Goal: Communication & Community: Answer question/provide support

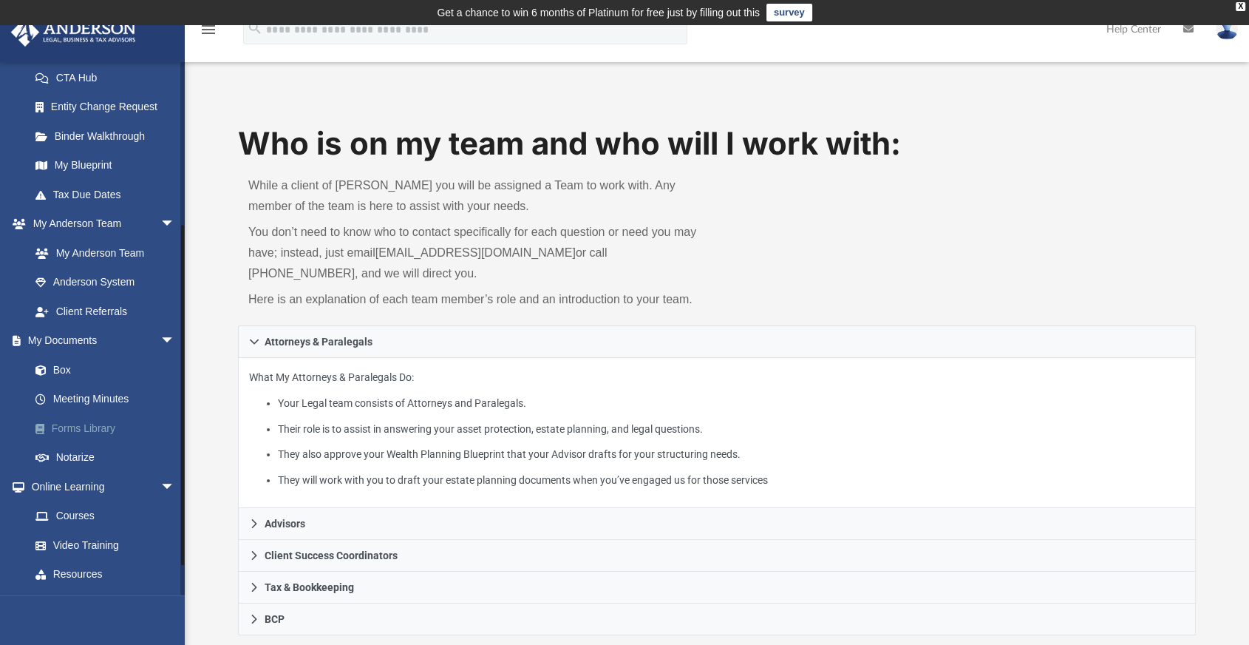
scroll to position [246, 0]
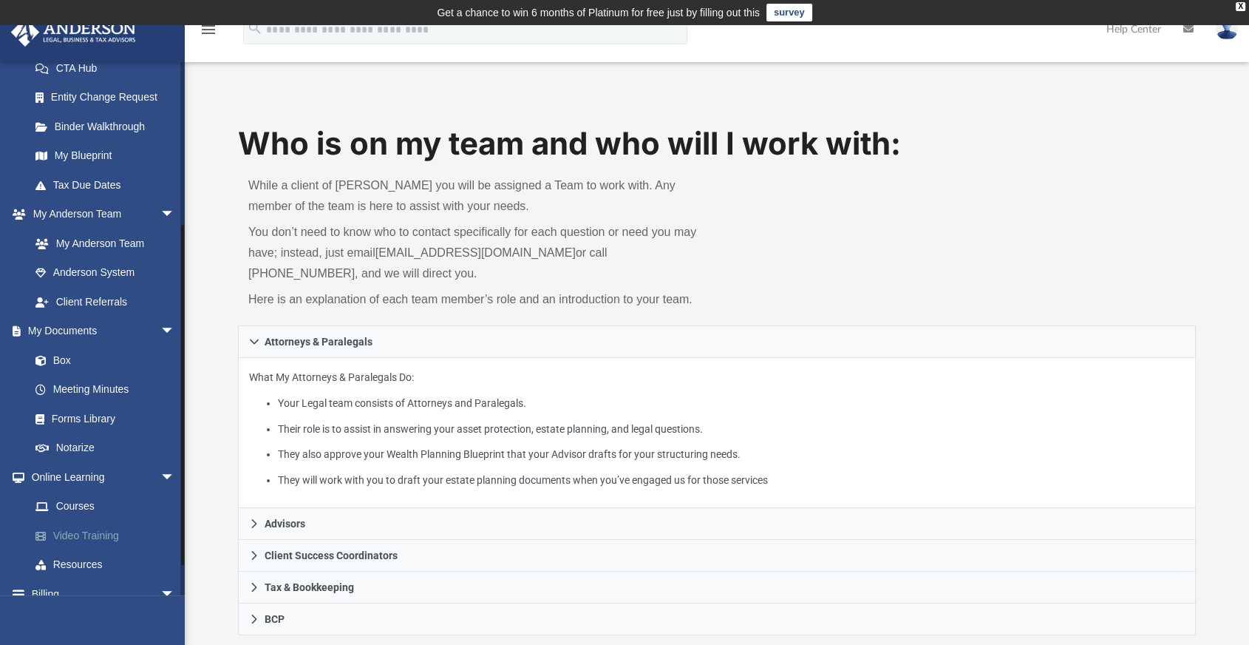
click at [115, 532] on link "Video Training" at bounding box center [109, 535] width 177 height 30
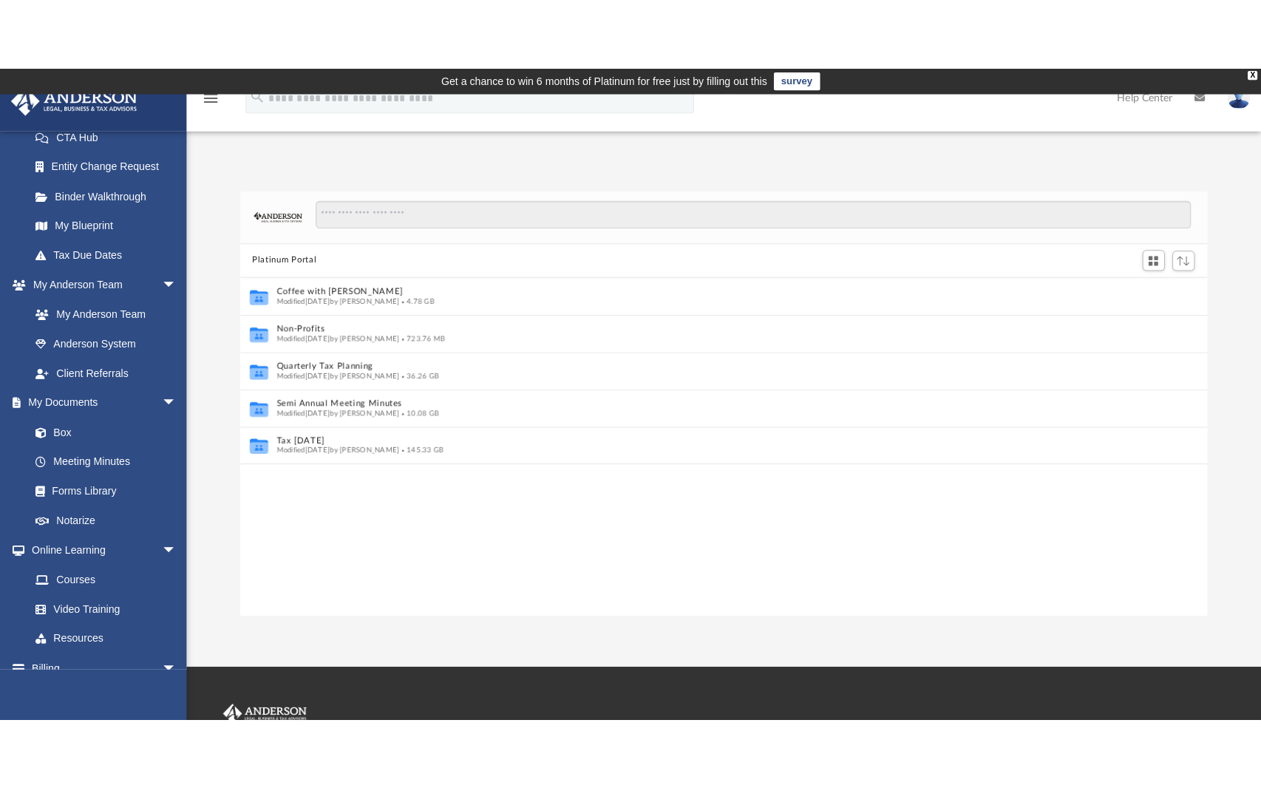
scroll to position [13, 13]
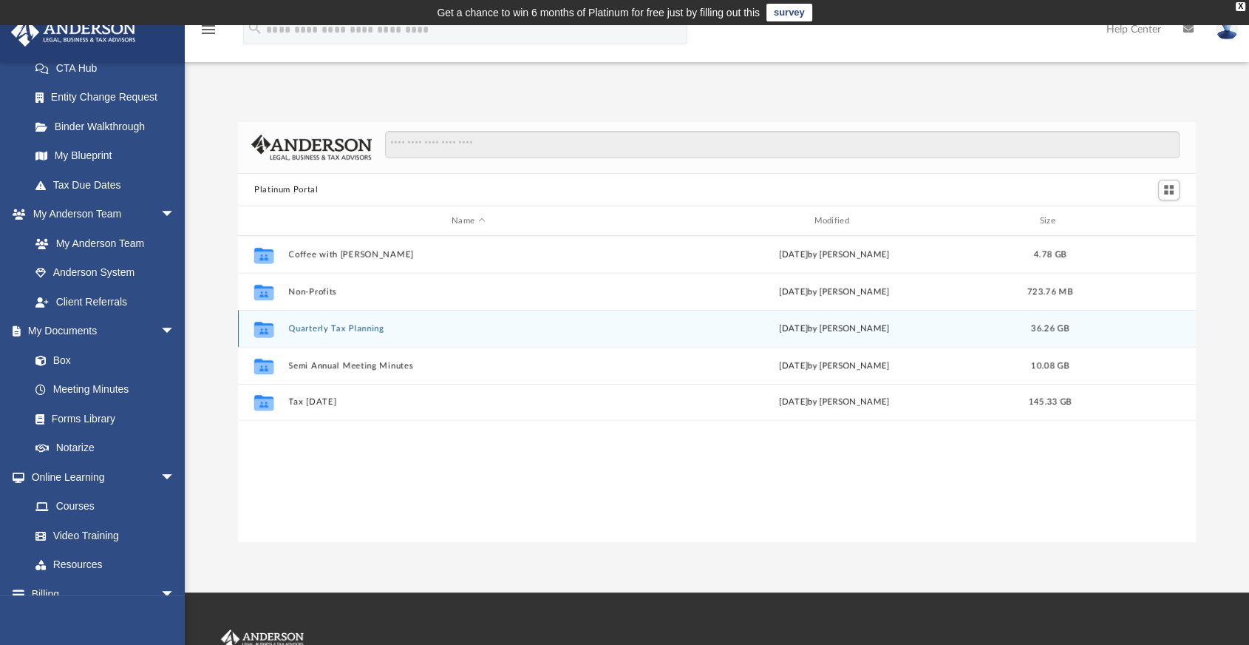
click at [367, 329] on button "Quarterly Tax Planning" at bounding box center [468, 329] width 359 height 10
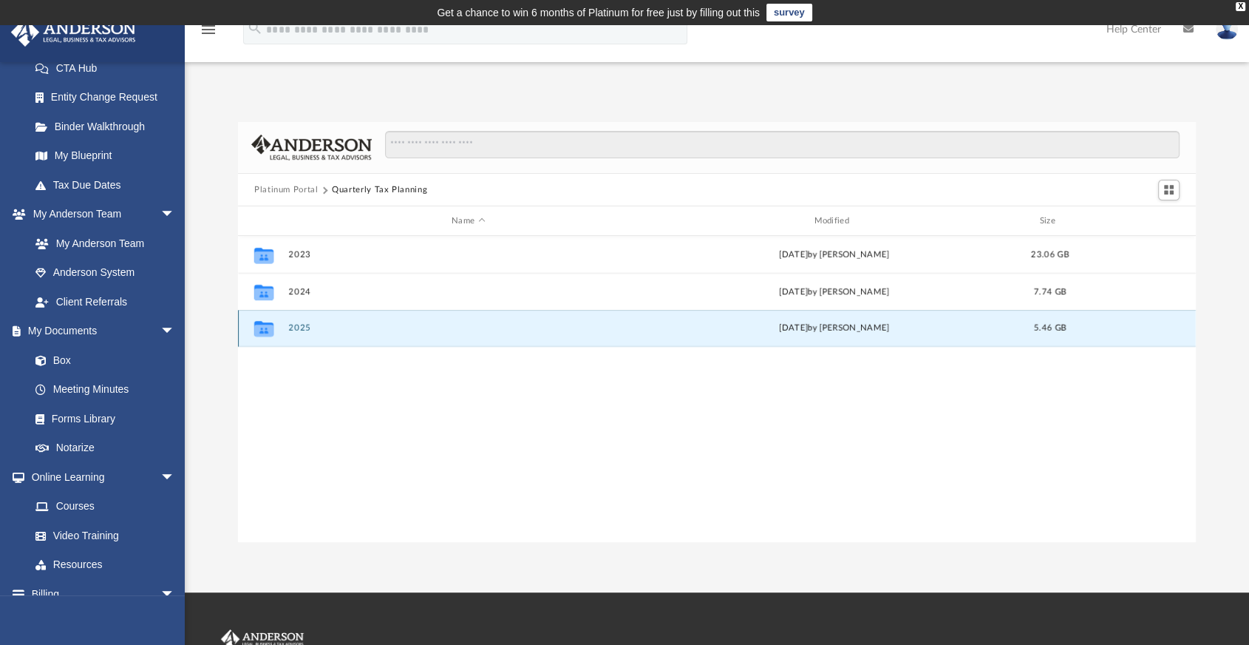
click at [366, 328] on button "2025" at bounding box center [468, 329] width 359 height 10
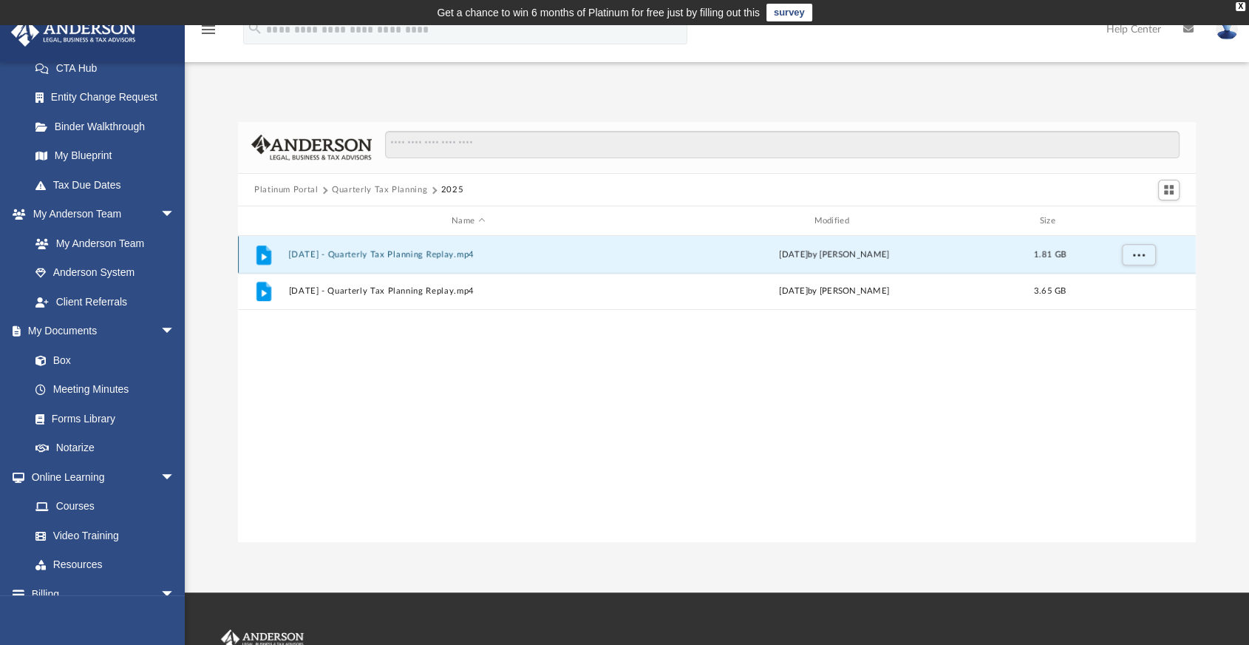
click at [444, 255] on button "[DATE] - Quarterly Tax Planning Replay.mp4" at bounding box center [468, 255] width 359 height 10
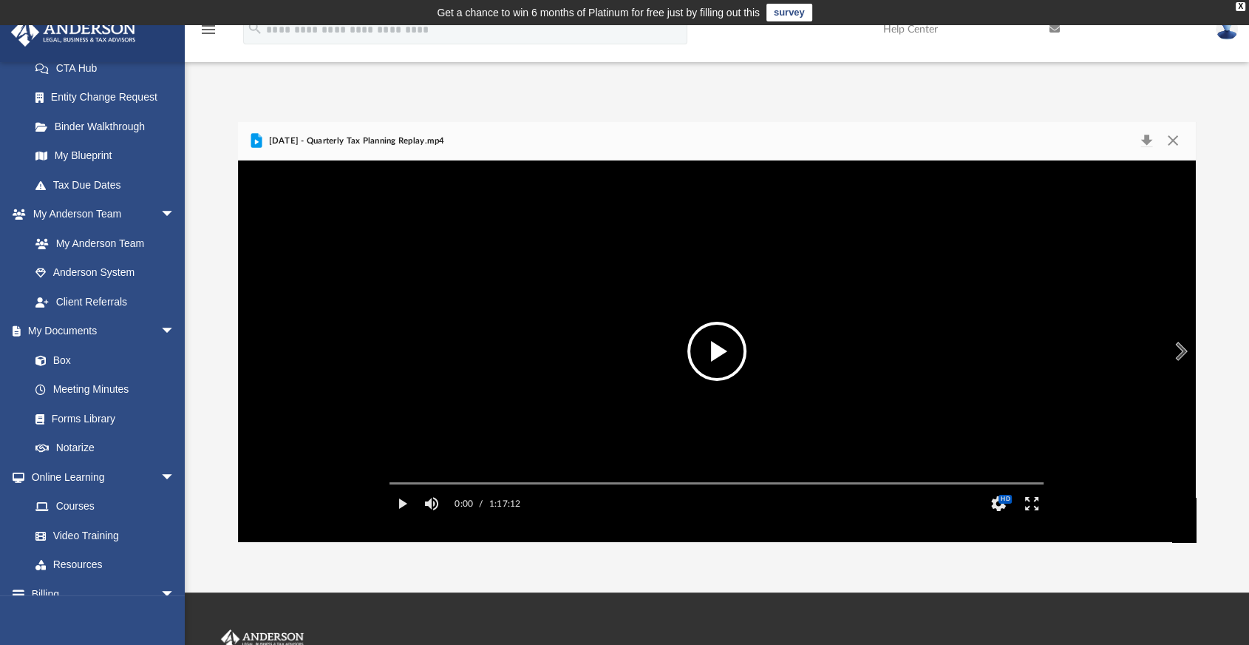
drag, startPoint x: 495, startPoint y: 149, endPoint x: 269, endPoint y: 140, distance: 225.6
click at [269, 140] on div "July 18th, 2025 - Quarterly Tax Planning Replay.mp4" at bounding box center [717, 141] width 958 height 39
copy span "July 18th, 2025 - Quarterly Tax Planning Replay.mp4"
click at [1034, 518] on button "Enter fullscreen" at bounding box center [1032, 504] width 33 height 30
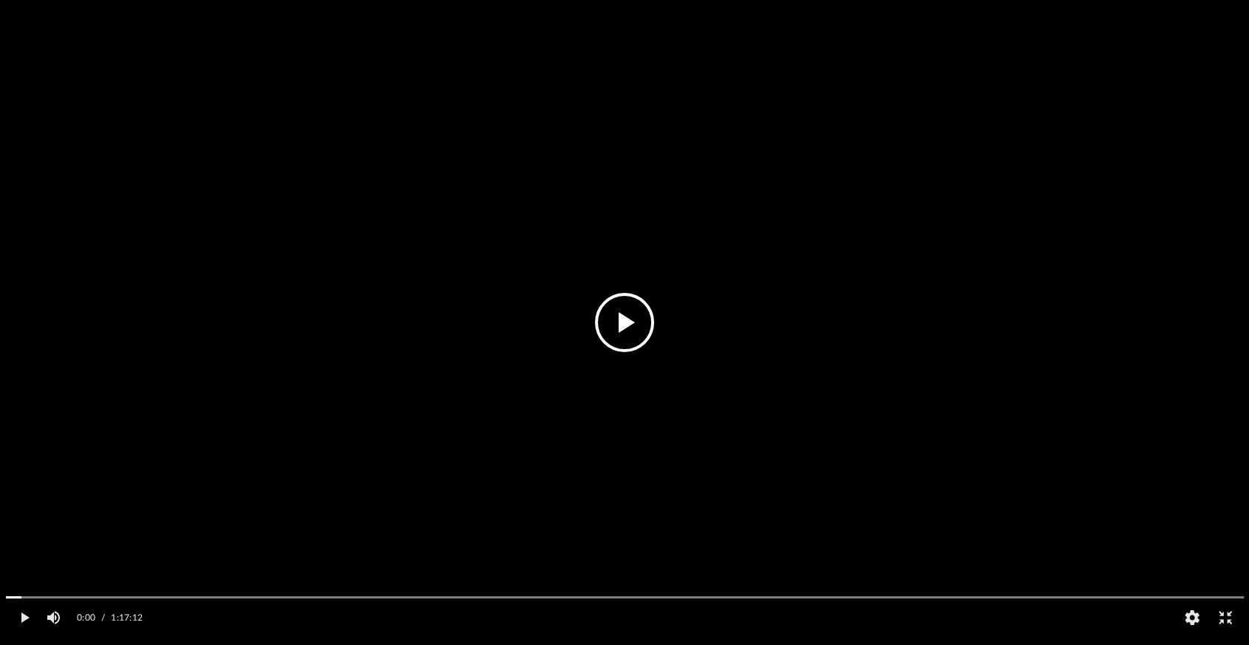
scroll to position [148, 0]
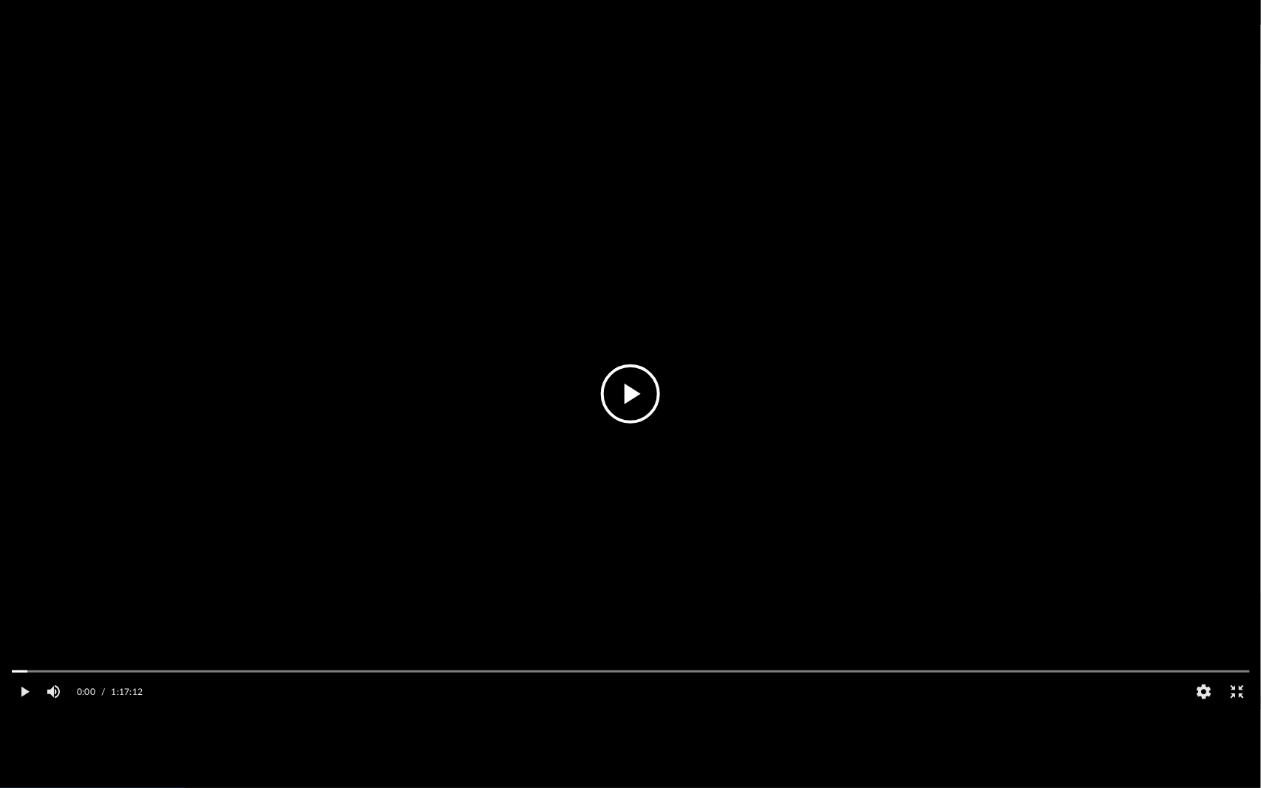
click at [629, 407] on button "File preview" at bounding box center [630, 393] width 59 height 59
click at [359, 446] on video "File preview" at bounding box center [630, 394] width 1261 height 631
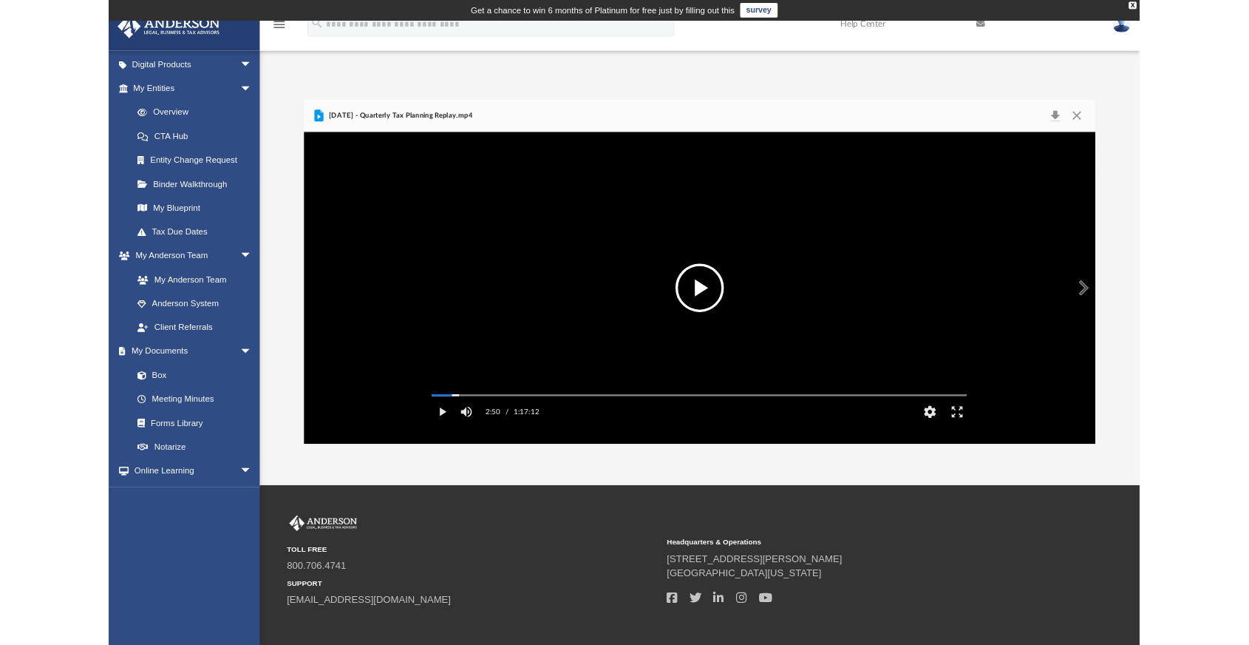
scroll to position [246, 0]
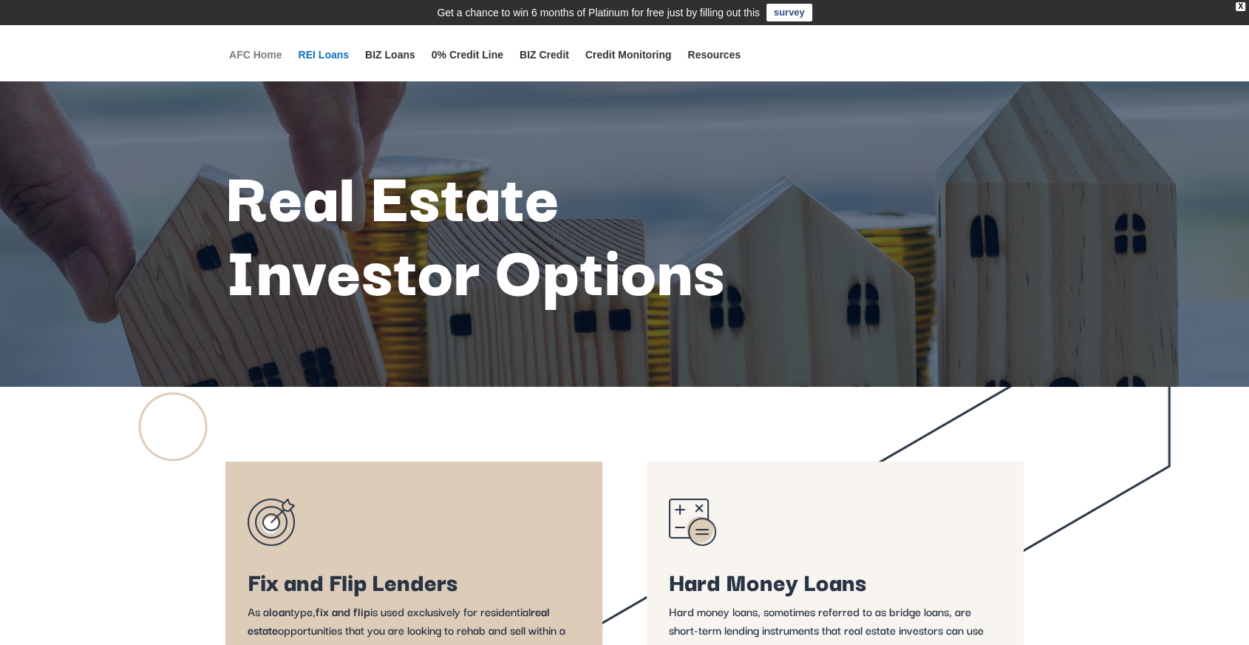
click at [247, 55] on link "AFC Home" at bounding box center [255, 66] width 53 height 32
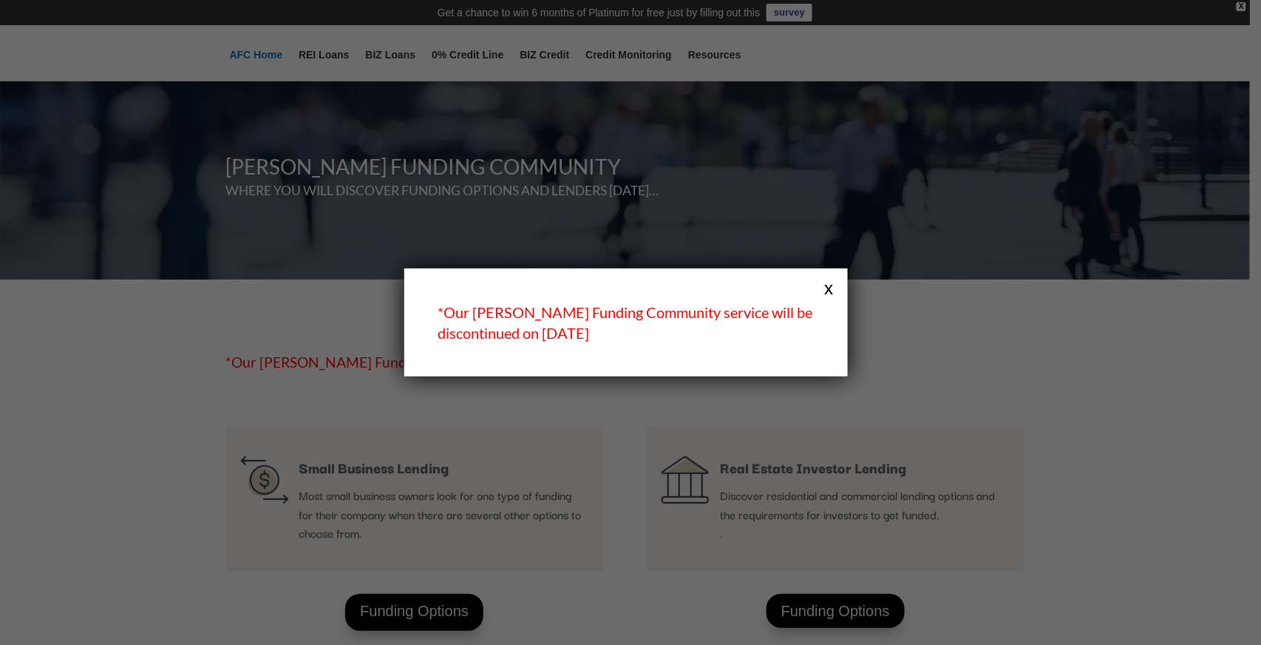
click at [831, 283] on button "x" at bounding box center [828, 287] width 19 height 19
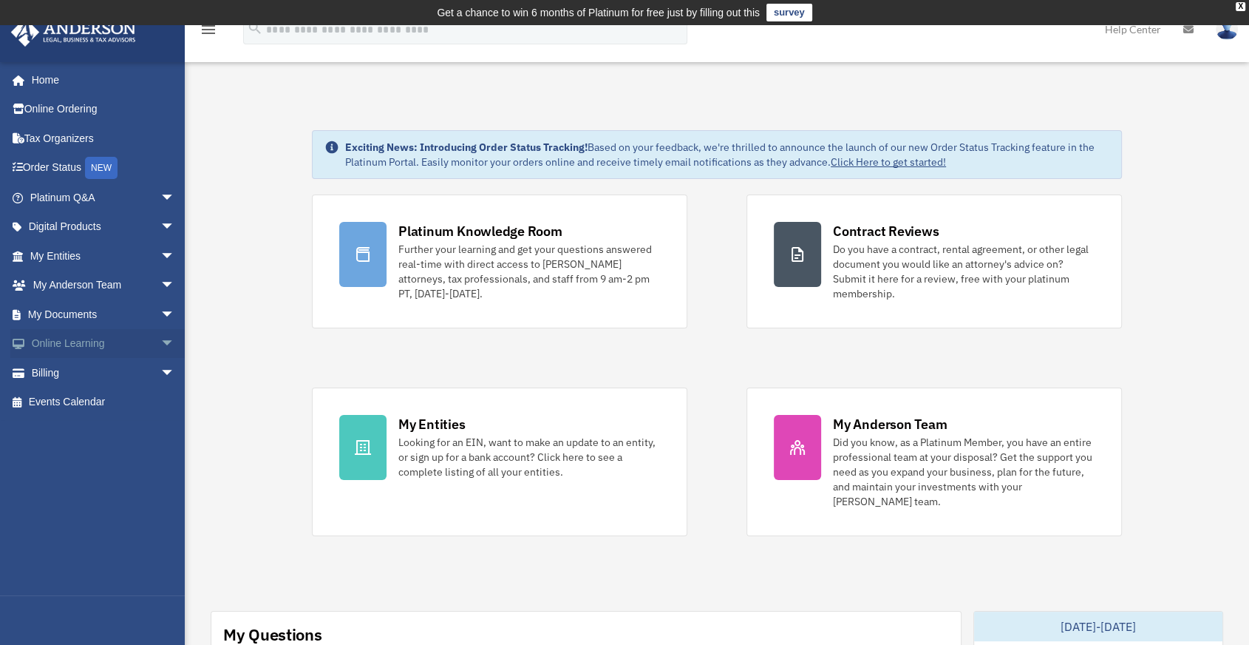
click at [84, 335] on link "Online Learning arrow_drop_down" at bounding box center [103, 344] width 187 height 30
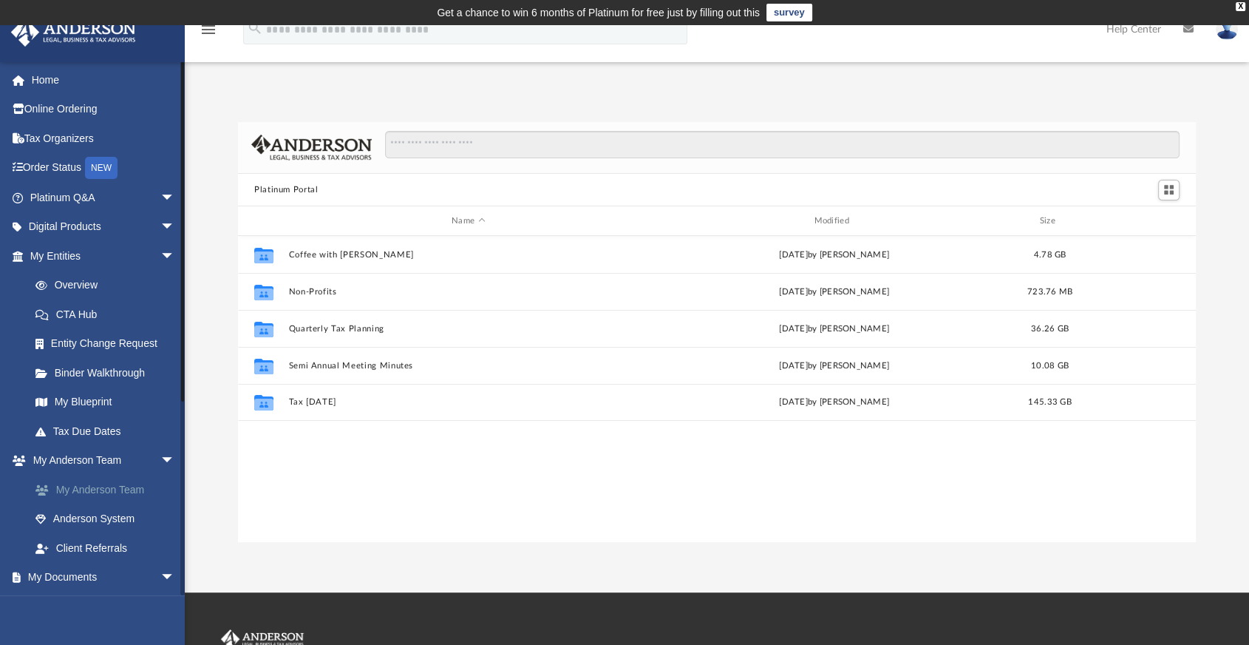
scroll to position [246, 0]
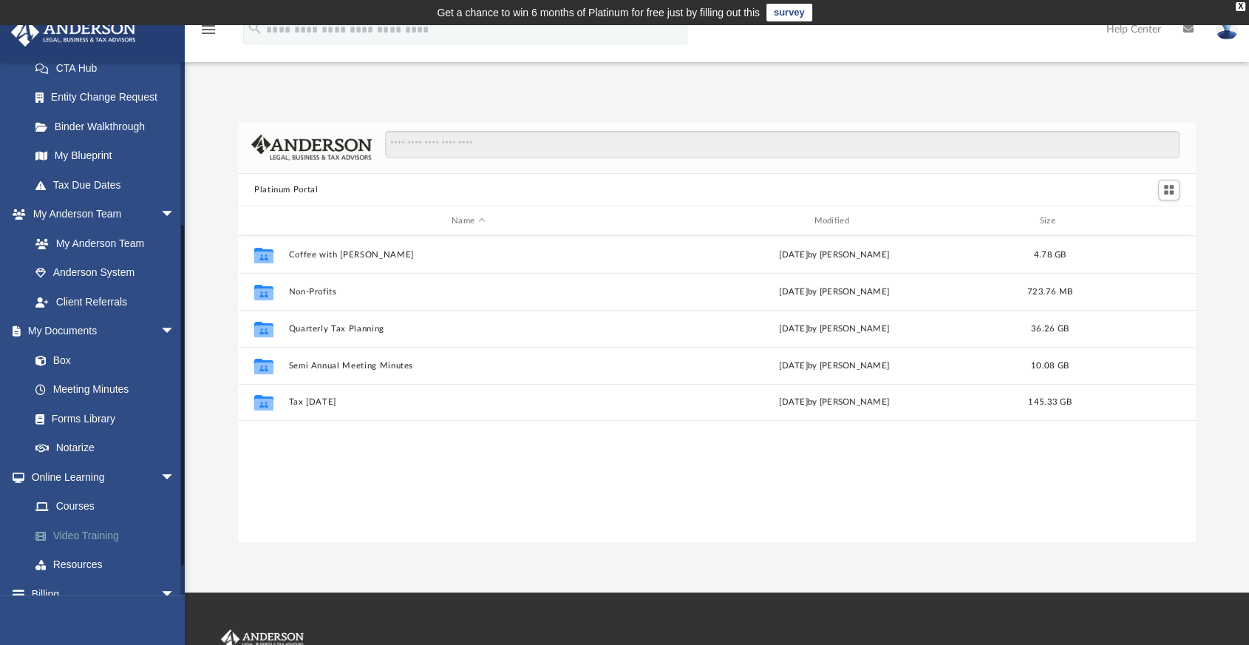
click at [80, 525] on link "Video Training" at bounding box center [109, 535] width 177 height 30
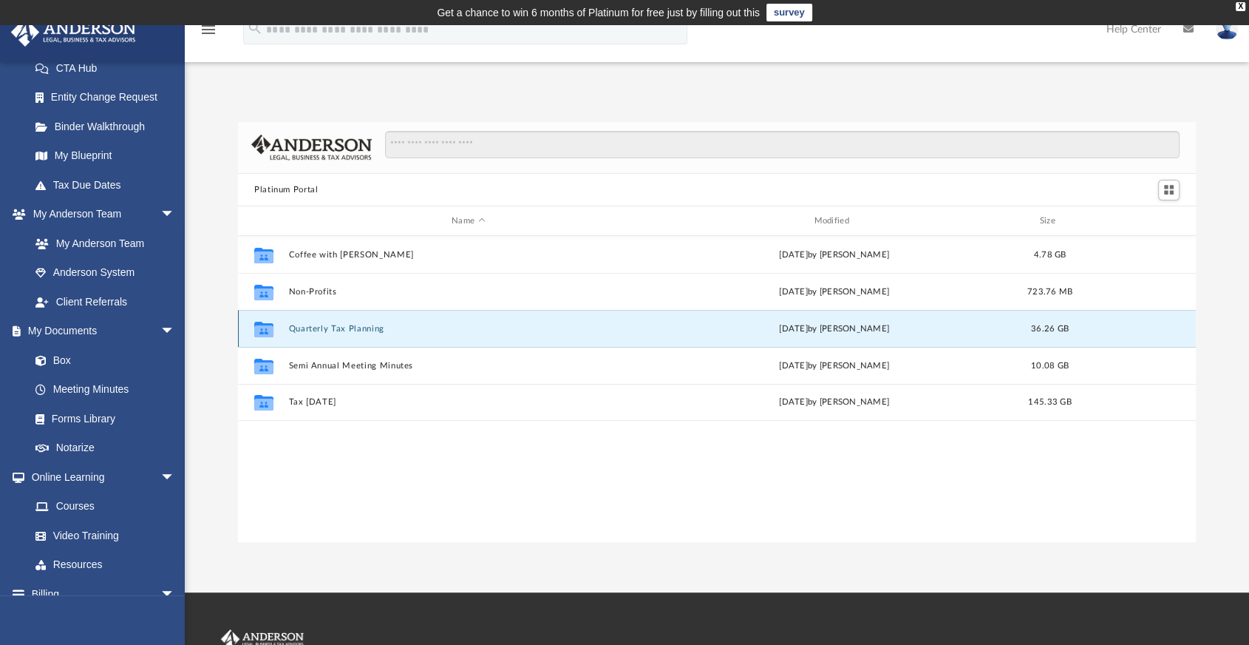
click at [325, 329] on button "Quarterly Tax Planning" at bounding box center [468, 329] width 359 height 10
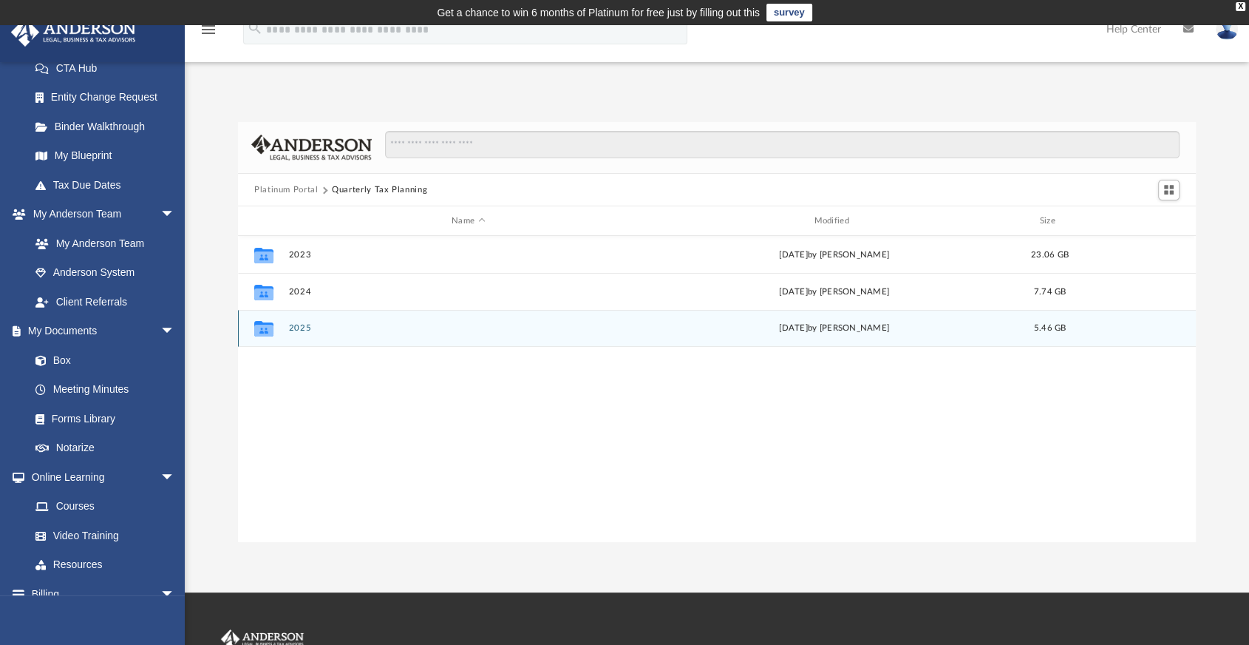
click at [293, 333] on div "Collaborated Folder 2025 Fri Jul 18 2025 by Matthew Moore 5.46 GB" at bounding box center [717, 328] width 958 height 37
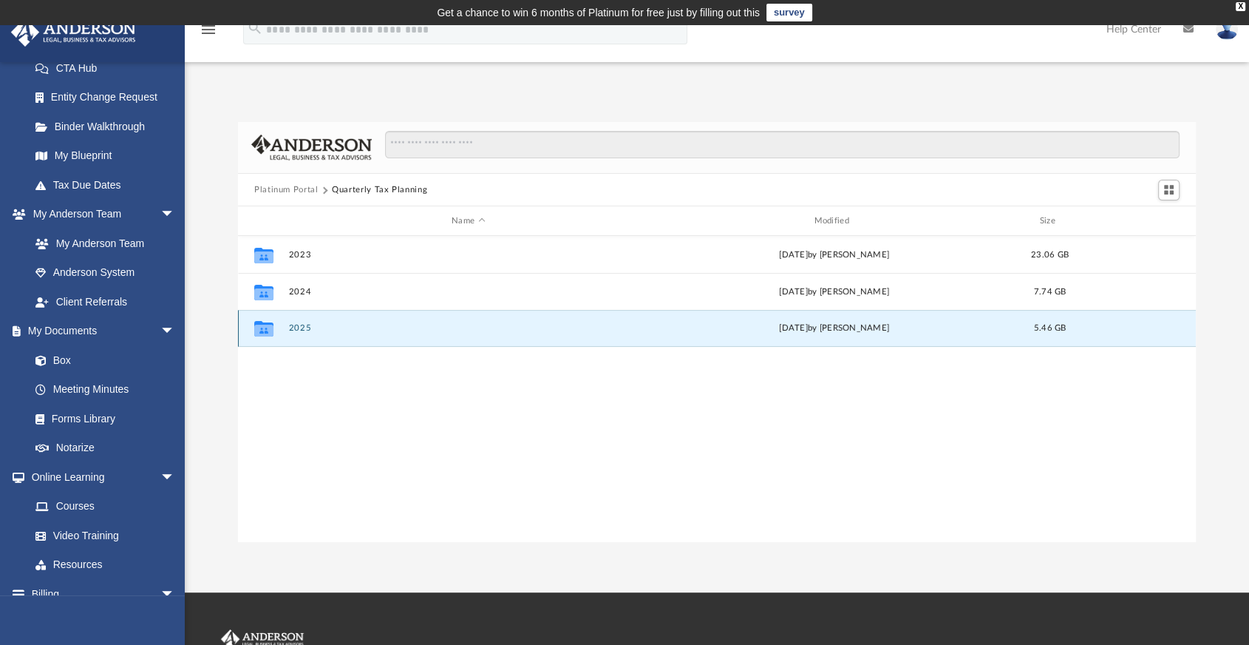
click at [306, 327] on button "2025" at bounding box center [468, 329] width 359 height 10
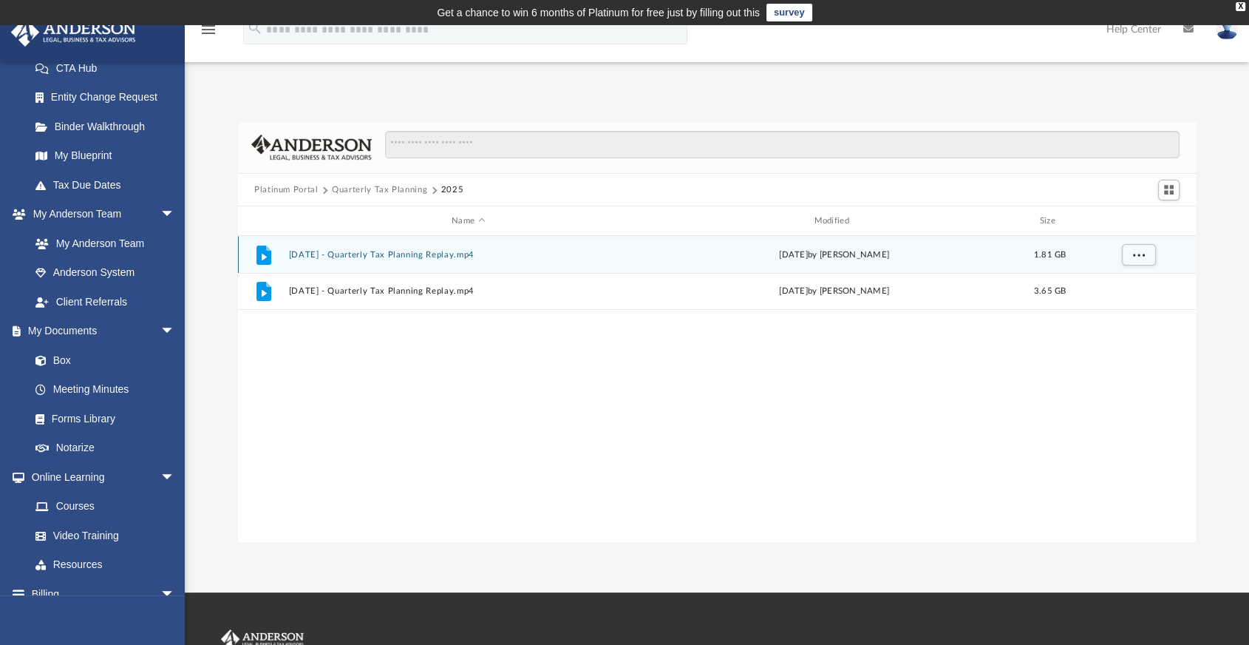
click at [352, 258] on button "July 18th, 2025 - Quarterly Tax Planning Replay.mp4" at bounding box center [468, 255] width 359 height 10
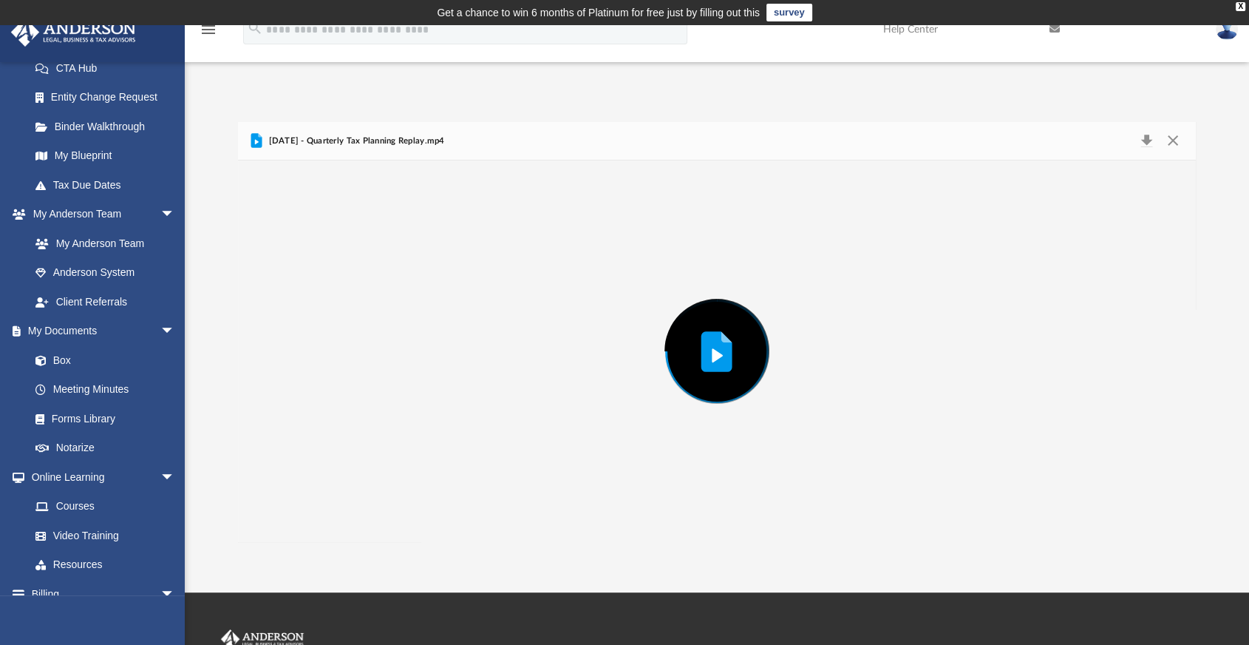
click at [352, 258] on div "Preview" at bounding box center [717, 350] width 958 height 381
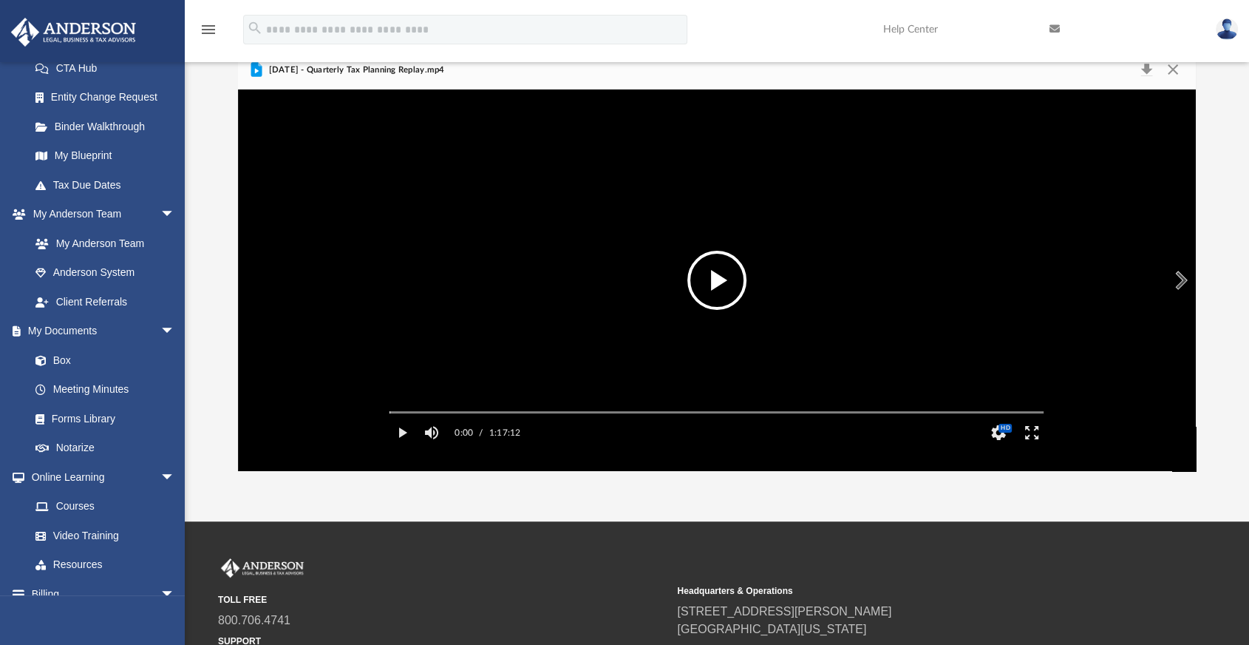
scroll to position [82, 0]
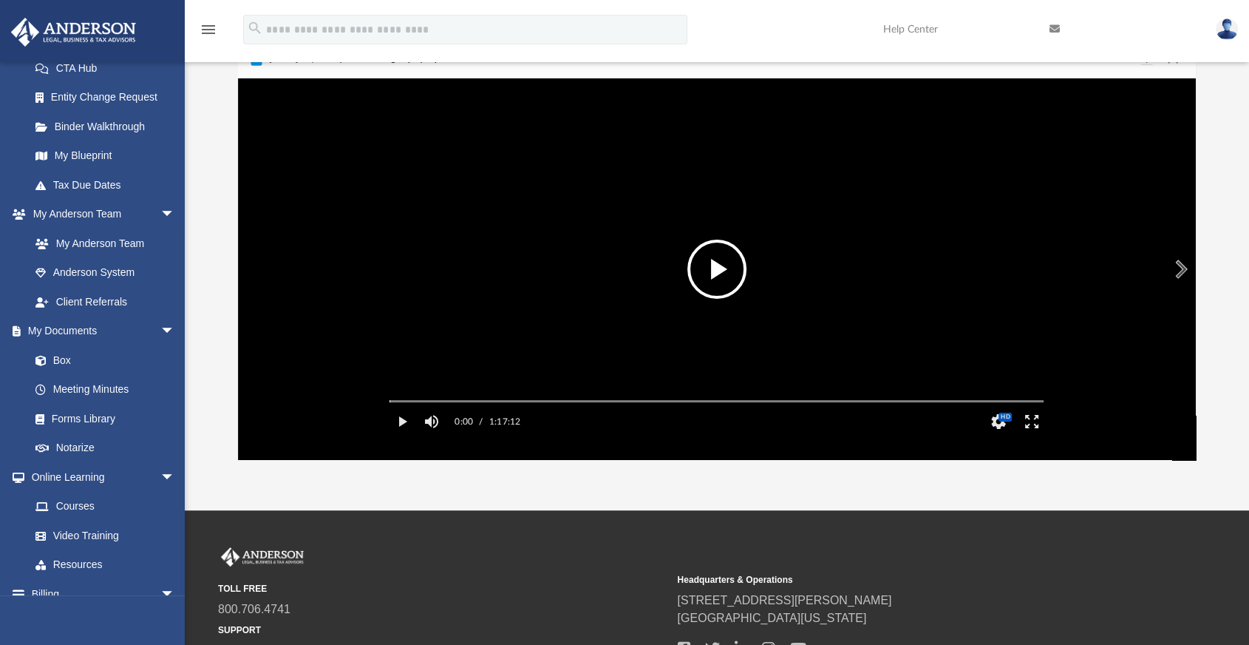
click at [725, 269] on button "File preview" at bounding box center [717, 269] width 59 height 59
click at [1039, 436] on button "Enter fullscreen" at bounding box center [1032, 422] width 33 height 30
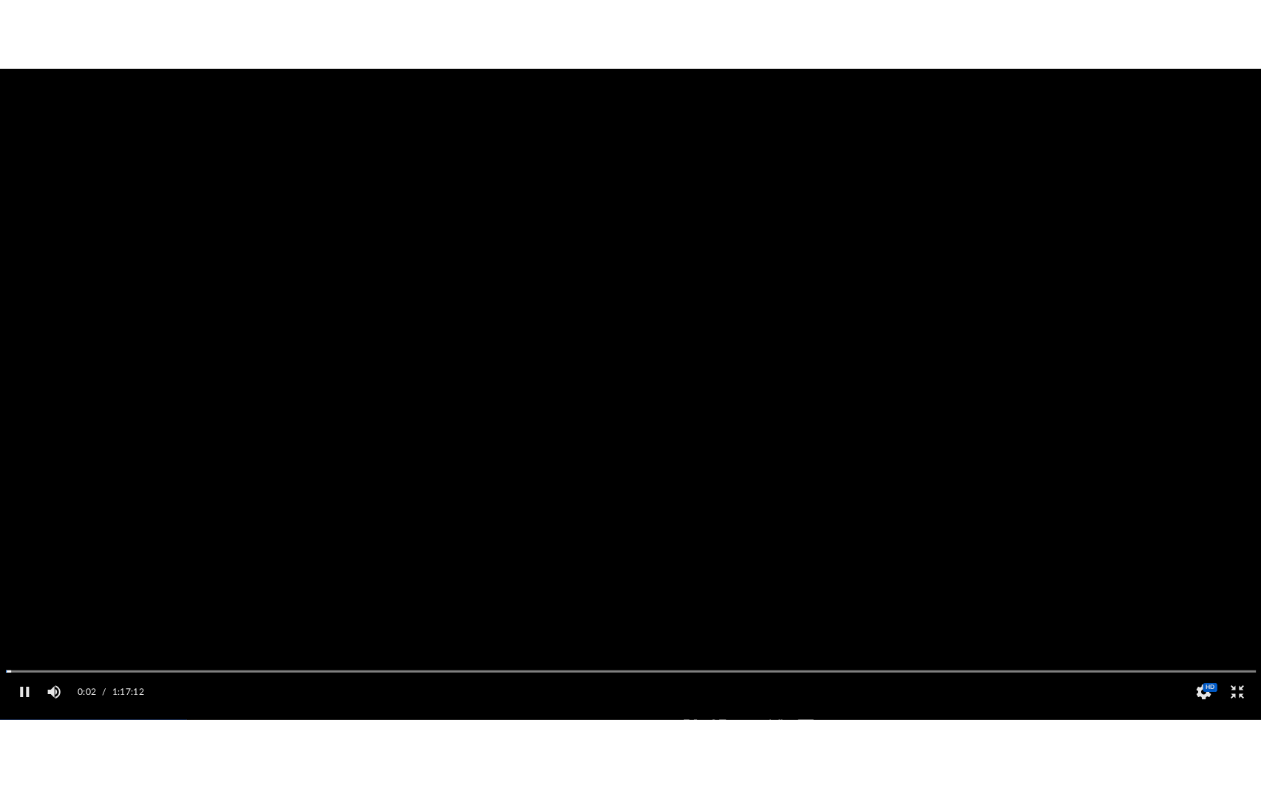
scroll to position [148, 0]
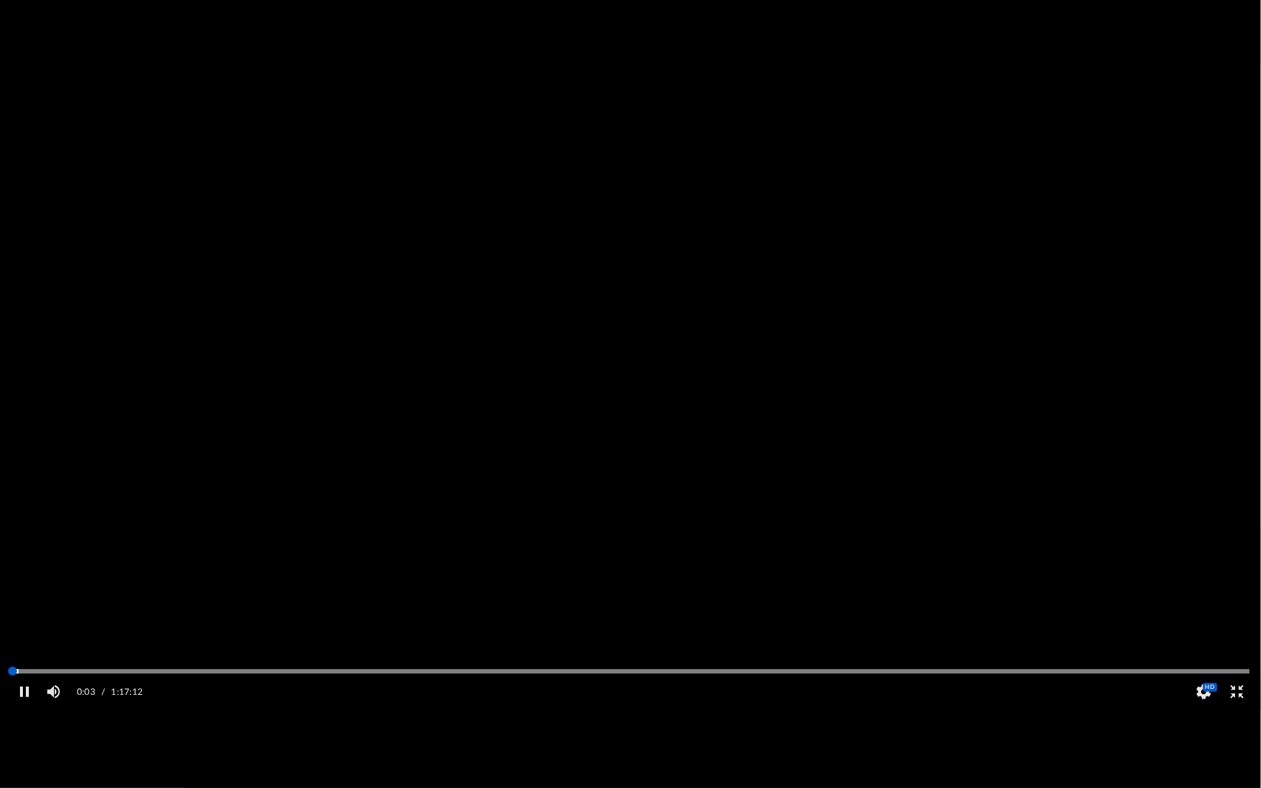
click at [17, 644] on div "Media Slider" at bounding box center [12, 671] width 9 height 9
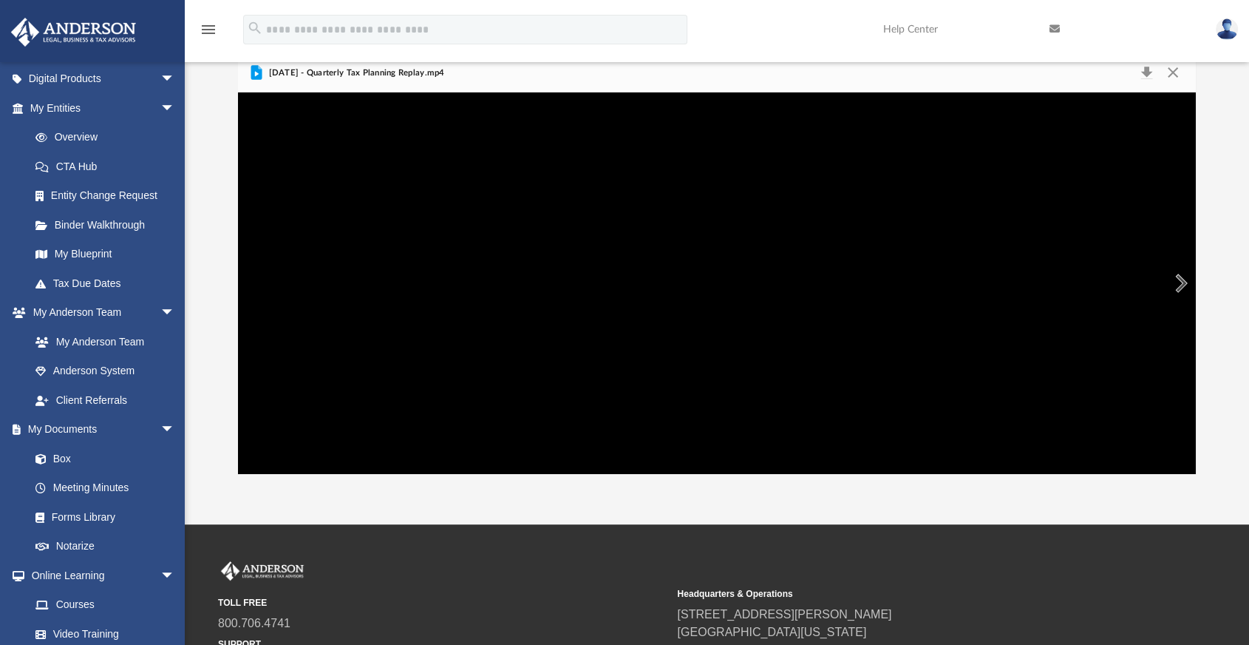
scroll to position [246, 0]
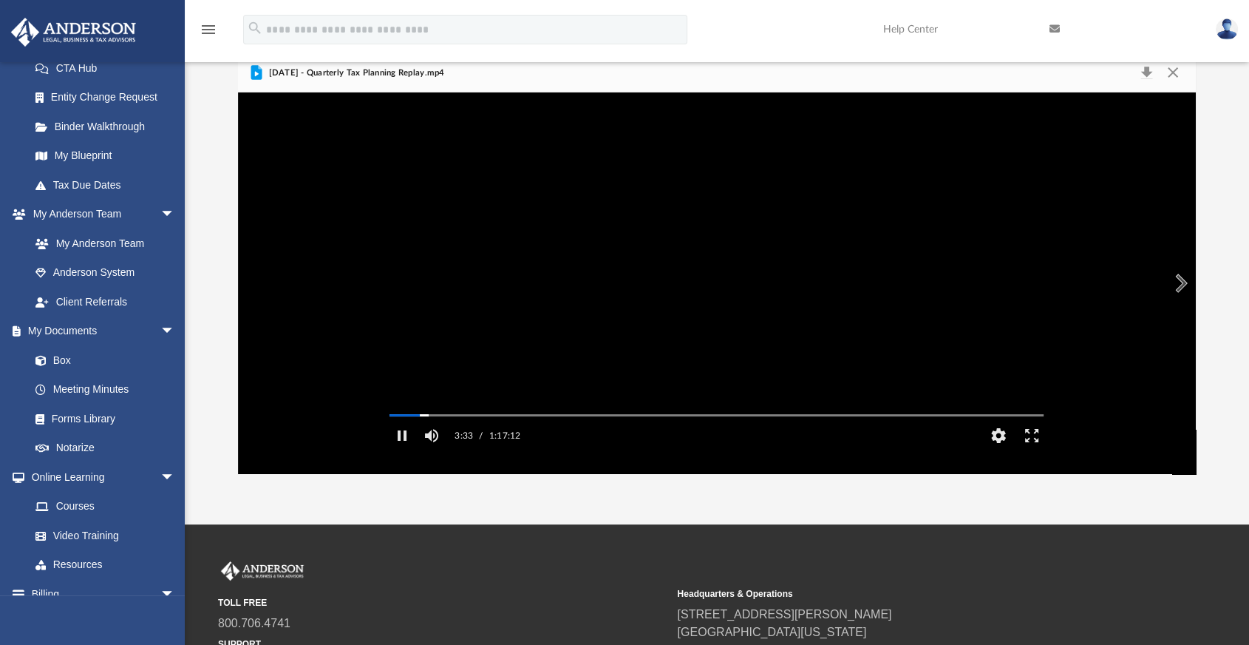
click at [557, 317] on video "File preview" at bounding box center [717, 283] width 678 height 339
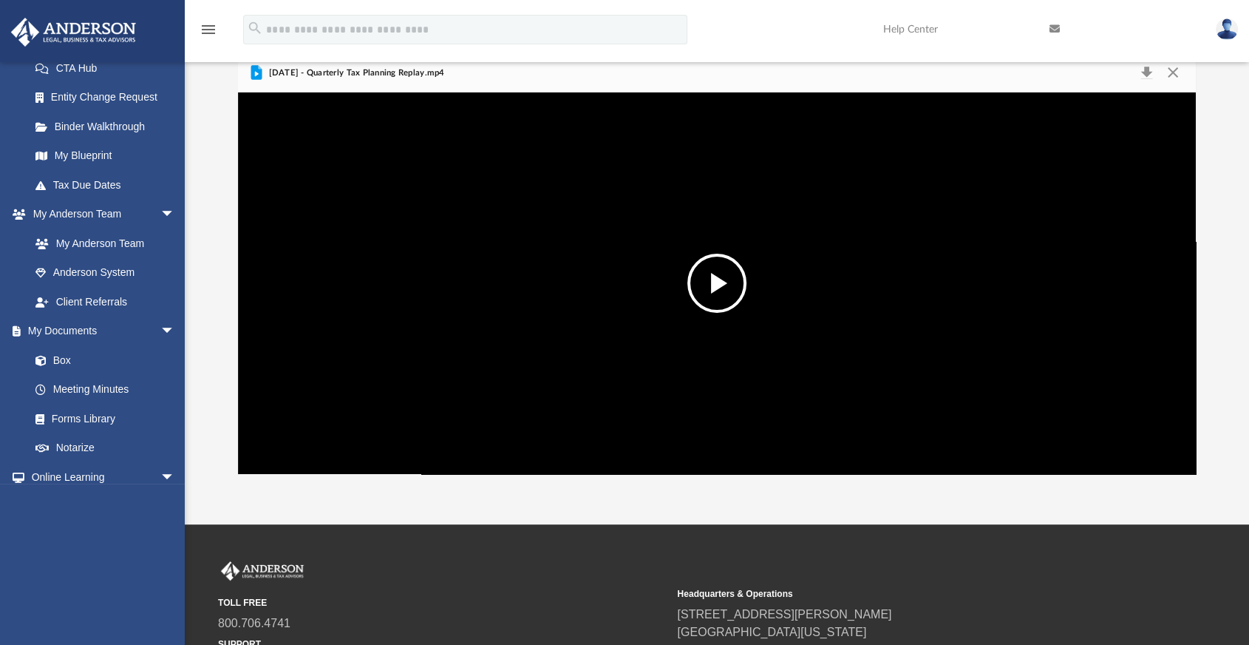
scroll to position [324, 945]
click at [741, 281] on button "File preview" at bounding box center [717, 283] width 59 height 59
click at [1144, 413] on div "Autoplay Disabled Speed Normal Quality Auto Subtitles/CC Off Audio Autoplay Dis…" at bounding box center [717, 282] width 958 height 381
click at [1154, 410] on div "Autoplay Disabled Speed Normal Quality Auto Subtitles/CC Off Audio Autoplay Dis…" at bounding box center [717, 282] width 958 height 381
click at [1165, 448] on div "Autoplay Disabled Speed Normal Quality Auto Subtitles/CC Off Audio Autoplay Dis…" at bounding box center [717, 282] width 958 height 381
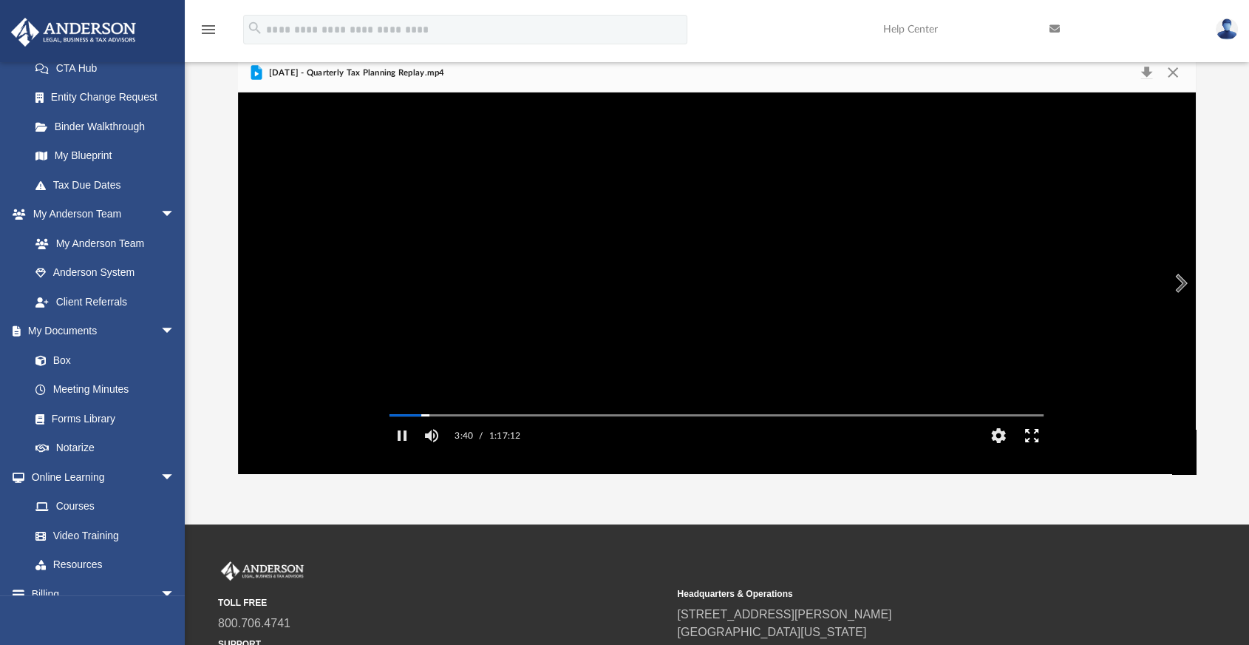
click at [1031, 450] on button "Enter fullscreen" at bounding box center [1032, 436] width 33 height 30
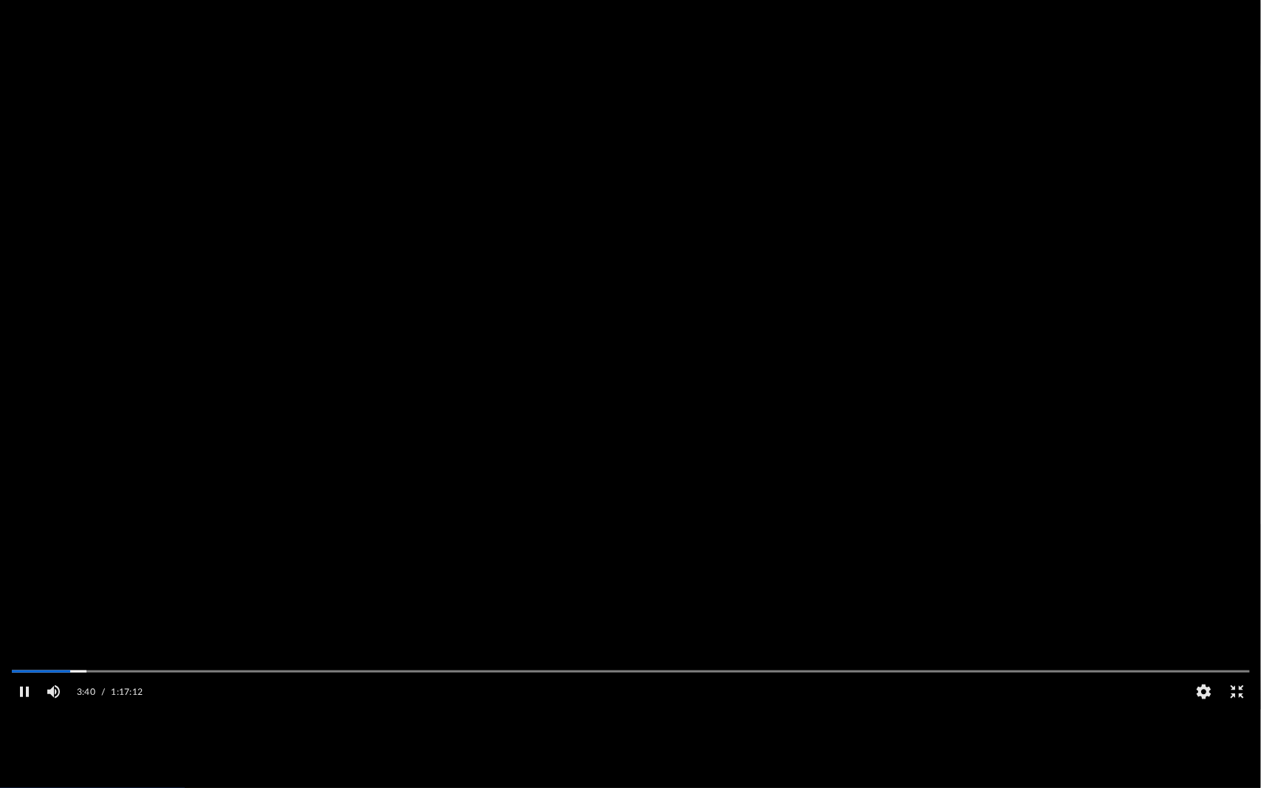
scroll to position [148, 0]
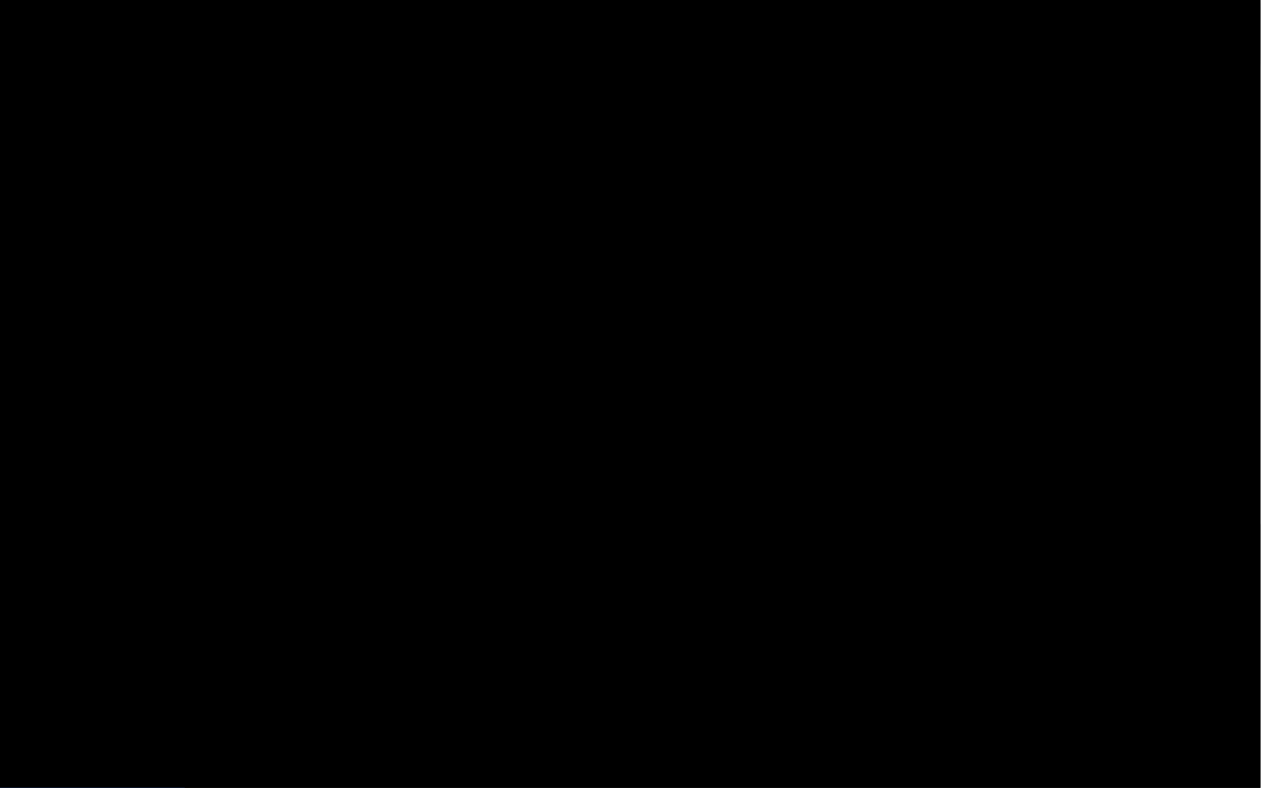
click at [693, 470] on video "File preview" at bounding box center [630, 394] width 1261 height 631
click at [624, 401] on button "File preview" at bounding box center [630, 393] width 59 height 59
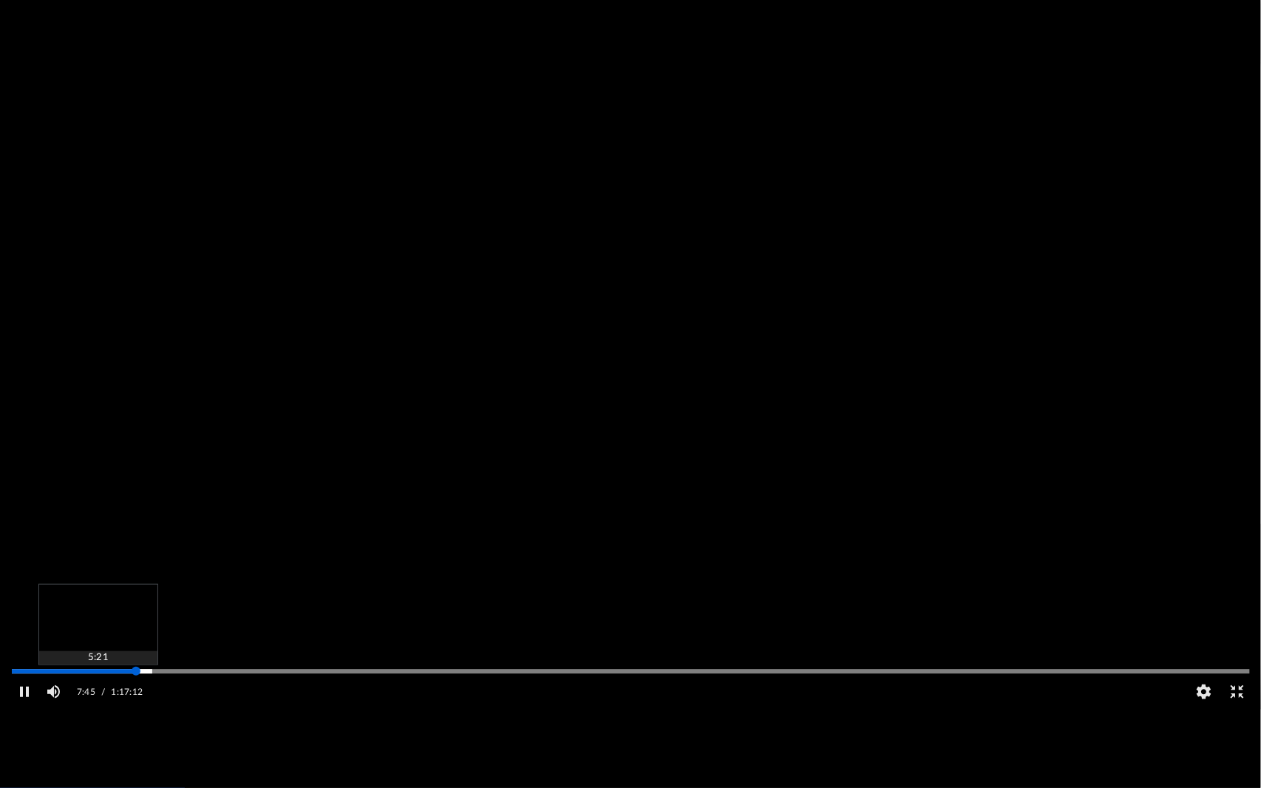
click at [98, 644] on div "Media Slider" at bounding box center [631, 672] width 1238 height 2
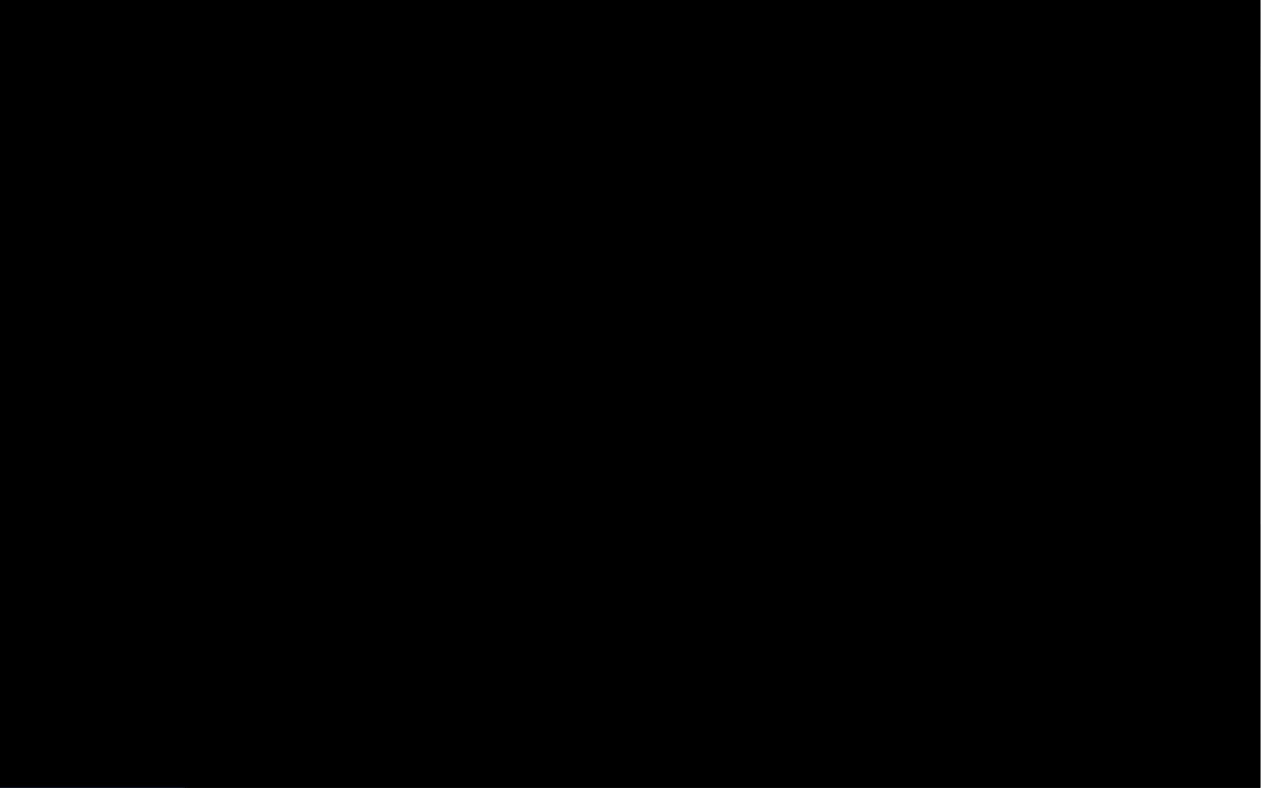
click at [893, 556] on video "File preview" at bounding box center [630, 394] width 1261 height 631
click at [656, 404] on button "File preview" at bounding box center [630, 393] width 59 height 59
click at [671, 440] on video "File preview" at bounding box center [630, 394] width 1261 height 631
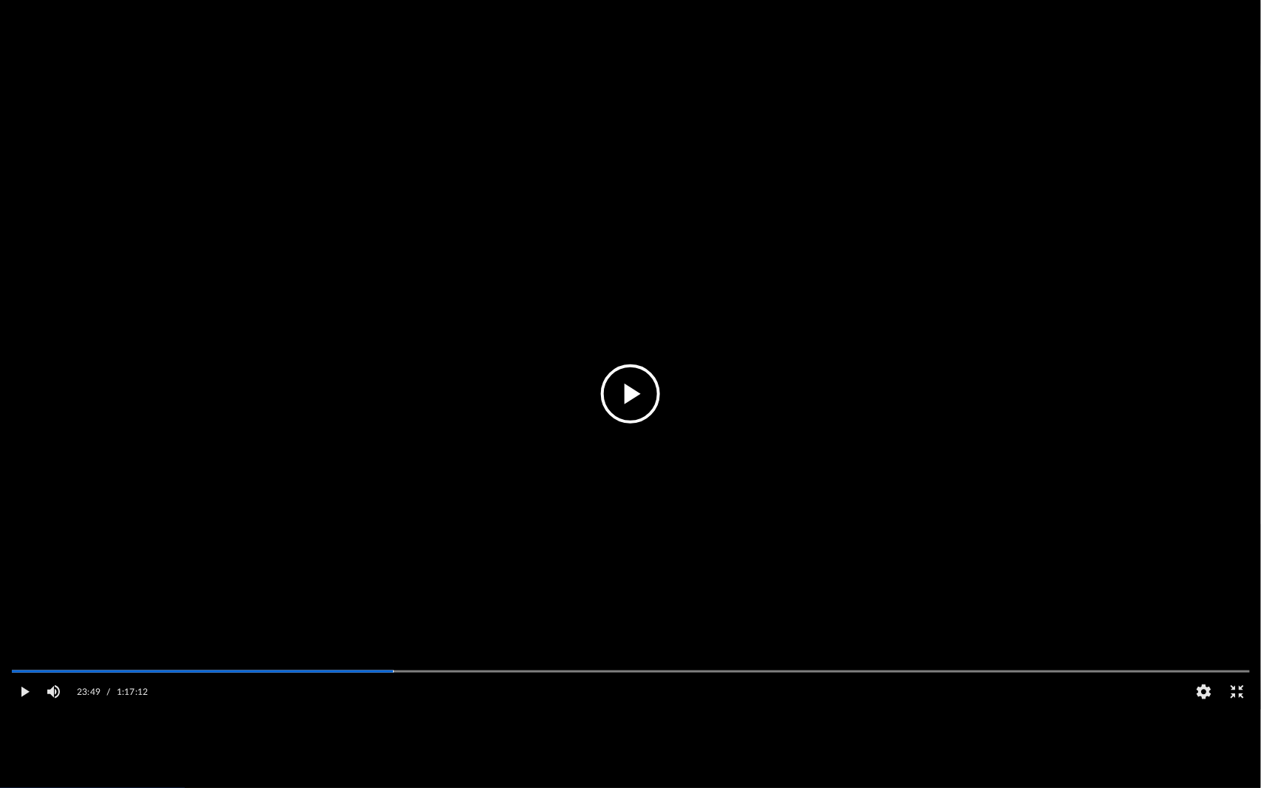
click at [648, 407] on button "File preview" at bounding box center [630, 393] width 59 height 59
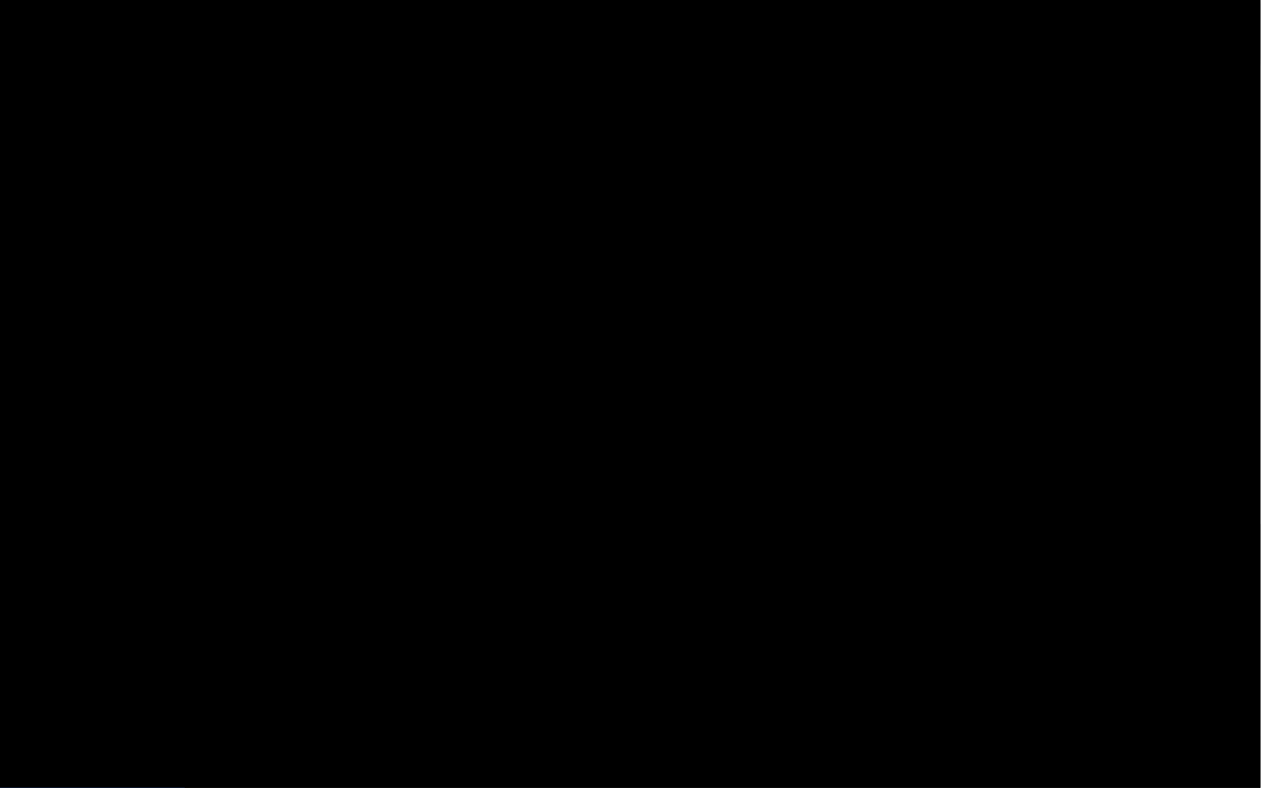
click at [611, 478] on video "File preview" at bounding box center [630, 394] width 1261 height 631
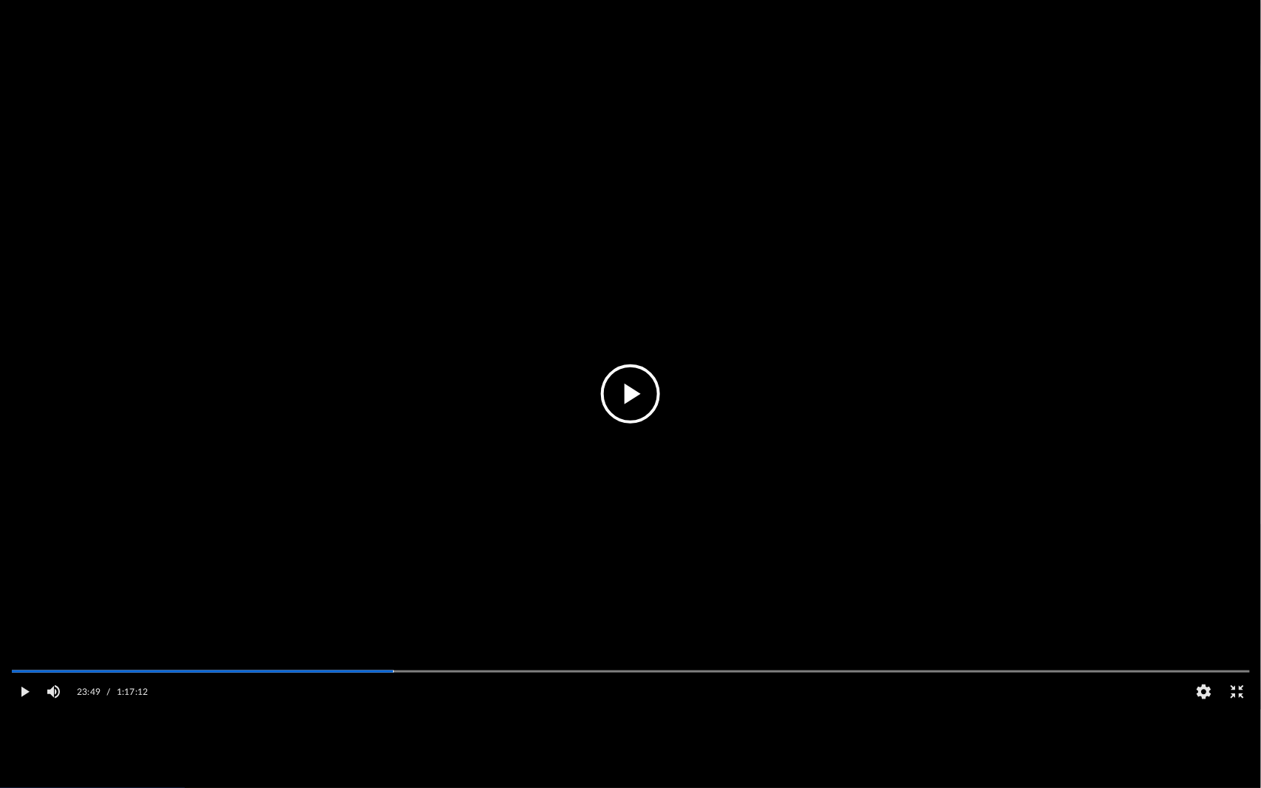
click at [624, 394] on button "File preview" at bounding box center [630, 393] width 59 height 59
click at [21, 644] on button "Pause" at bounding box center [23, 692] width 33 height 30
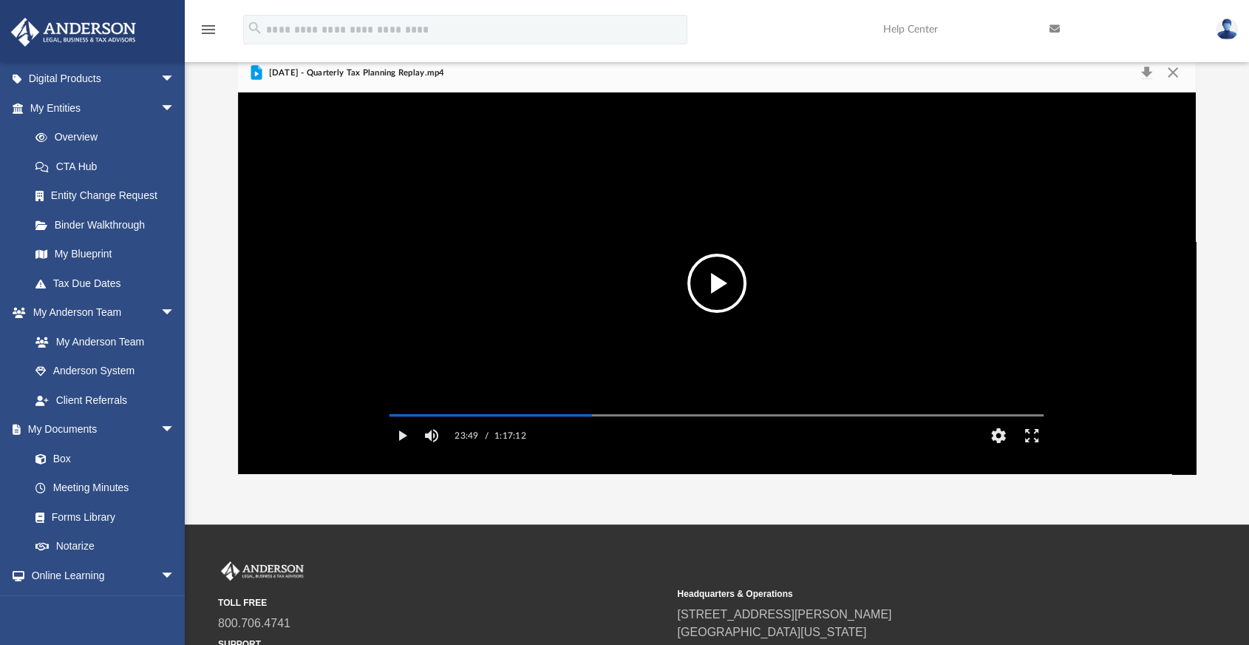
scroll to position [246, 0]
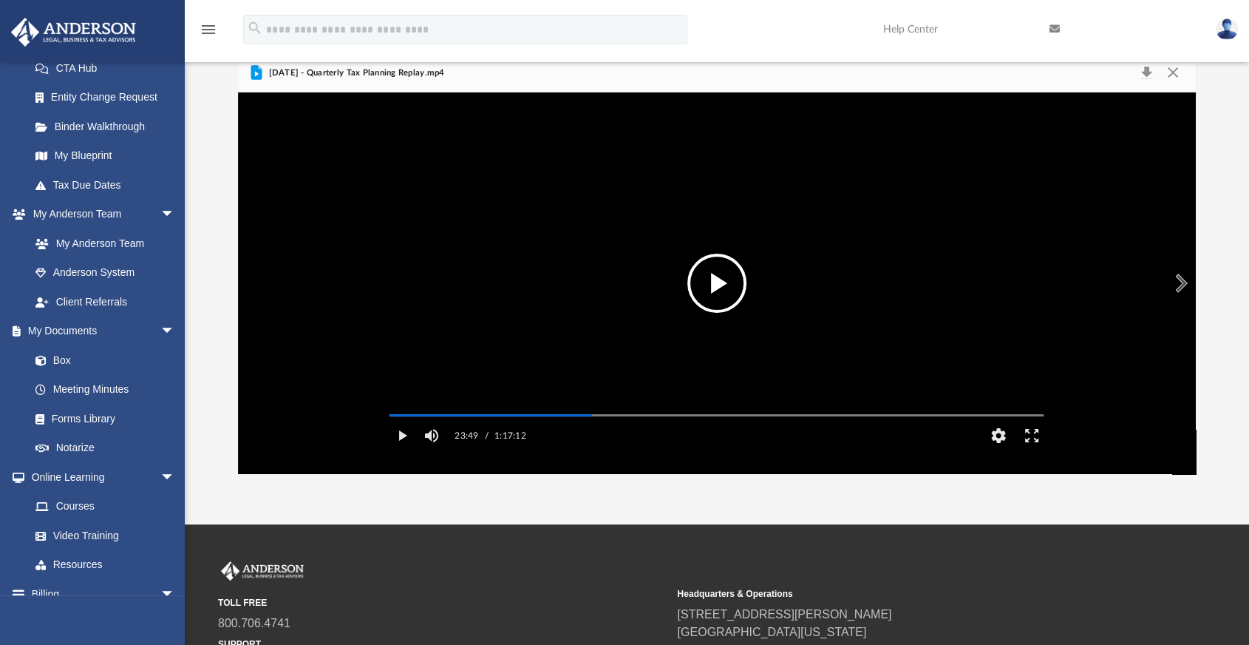
click at [716, 293] on button "File preview" at bounding box center [717, 283] width 59 height 59
click at [406, 450] on button "Pause" at bounding box center [401, 436] width 33 height 30
click at [727, 279] on button "File preview" at bounding box center [717, 283] width 59 height 59
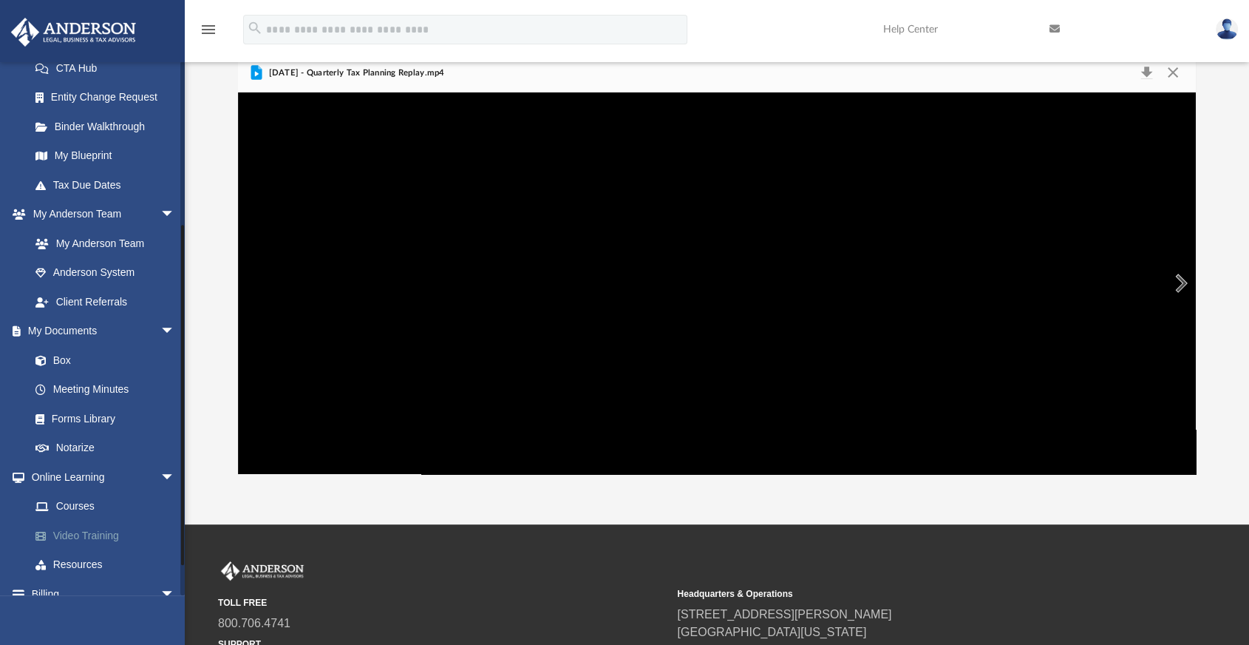
click at [112, 542] on link "Video Training" at bounding box center [109, 535] width 177 height 30
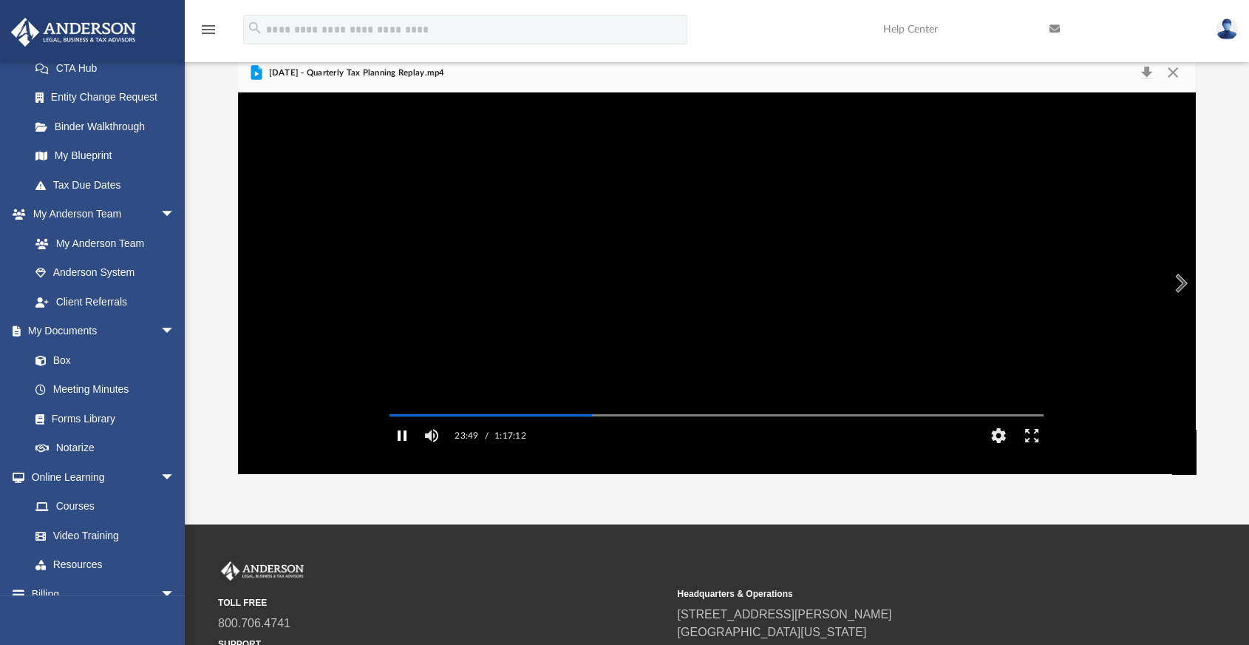
click at [407, 450] on button "Pause" at bounding box center [401, 436] width 33 height 30
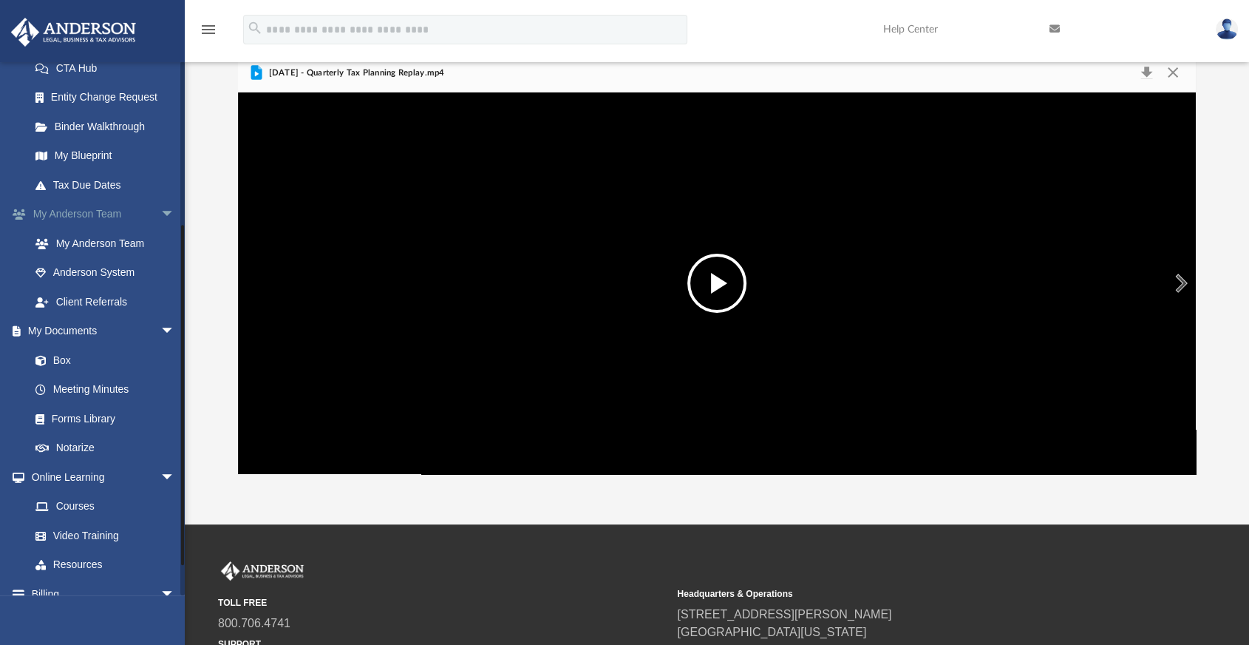
click at [112, 208] on link "My Anderson Team arrow_drop_down" at bounding box center [103, 215] width 187 height 30
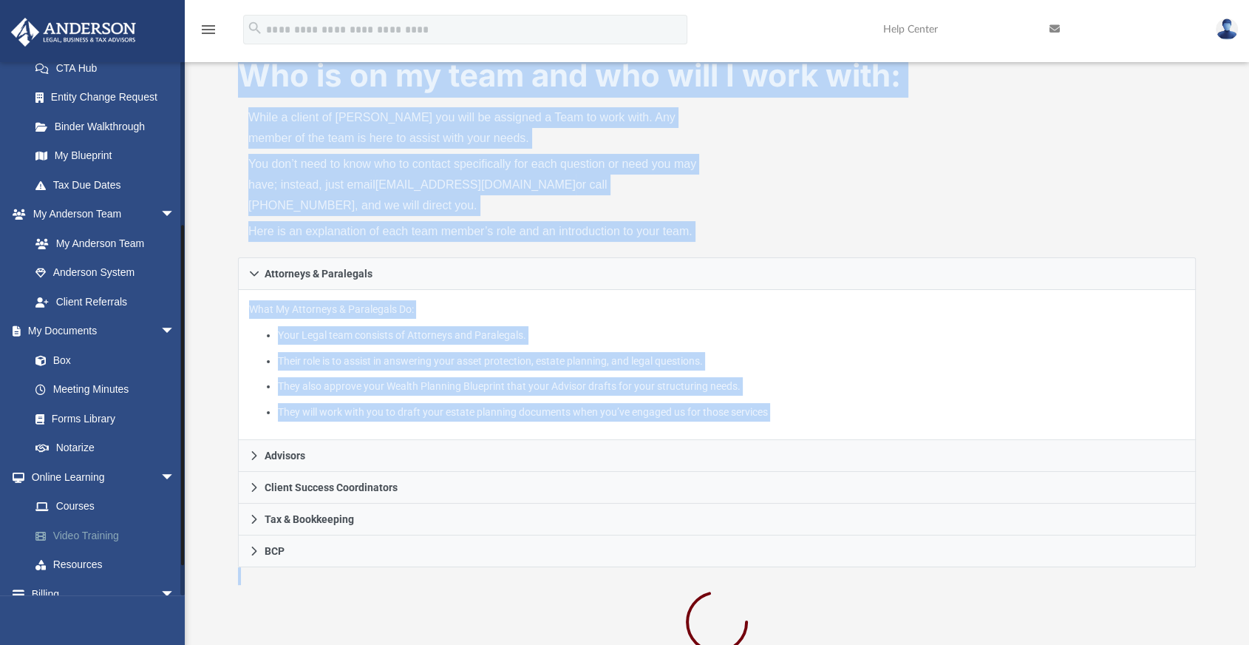
click at [77, 530] on link "Video Training" at bounding box center [109, 535] width 177 height 30
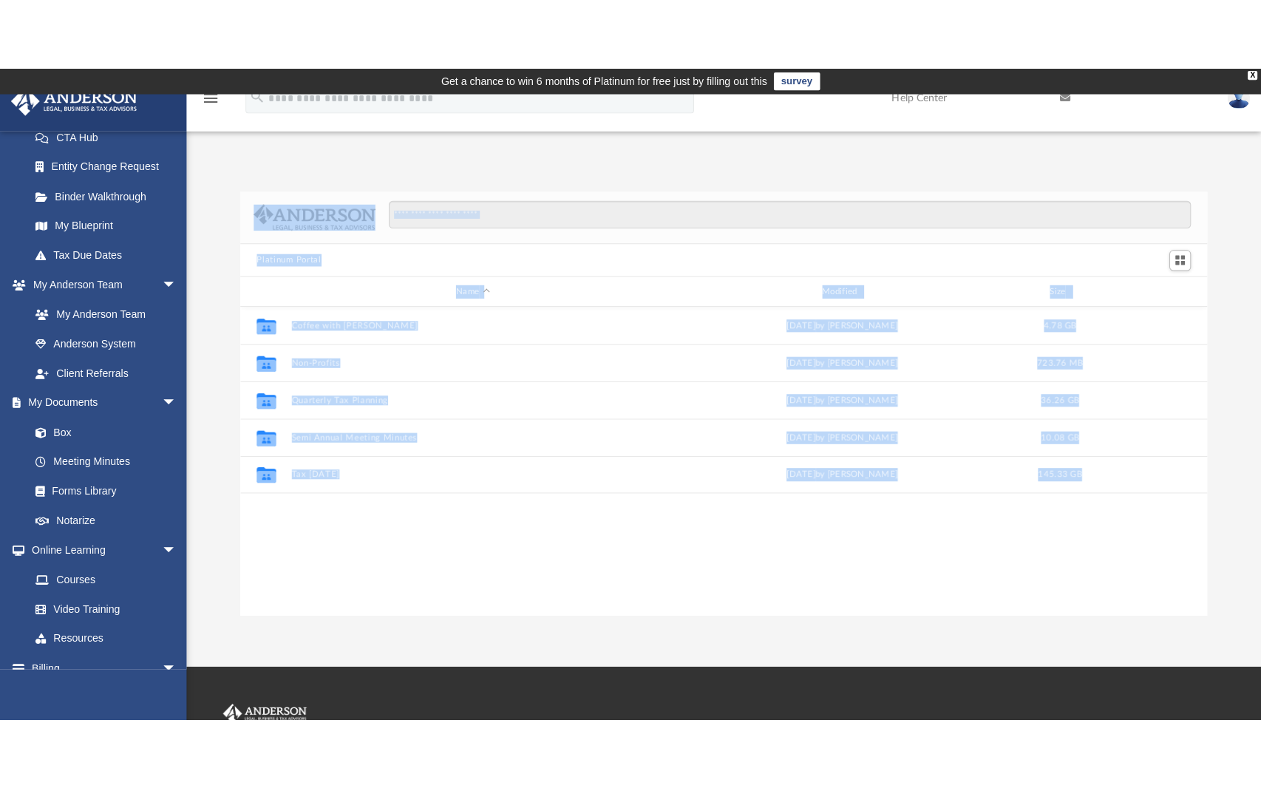
scroll to position [324, 945]
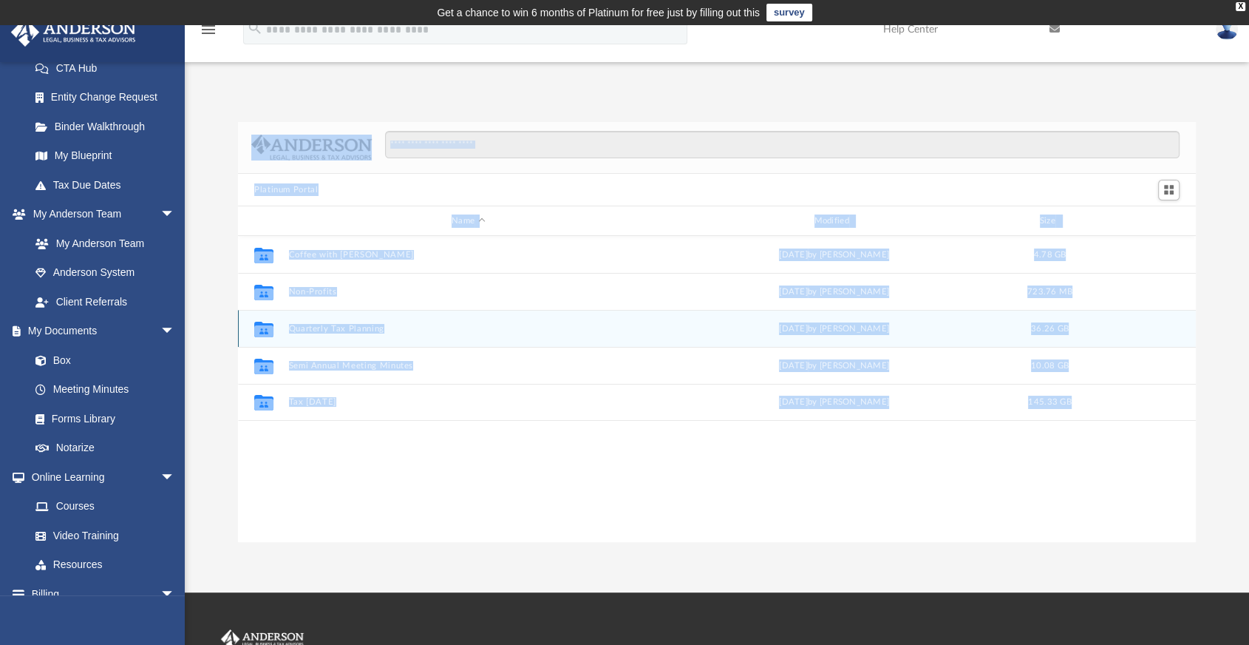
click at [359, 329] on button "Quarterly Tax Planning" at bounding box center [468, 329] width 359 height 10
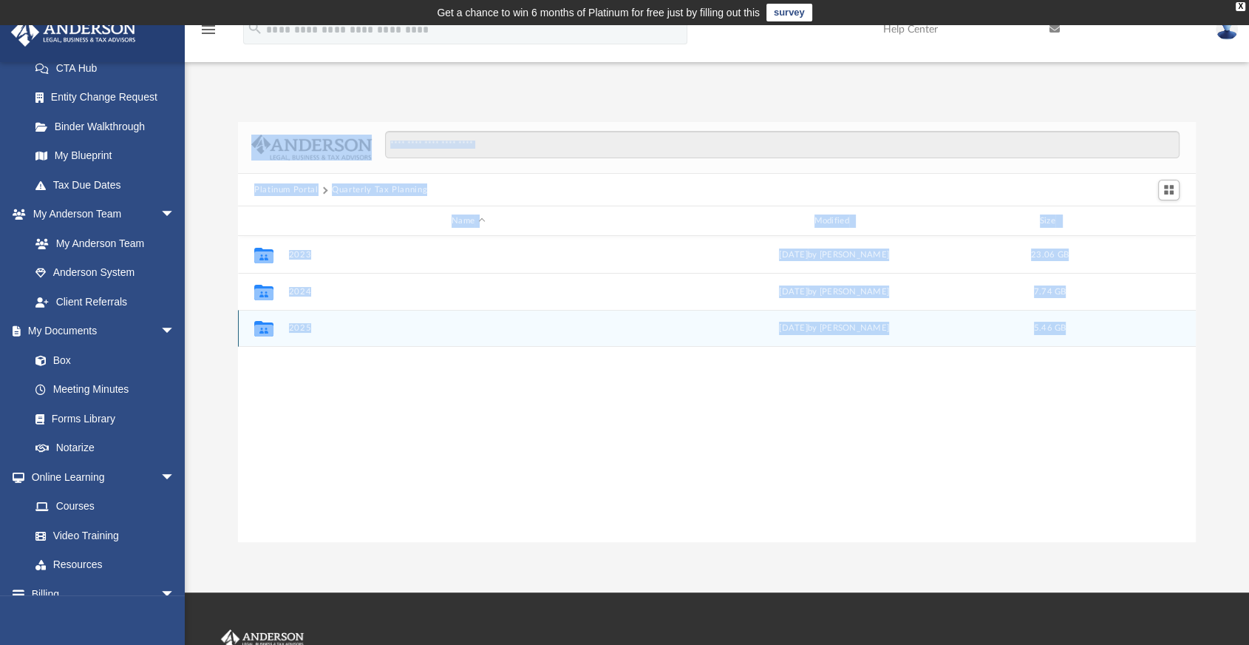
click at [304, 321] on div "Collaborated Folder 2025 Fri Jul 18 2025 by Matthew Moore 5.46 GB" at bounding box center [717, 328] width 958 height 37
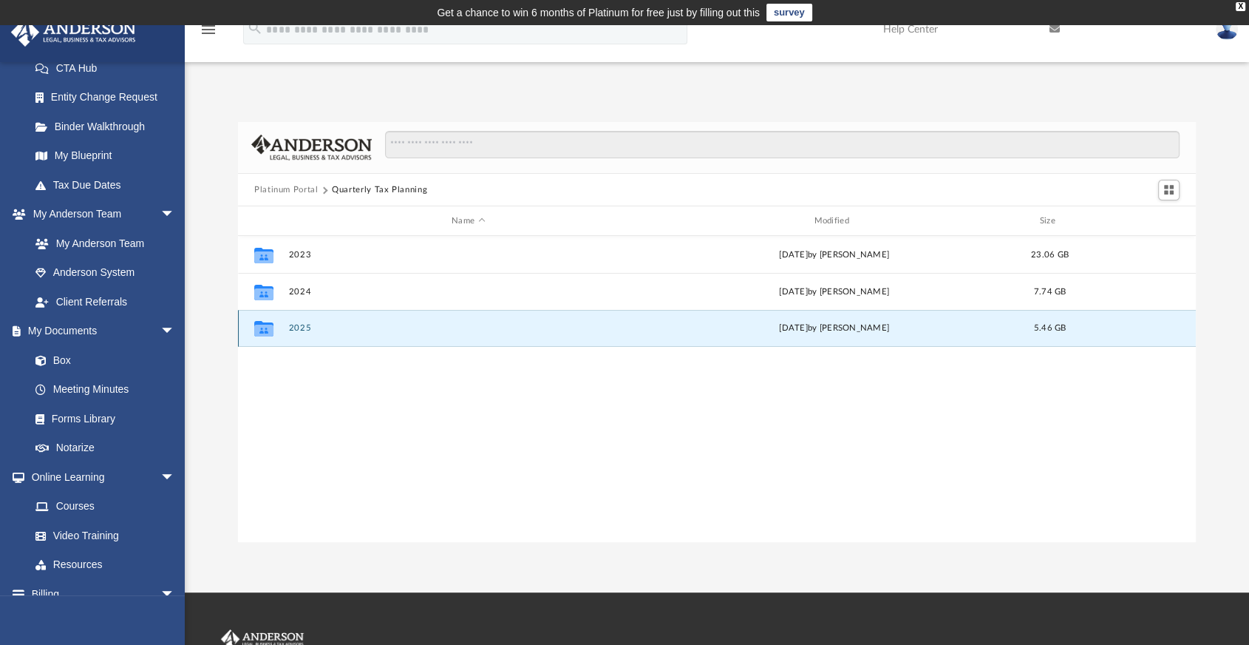
click at [304, 328] on button "2025" at bounding box center [468, 329] width 359 height 10
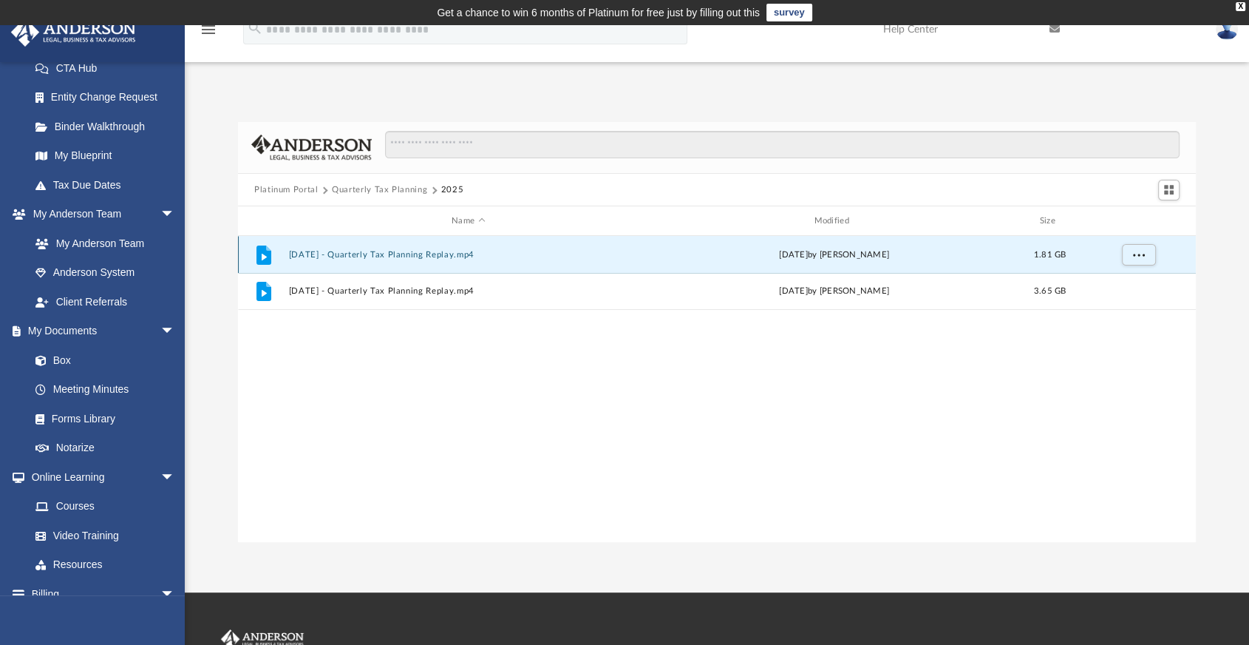
click at [342, 250] on button "July 18th, 2025 - Quarterly Tax Planning Replay.mp4" at bounding box center [468, 255] width 359 height 10
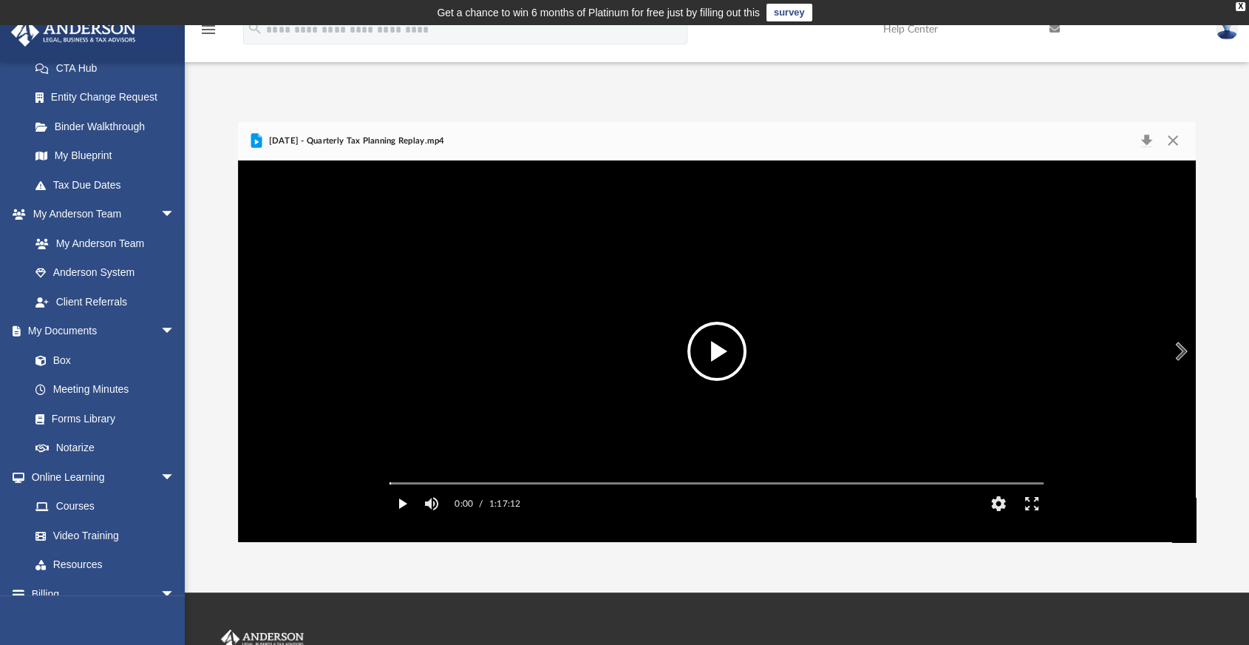
click at [398, 518] on button "Play" at bounding box center [401, 504] width 33 height 30
drag, startPoint x: 467, startPoint y: 480, endPoint x: 457, endPoint y: 495, distance: 18.0
click at [457, 495] on div "Autoplay Disabled Speed Normal Quality Auto Subtitles/CC Off Audio Autoplay Dis…" at bounding box center [717, 351] width 678 height 339
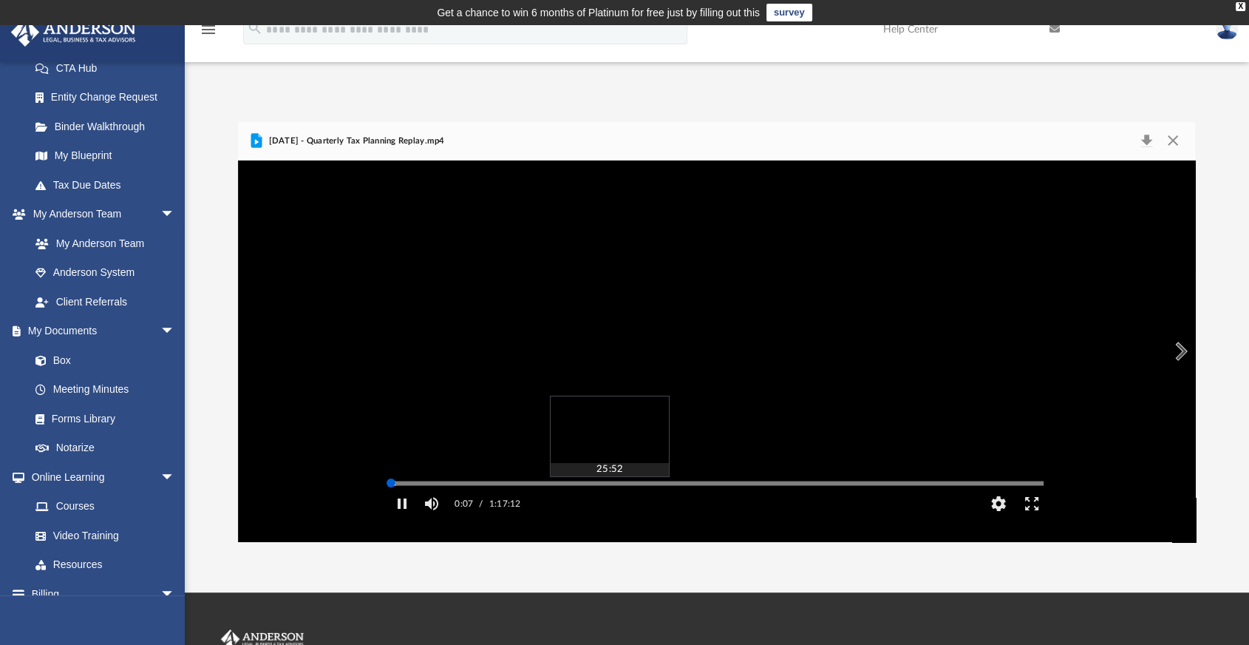
drag, startPoint x: 394, startPoint y: 507, endPoint x: 609, endPoint y: 503, distance: 215.2
click at [609, 489] on div "Media Slider" at bounding box center [717, 483] width 678 height 12
drag, startPoint x: 396, startPoint y: 501, endPoint x: 515, endPoint y: 489, distance: 119.0
click at [515, 489] on div "Autoplay Disabled Speed Normal Quality Auto Subtitles/CC Off Audio Autoplay Dis…" at bounding box center [717, 351] width 678 height 339
click at [520, 497] on video "File preview" at bounding box center [717, 351] width 678 height 339
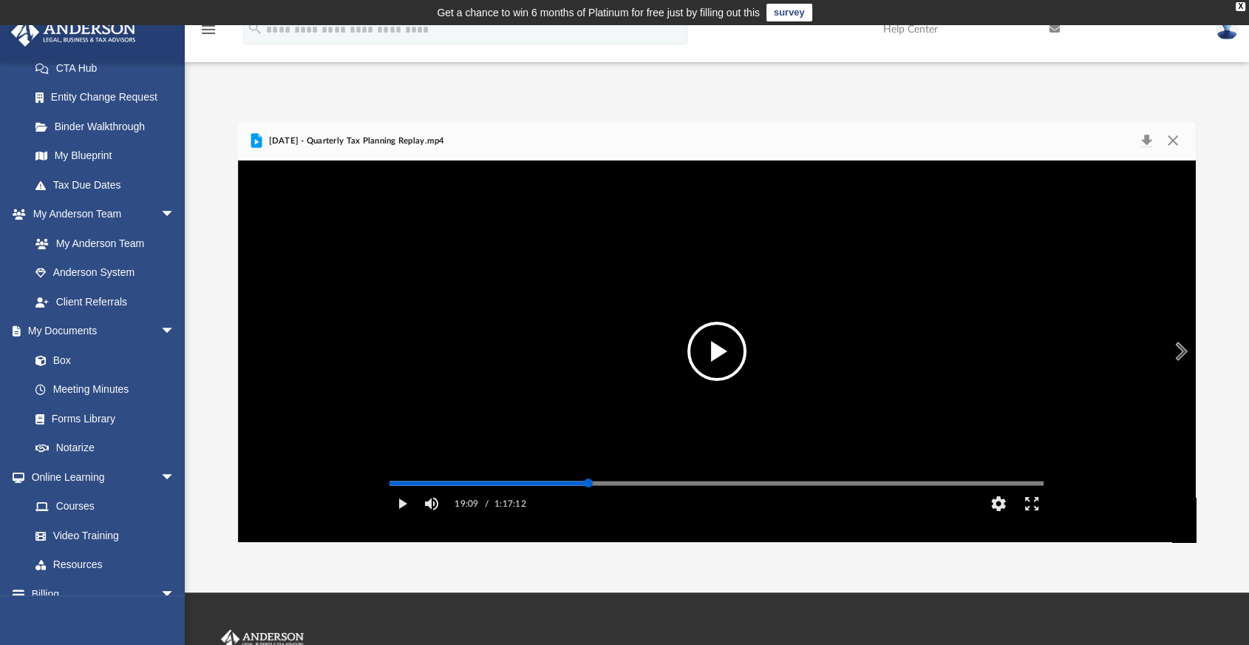
drag, startPoint x: 392, startPoint y: 504, endPoint x: 588, endPoint y: 499, distance: 196.7
click at [588, 487] on div "Media Slider" at bounding box center [588, 482] width 9 height 9
click at [400, 518] on button "Play" at bounding box center [401, 504] width 33 height 30
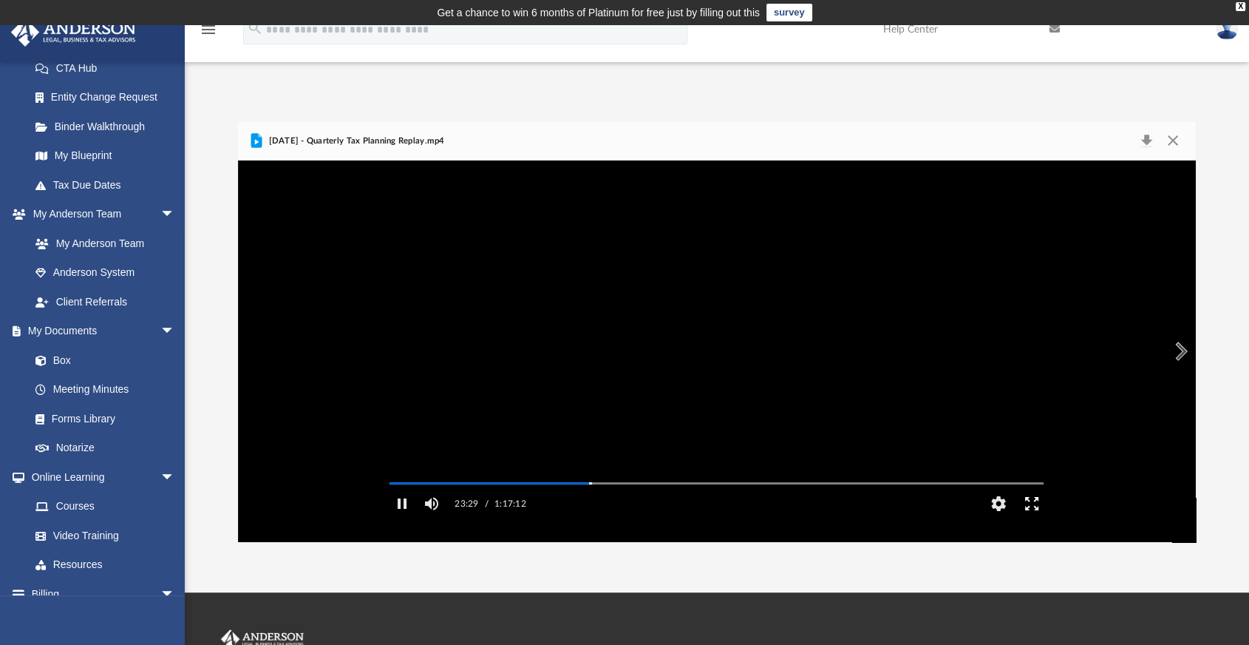
click at [1031, 518] on button "Enter fullscreen" at bounding box center [1032, 504] width 33 height 30
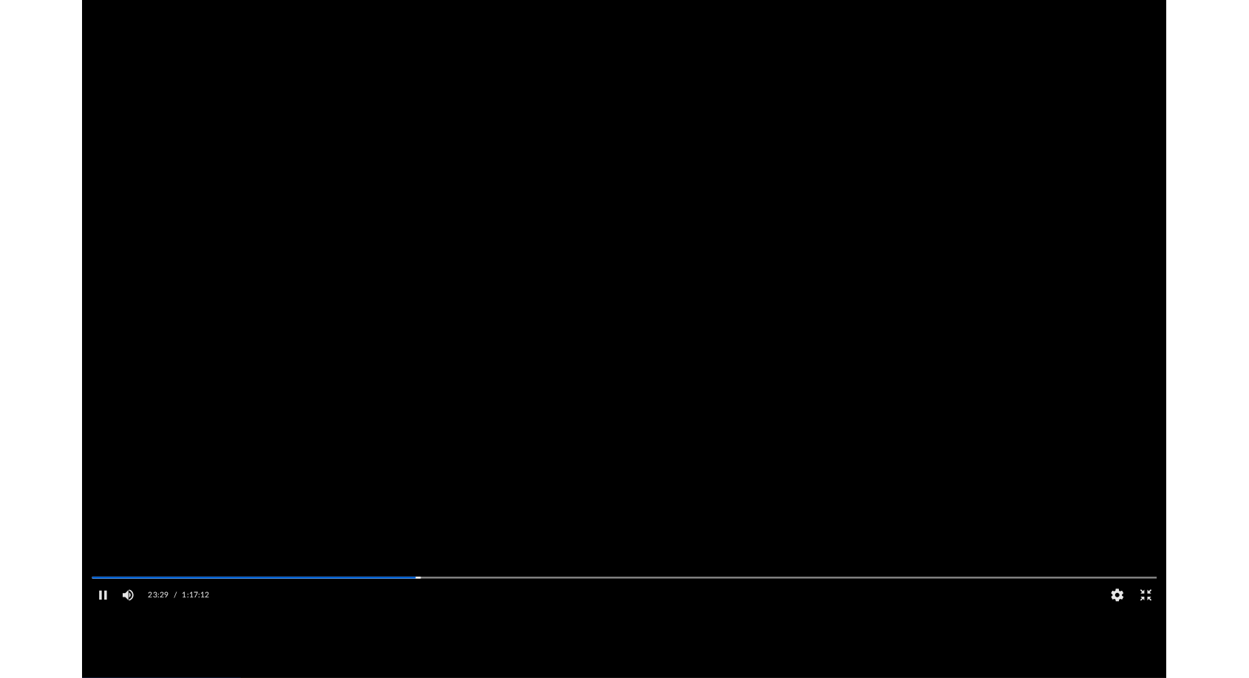
scroll to position [148, 0]
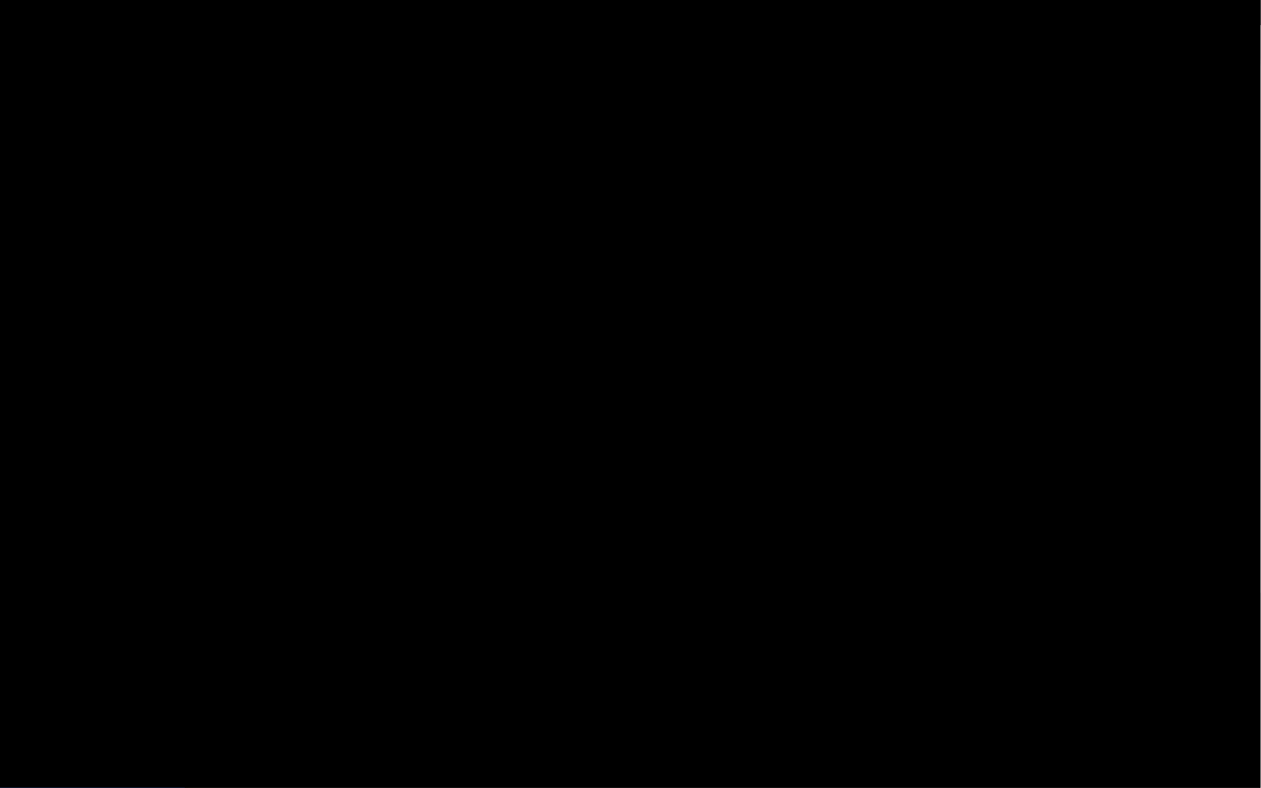
click at [654, 557] on video "File preview" at bounding box center [630, 394] width 1261 height 631
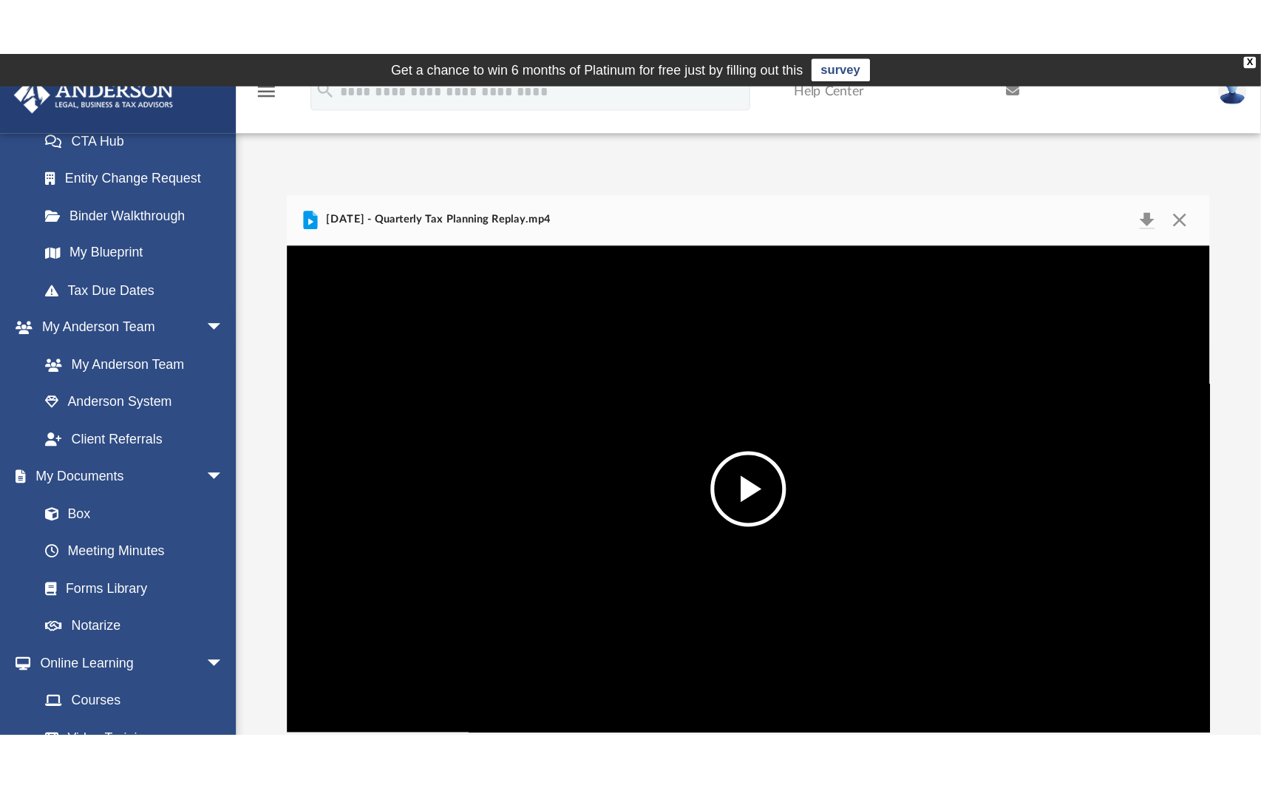
scroll to position [324, 945]
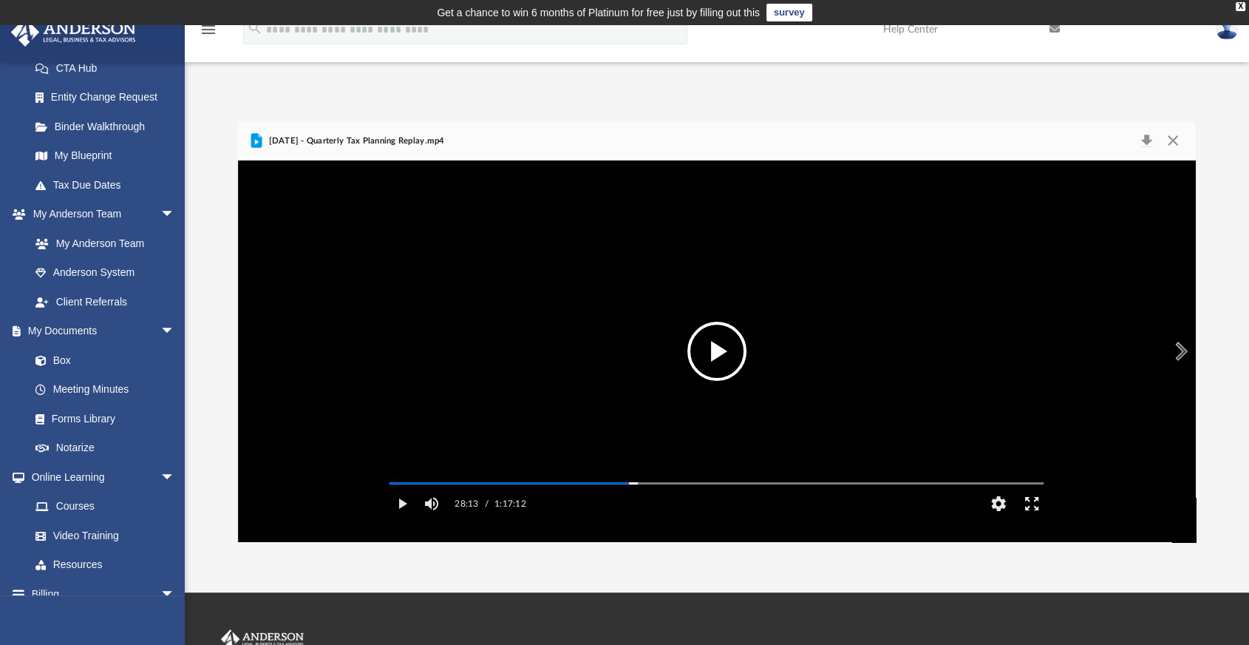
click at [1040, 518] on button "Enter fullscreen" at bounding box center [1032, 504] width 33 height 30
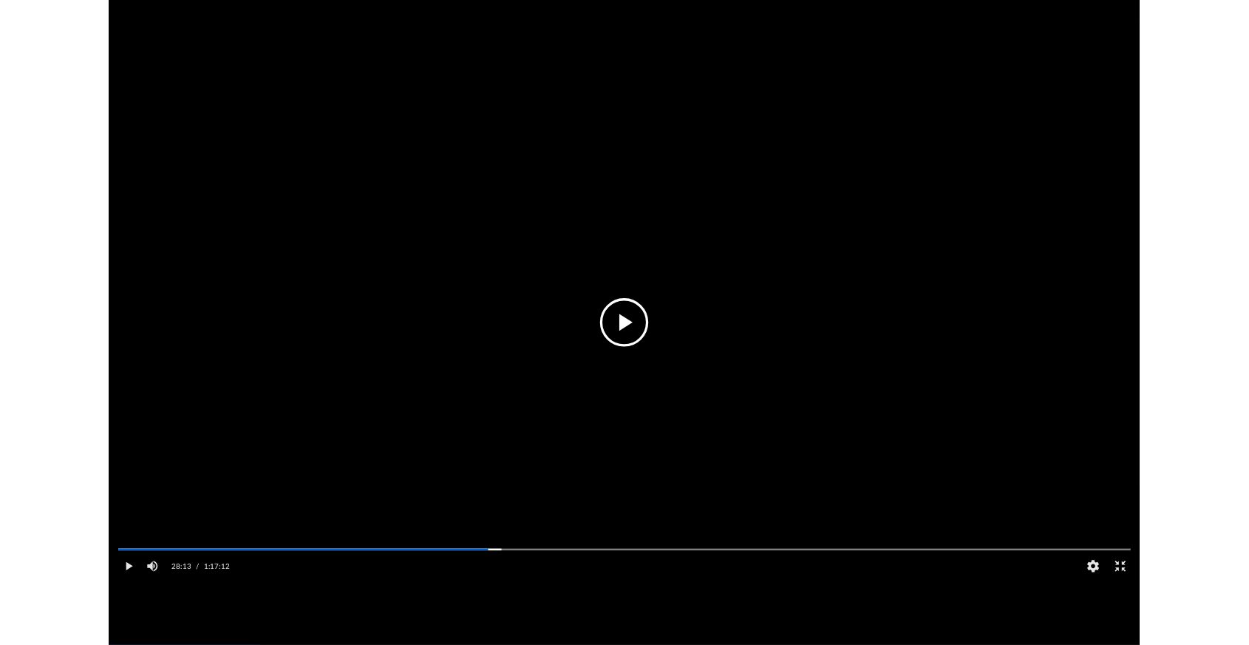
scroll to position [148, 0]
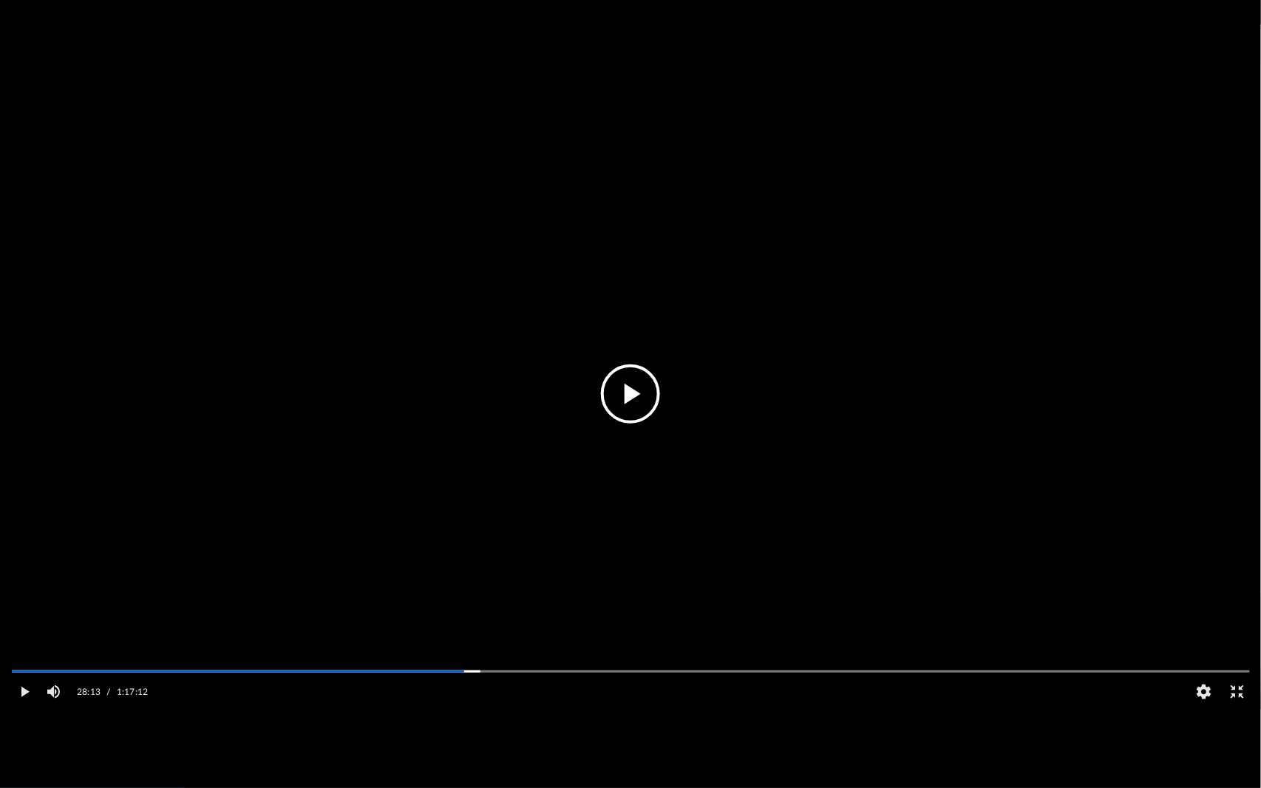
click at [639, 393] on button "File preview" at bounding box center [630, 393] width 59 height 59
click at [37, 644] on button "Pause" at bounding box center [23, 692] width 33 height 30
click at [669, 414] on video "File preview" at bounding box center [630, 394] width 1261 height 631
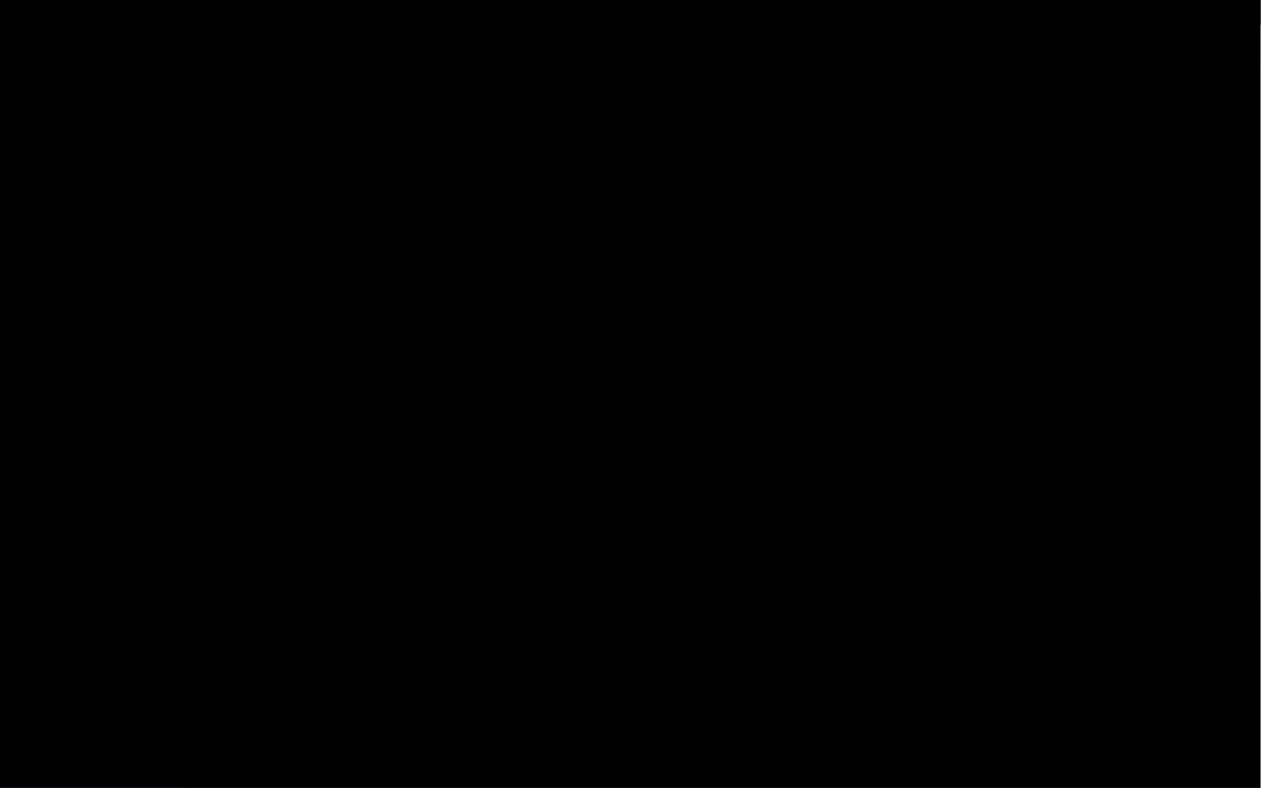
click at [591, 526] on video "File preview" at bounding box center [630, 394] width 1261 height 631
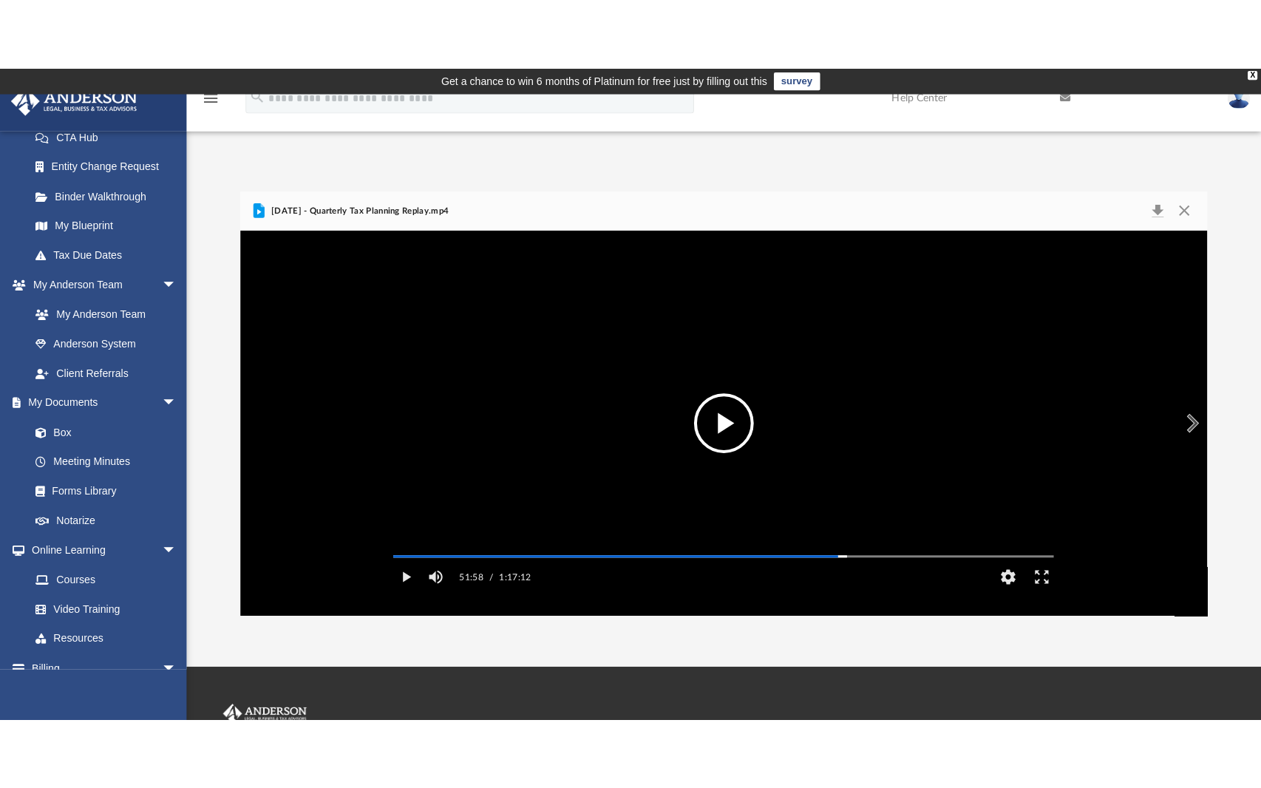
scroll to position [6, 0]
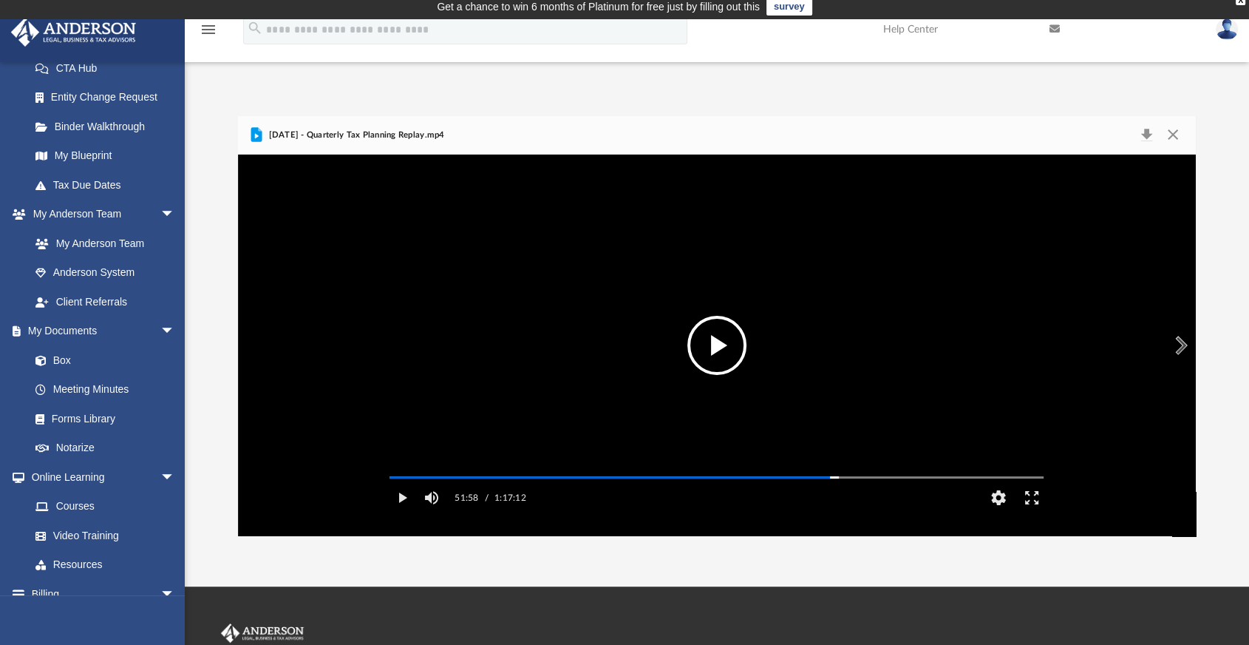
click at [718, 348] on button "File preview" at bounding box center [717, 345] width 59 height 59
click at [1036, 512] on button "Enter fullscreen" at bounding box center [1032, 498] width 33 height 30
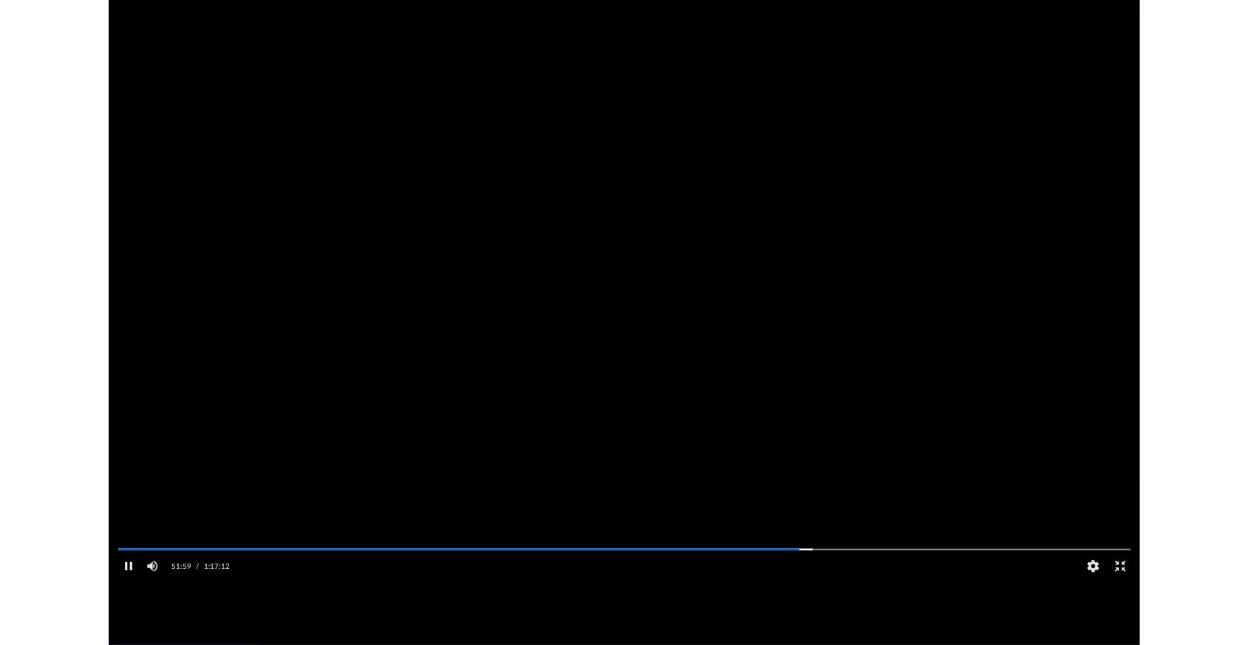
scroll to position [148, 0]
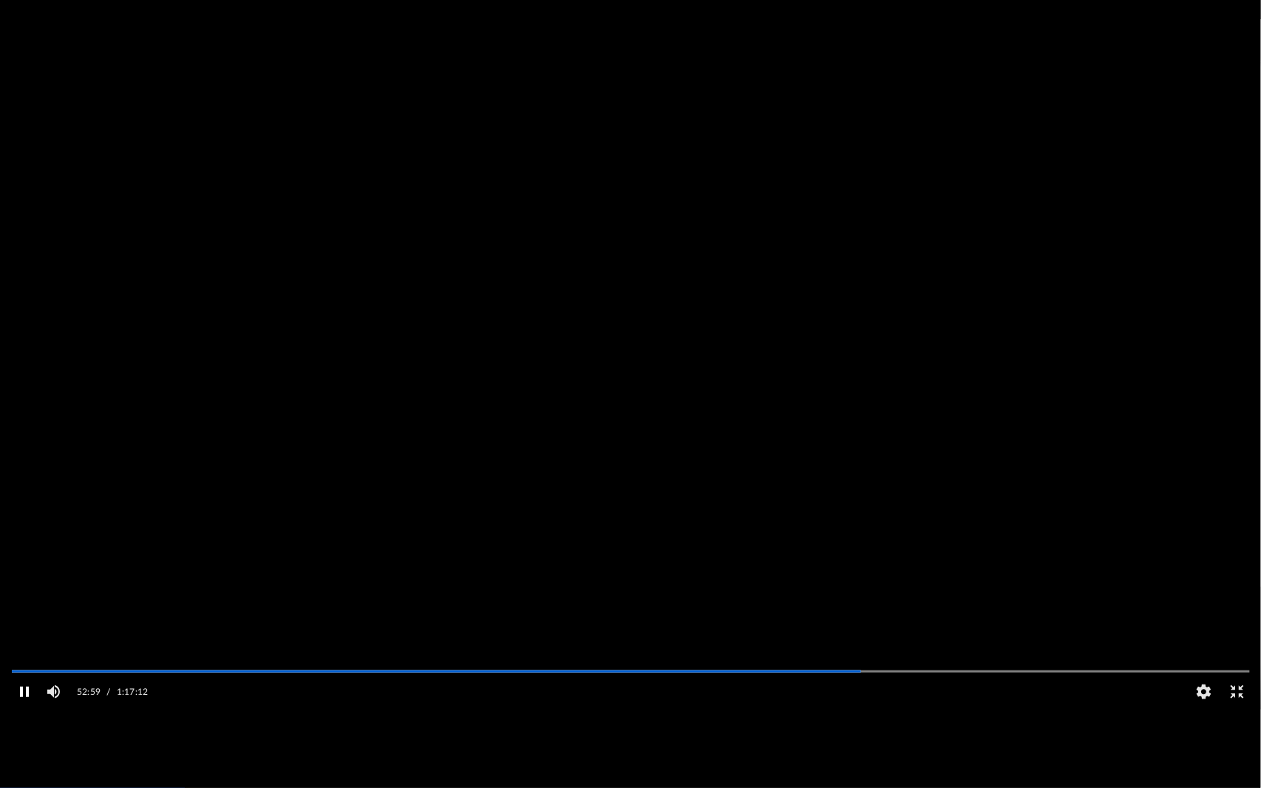
click at [24, 644] on button "Pause" at bounding box center [23, 692] width 33 height 30
click at [603, 403] on button "File preview" at bounding box center [630, 393] width 59 height 59
click at [21, 644] on button "Pause" at bounding box center [23, 692] width 33 height 30
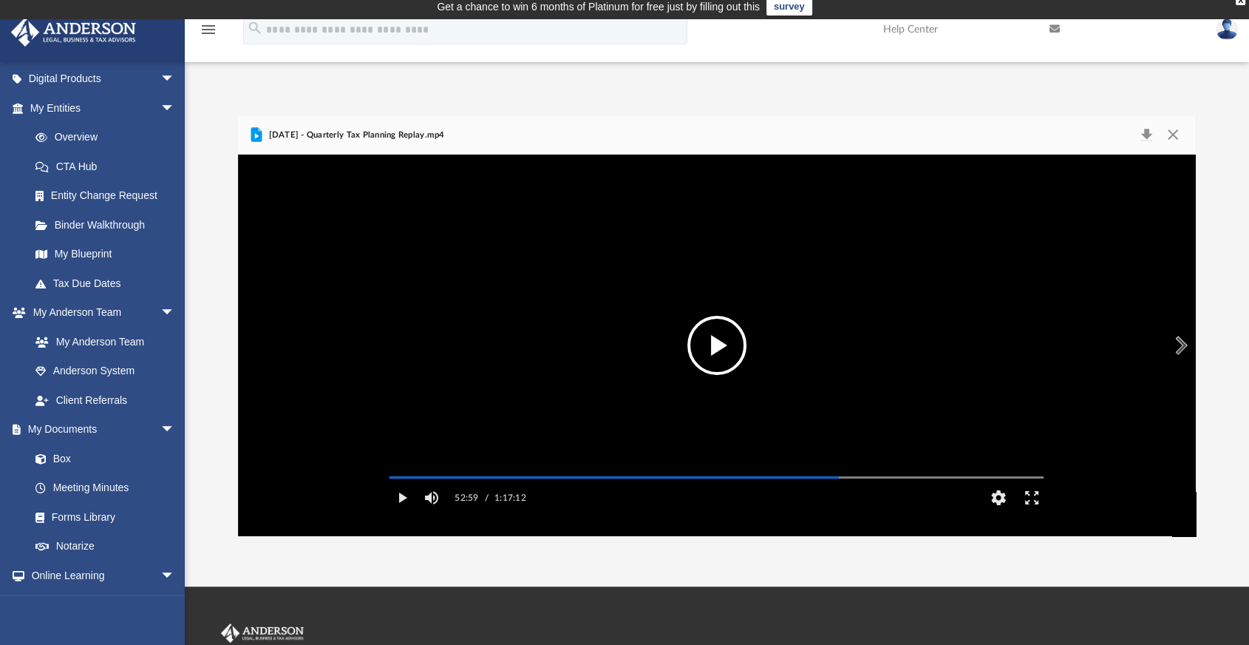
scroll to position [246, 0]
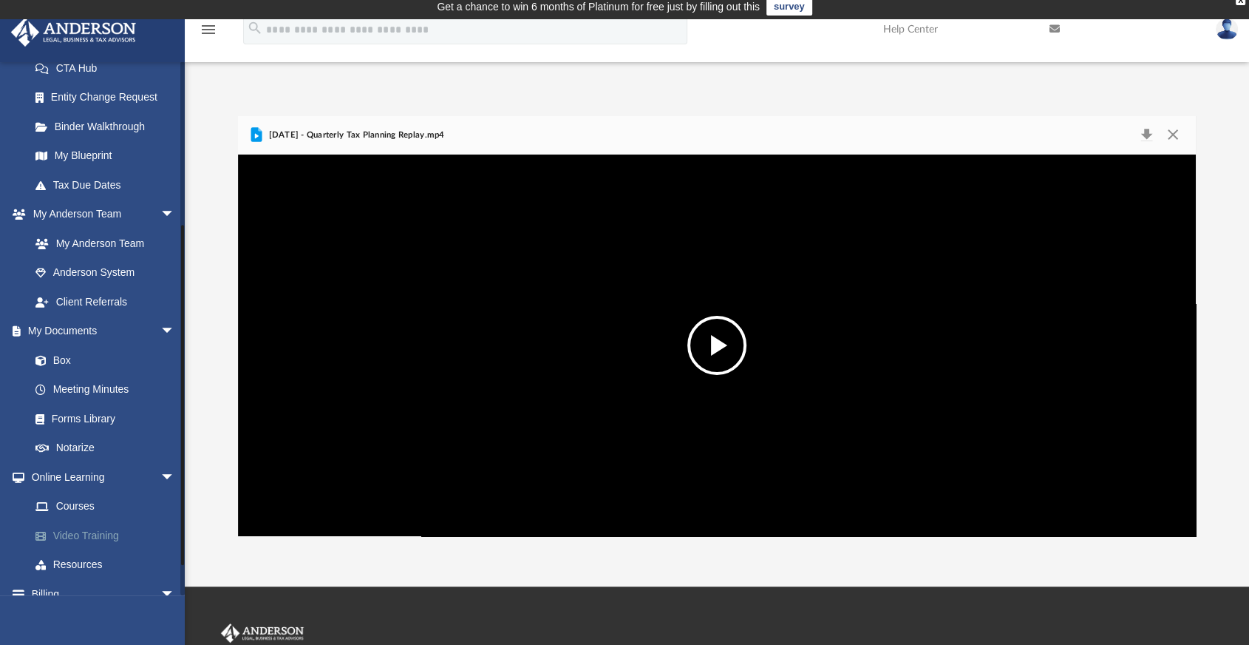
click at [87, 528] on link "Video Training" at bounding box center [109, 535] width 177 height 30
click at [86, 509] on link "Courses" at bounding box center [109, 507] width 177 height 30
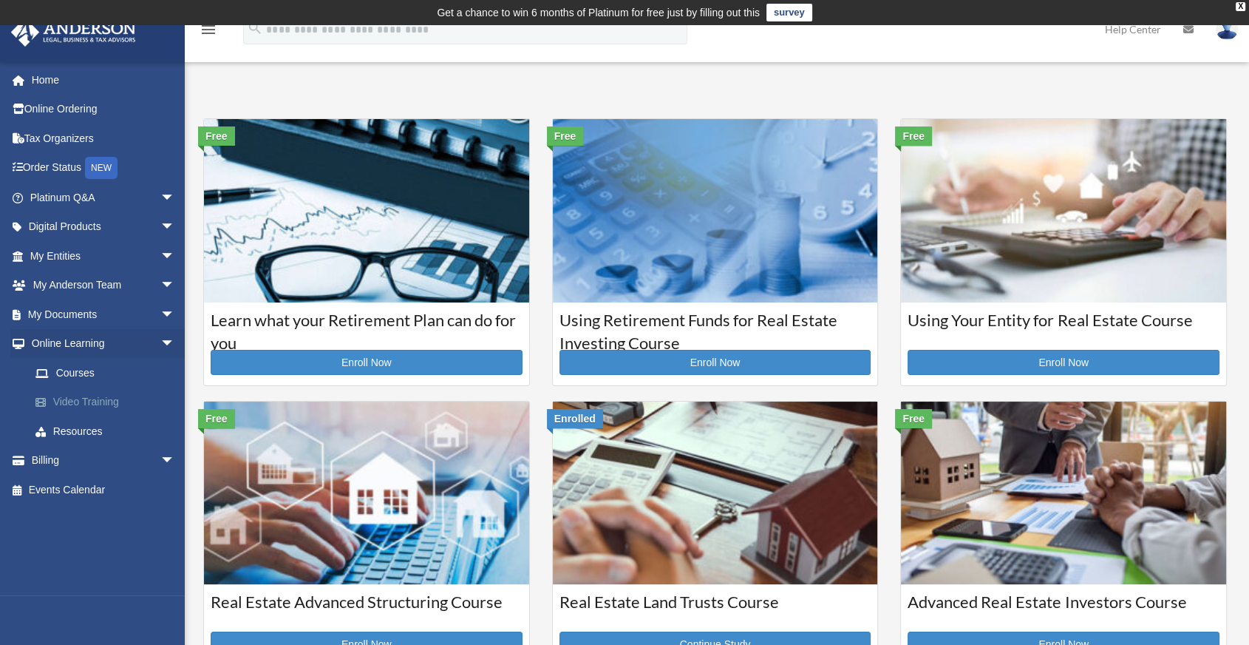
click at [94, 401] on link "Video Training" at bounding box center [109, 402] width 177 height 30
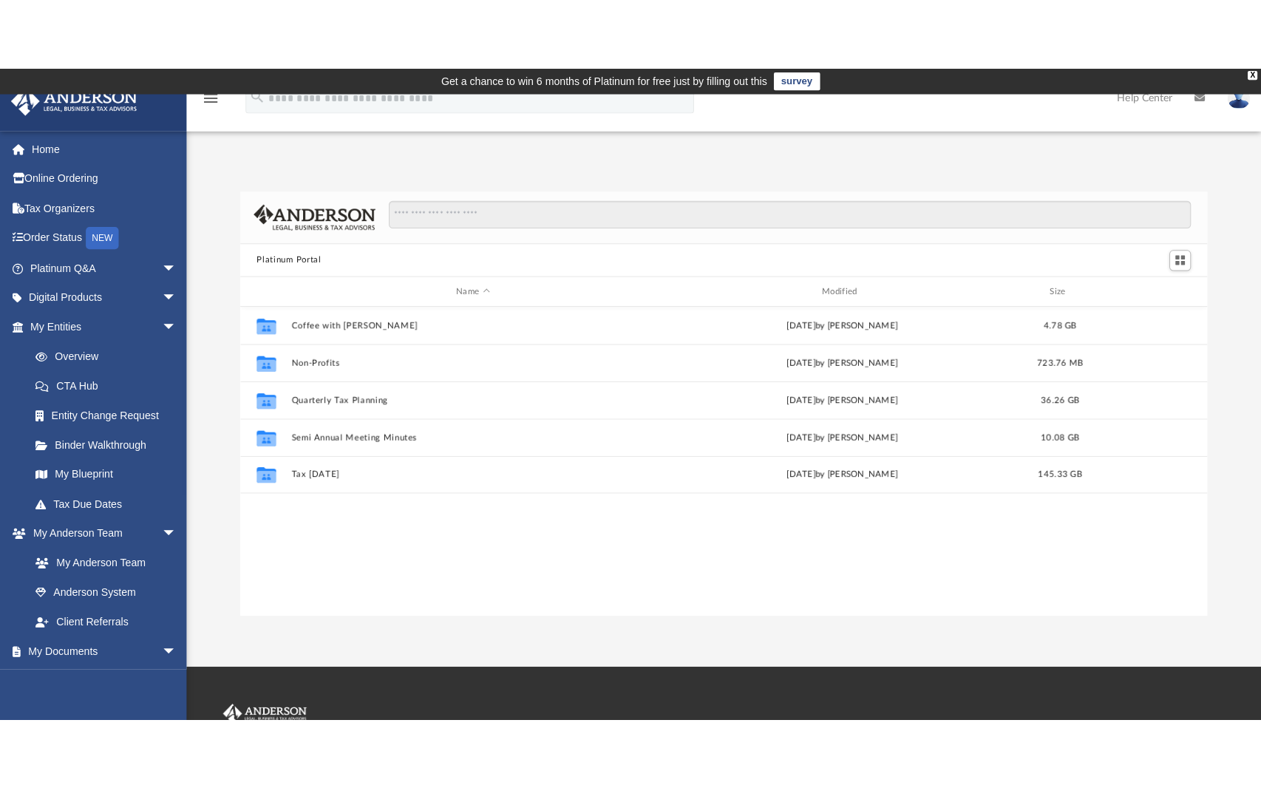
scroll to position [324, 945]
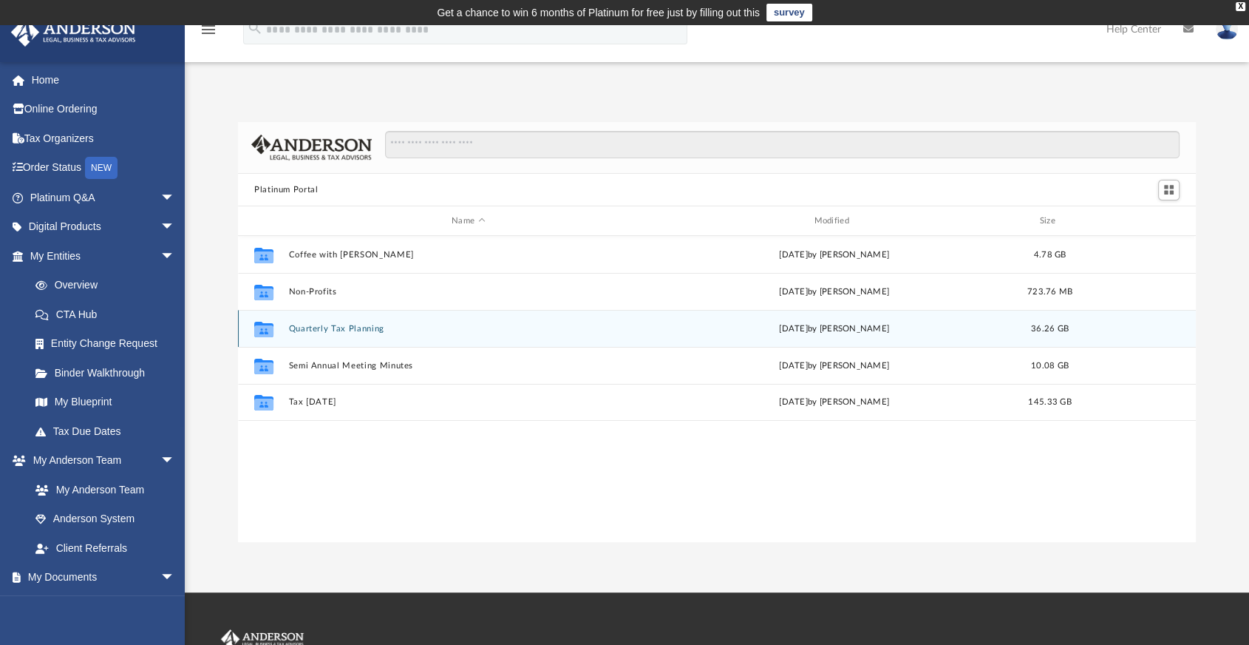
click at [333, 326] on button "Quarterly Tax Planning" at bounding box center [468, 329] width 359 height 10
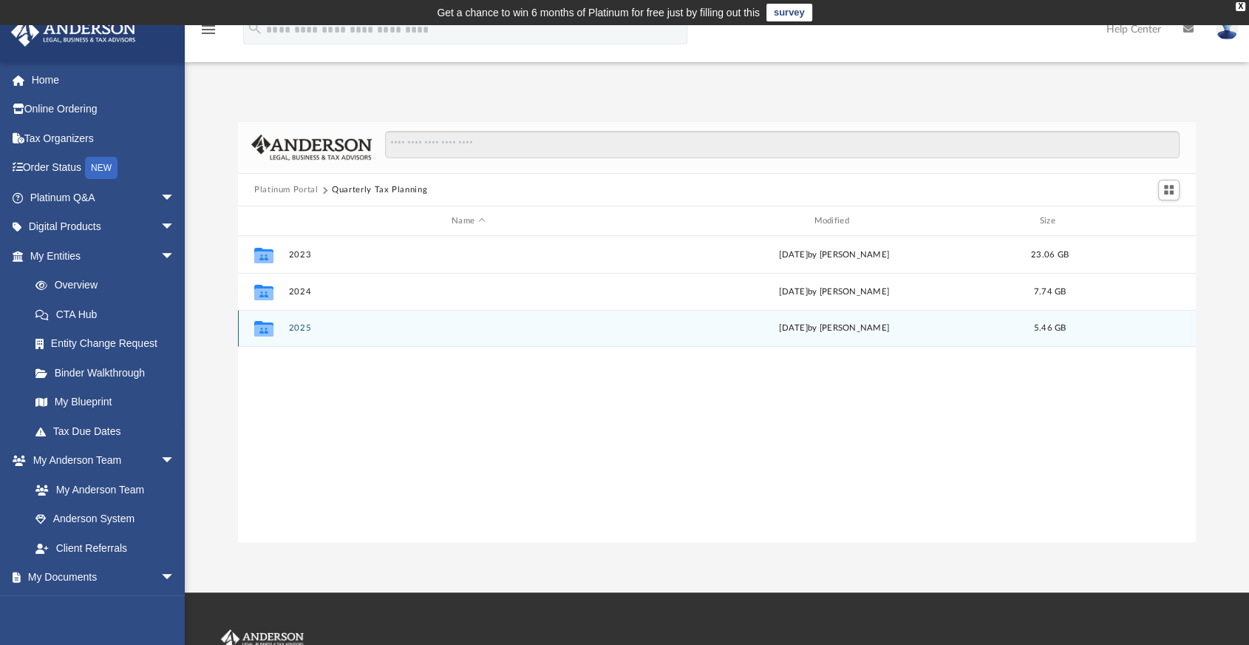
click at [322, 326] on button "2025" at bounding box center [468, 329] width 359 height 10
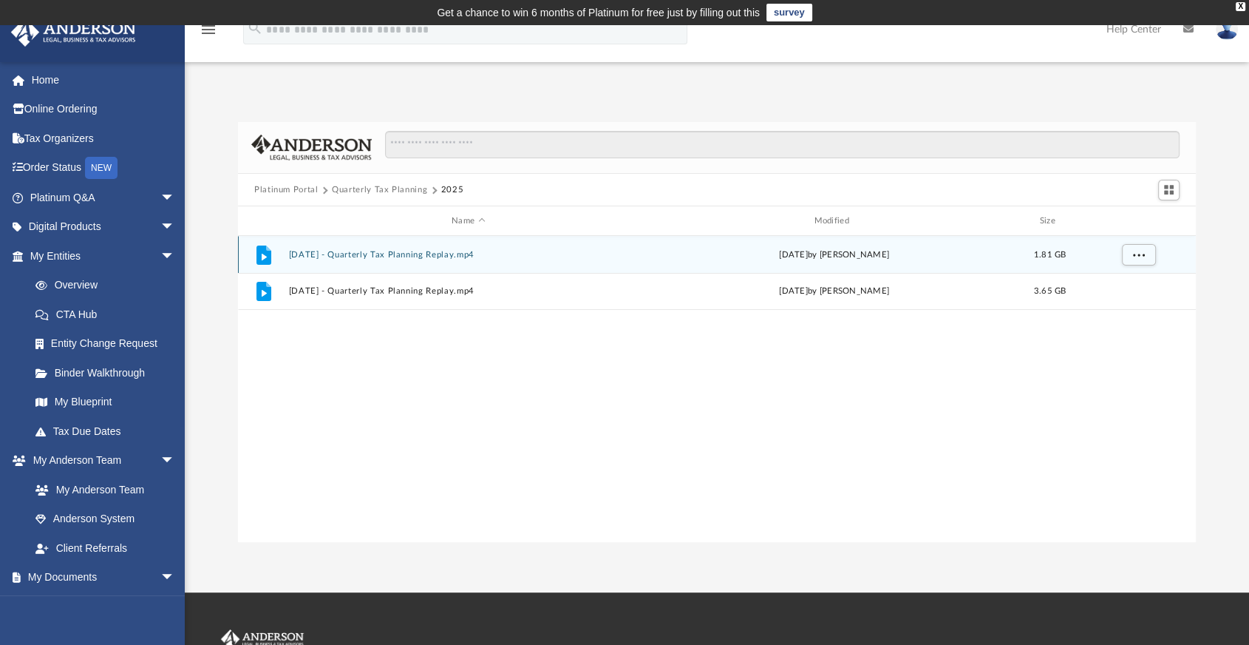
click at [327, 250] on button "[DATE] - Quarterly Tax Planning Replay.mp4" at bounding box center [468, 255] width 359 height 10
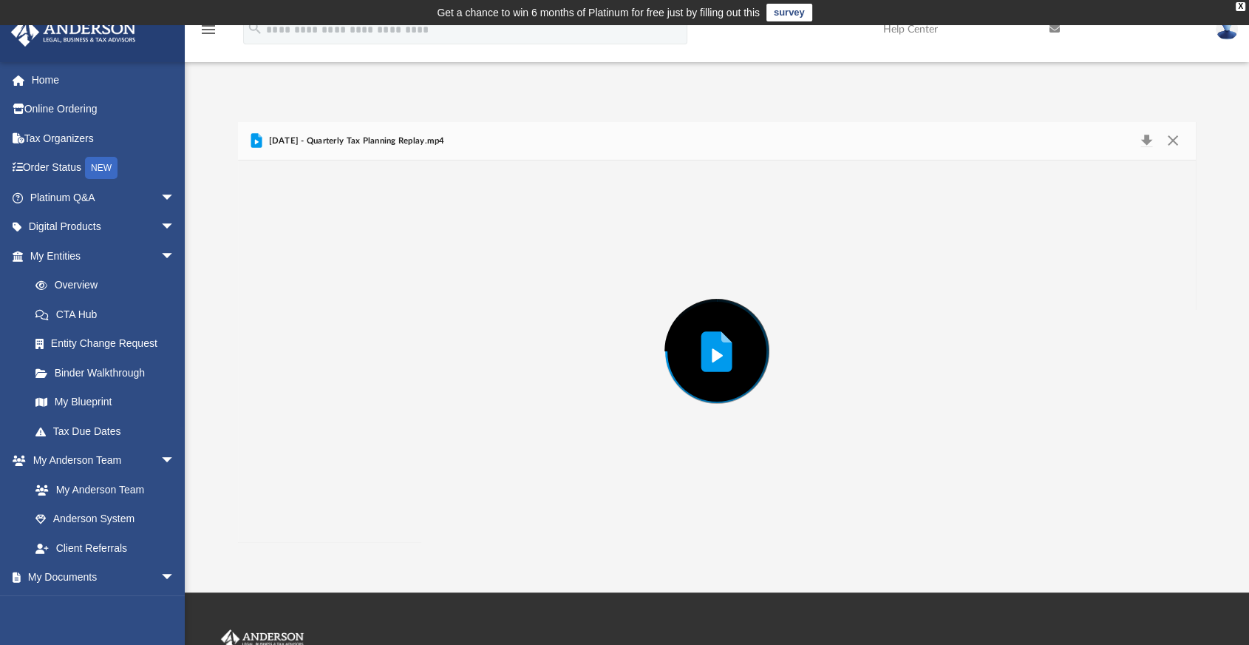
click at [327, 250] on div "Preview" at bounding box center [717, 350] width 958 height 381
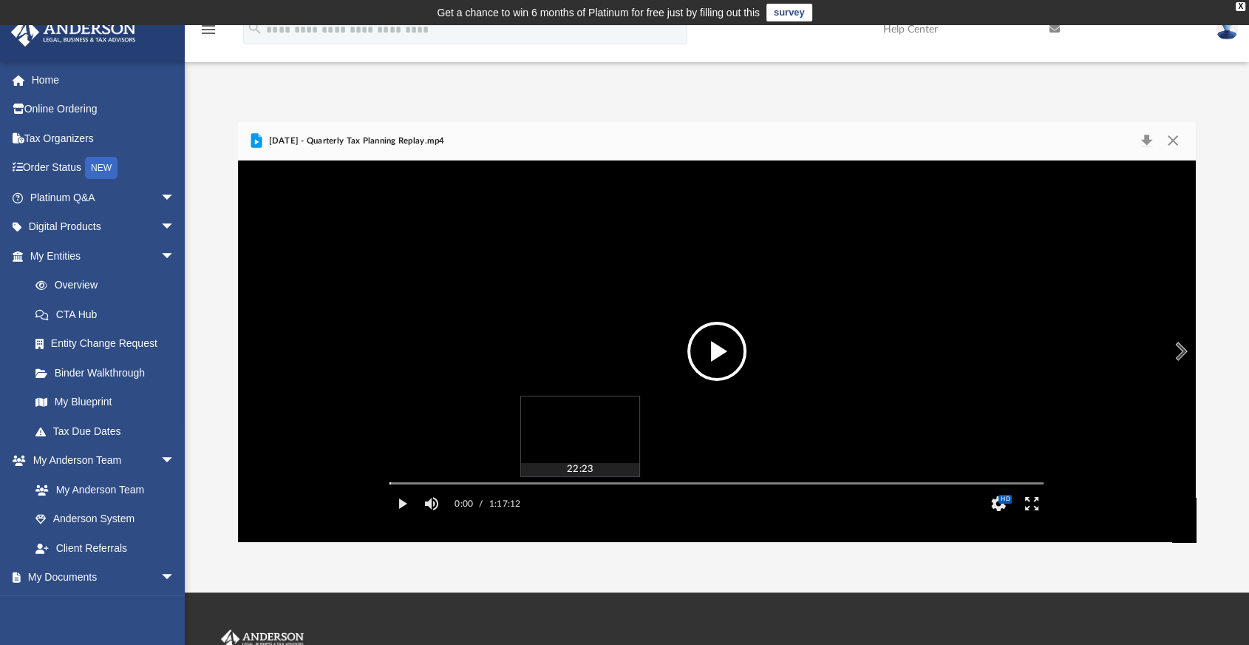
drag, startPoint x: 495, startPoint y: 507, endPoint x: 583, endPoint y: 495, distance: 88.8
click at [583, 495] on div "Autoplay Disabled Speed Normal Quality Auto Subtitles/CC Off Audio Autoplay Dis…" at bounding box center [717, 351] width 678 height 339
drag, startPoint x: 387, startPoint y: 503, endPoint x: 825, endPoint y: 503, distance: 437.7
click at [825, 487] on div "Media Slider" at bounding box center [825, 482] width 9 height 9
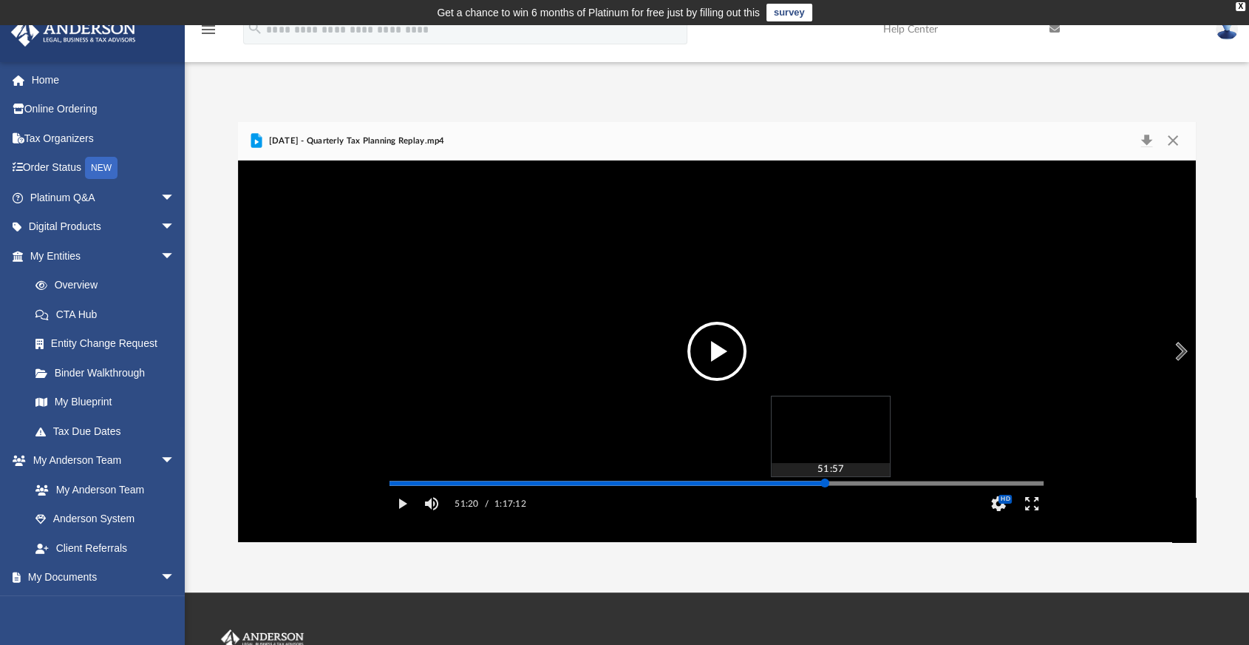
click at [831, 489] on div "Media Slider" at bounding box center [1044, 483] width 654 height 12
click at [722, 358] on button "File preview" at bounding box center [717, 351] width 59 height 59
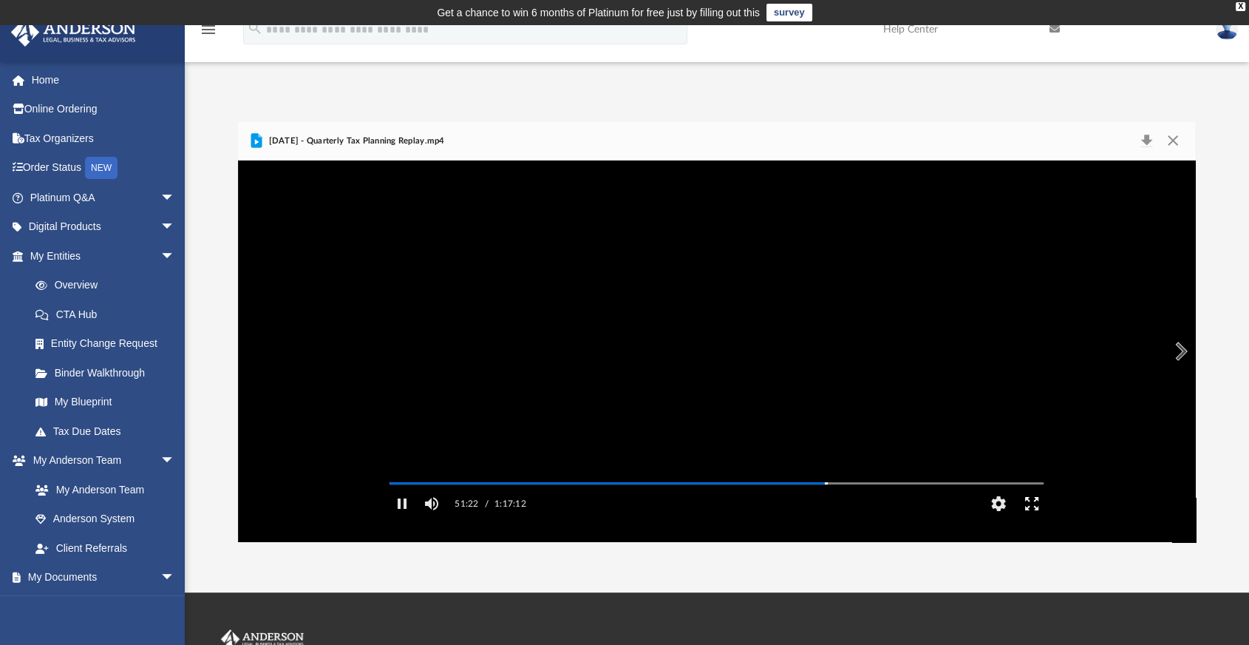
click at [1029, 518] on button "Enter fullscreen" at bounding box center [1032, 504] width 33 height 30
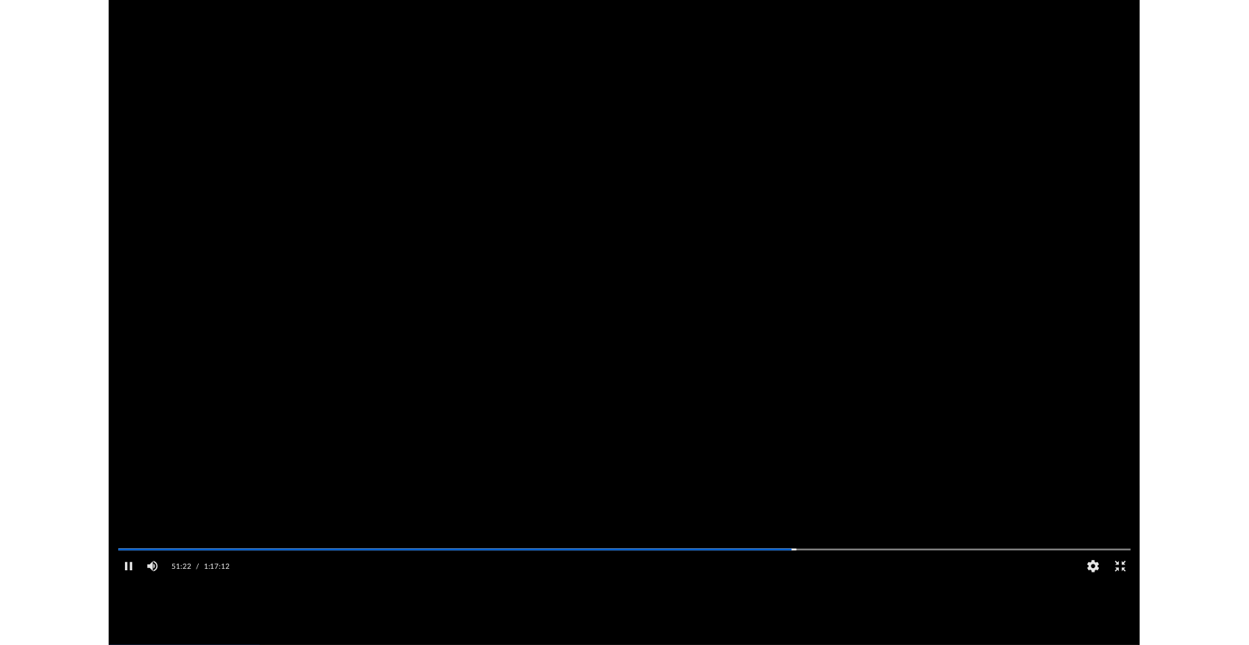
scroll to position [324, 957]
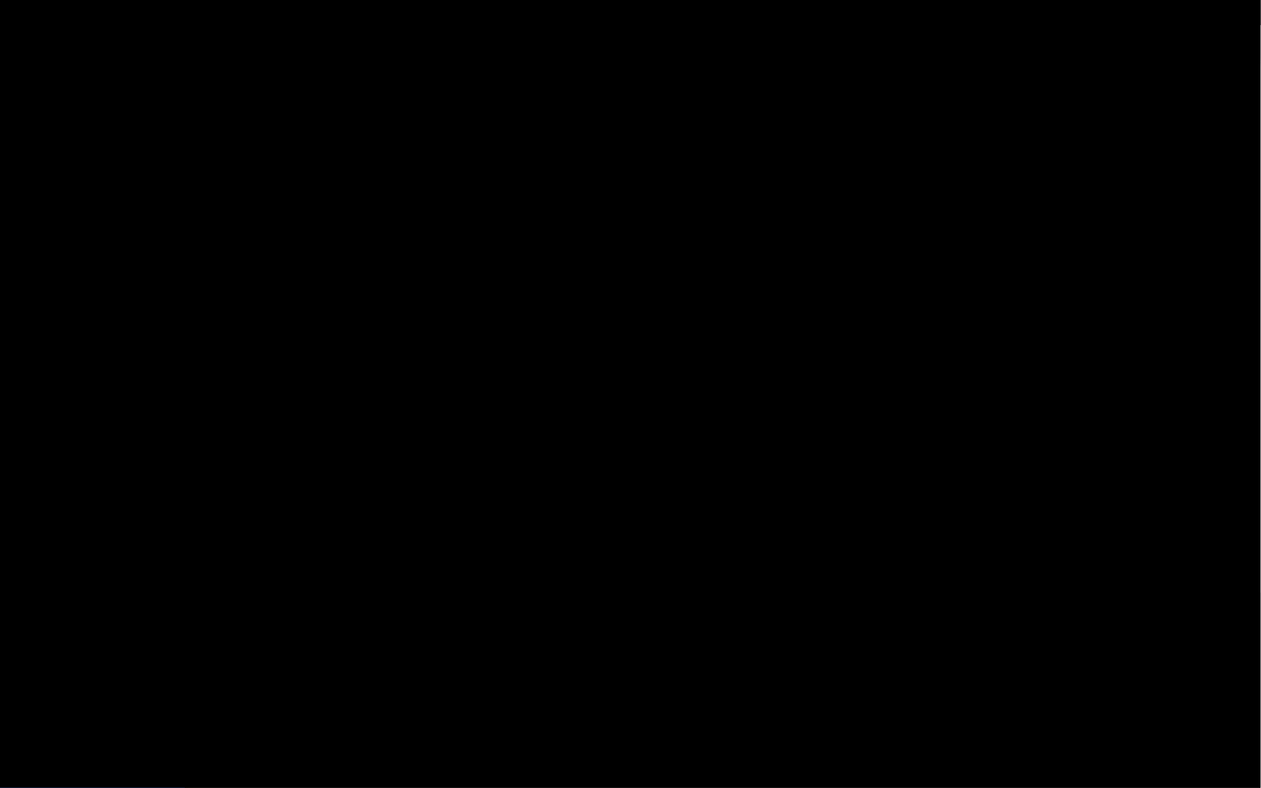
click at [935, 574] on video "File preview" at bounding box center [630, 394] width 1261 height 631
click at [607, 441] on video "File preview" at bounding box center [630, 394] width 1261 height 631
click at [727, 557] on video "File preview" at bounding box center [630, 394] width 1261 height 631
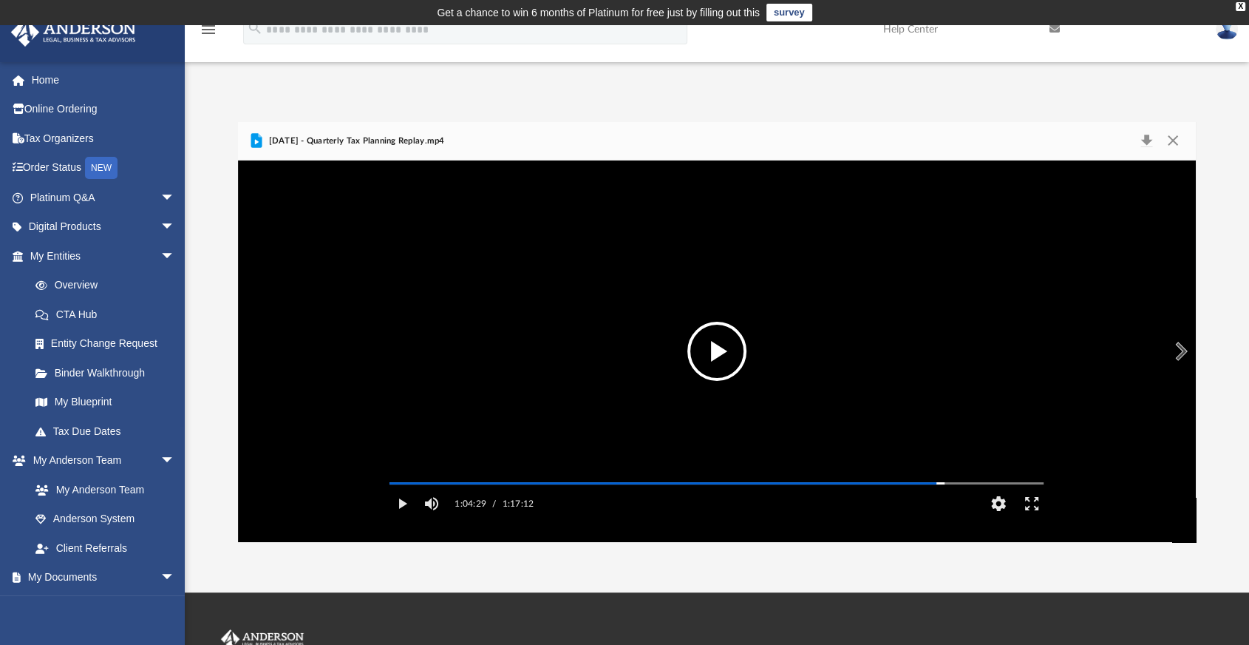
click at [715, 347] on button "File preview" at bounding box center [717, 351] width 59 height 59
click at [1034, 518] on button "Enter fullscreen" at bounding box center [1032, 504] width 33 height 30
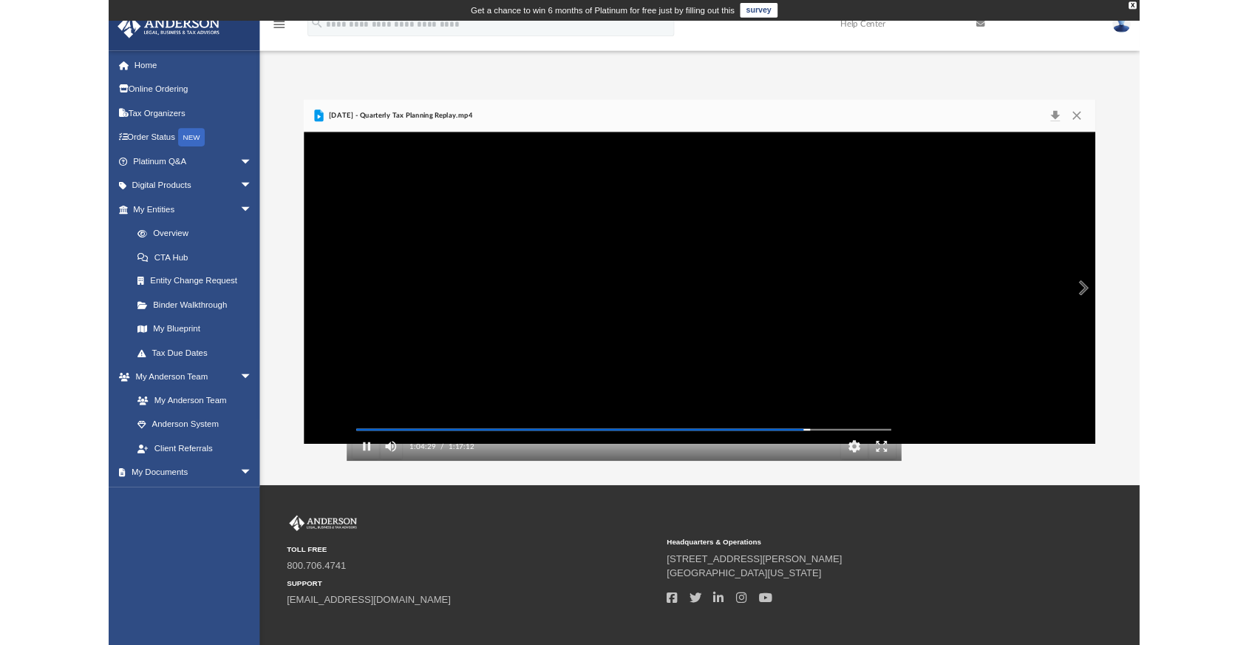
scroll to position [324, 957]
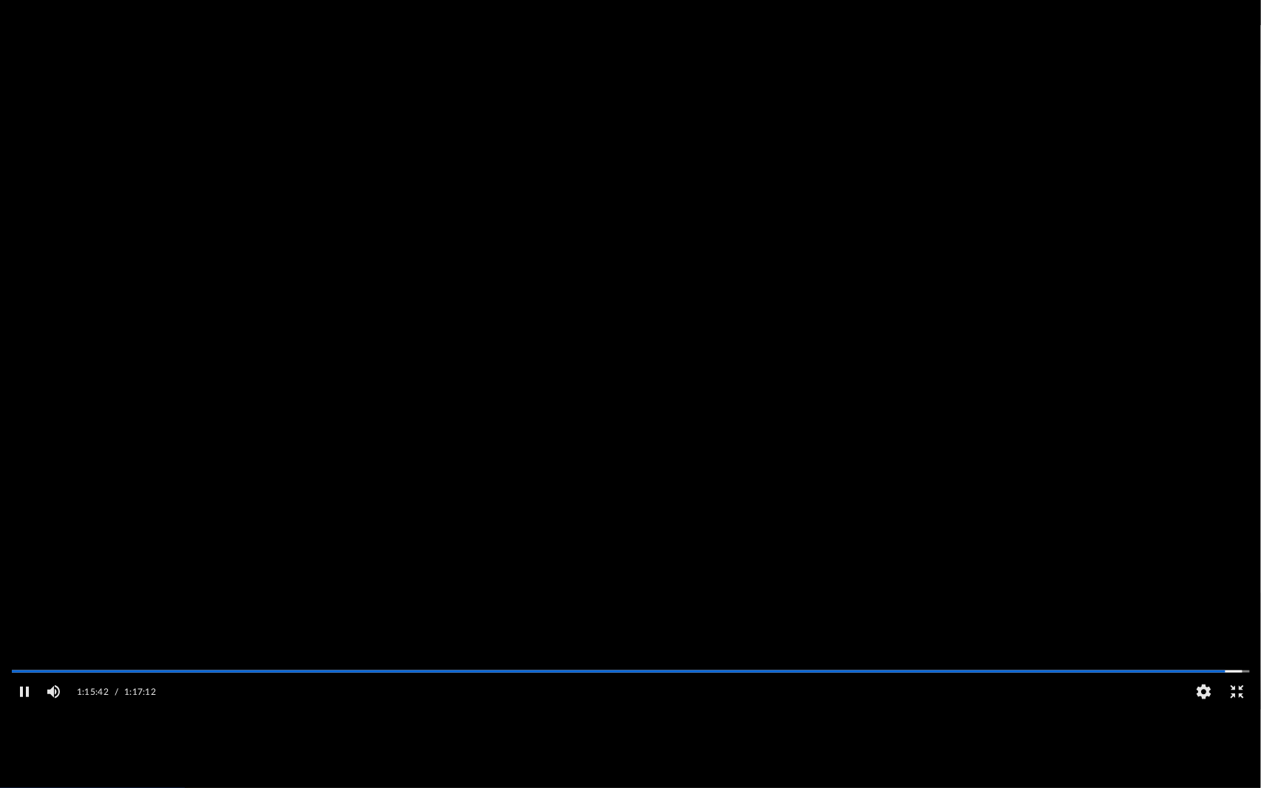
click at [346, 387] on video "File preview" at bounding box center [630, 394] width 1261 height 631
click at [640, 388] on button "File preview" at bounding box center [630, 393] width 59 height 59
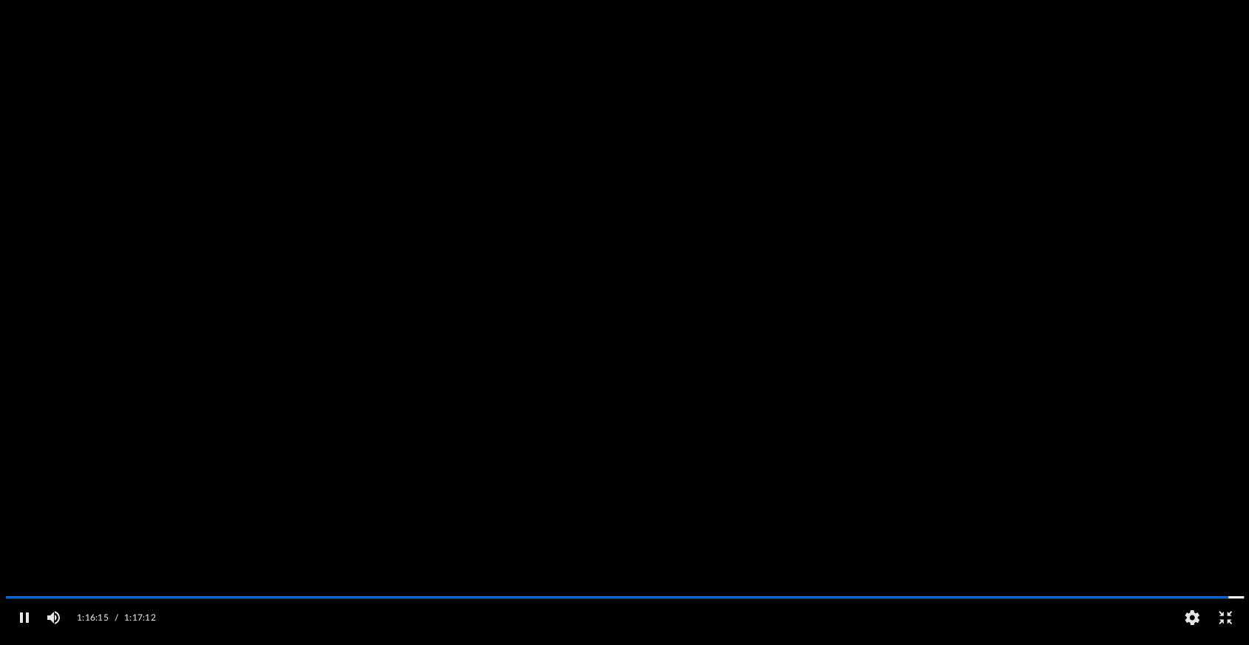
scroll to position [324, 945]
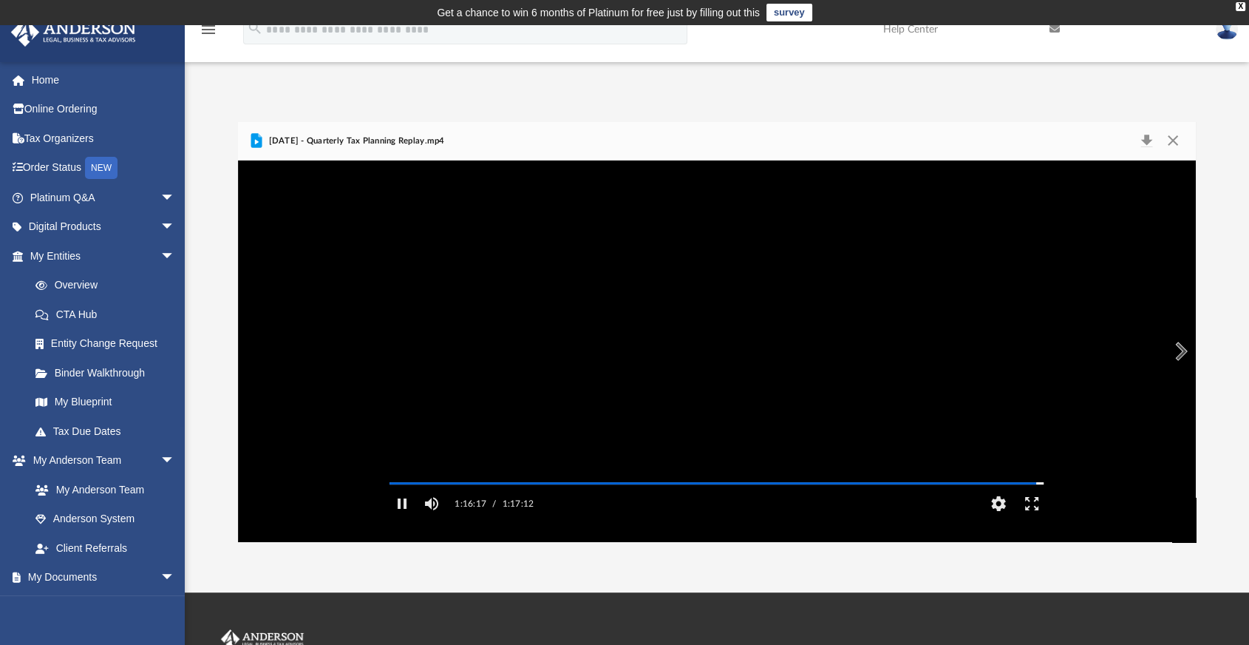
click at [492, 395] on video "File preview" at bounding box center [717, 351] width 678 height 339
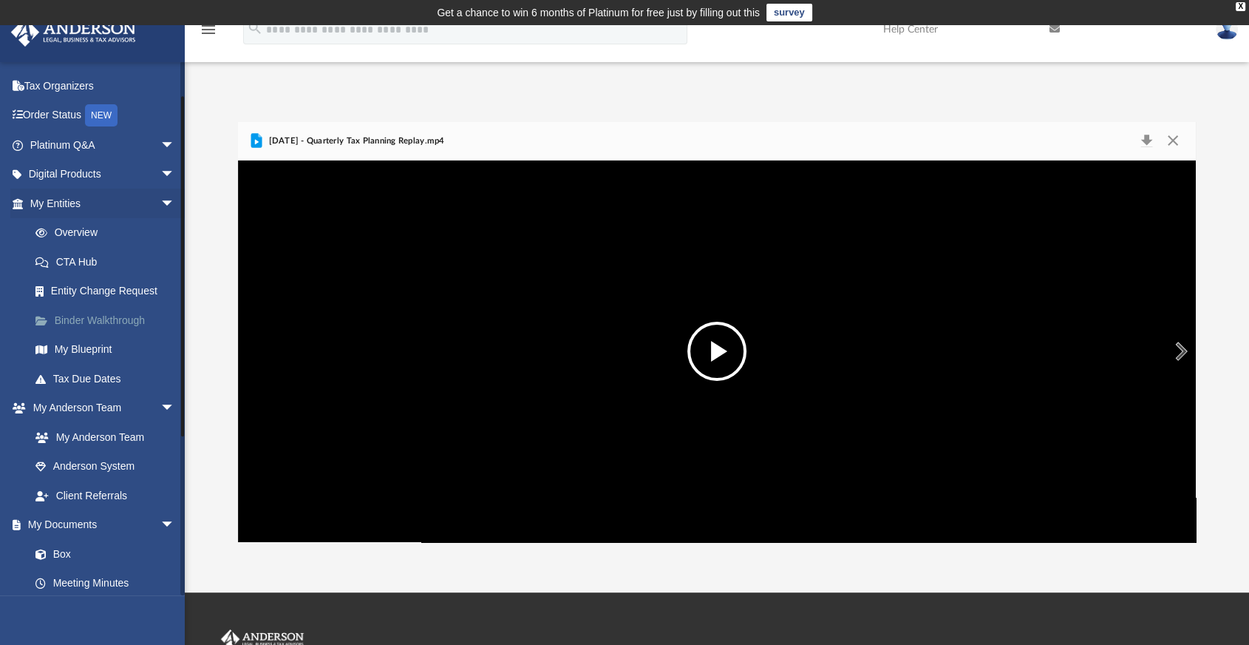
scroll to position [291, 0]
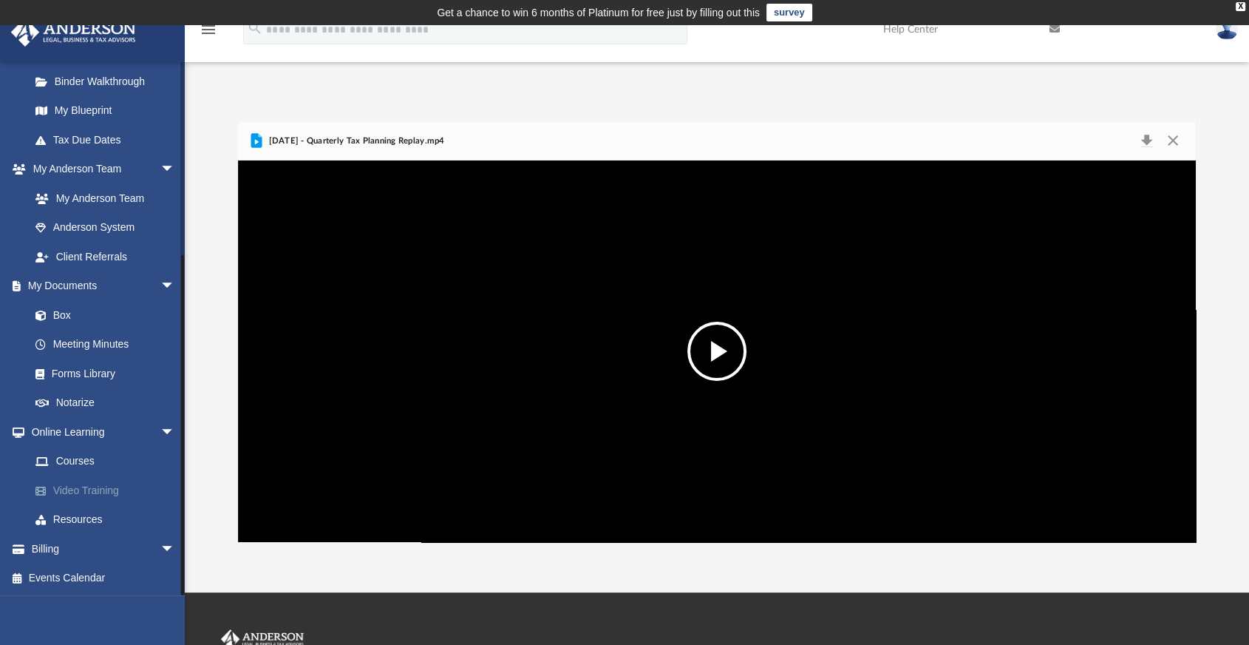
click at [93, 497] on link "Video Training" at bounding box center [109, 490] width 177 height 30
click at [109, 492] on link "Video Training" at bounding box center [109, 490] width 177 height 30
click at [98, 485] on link "Video Training" at bounding box center [109, 490] width 177 height 30
click at [86, 433] on link "Online Learning arrow_drop_down" at bounding box center [103, 432] width 187 height 30
click at [77, 455] on link "Courses" at bounding box center [109, 462] width 177 height 30
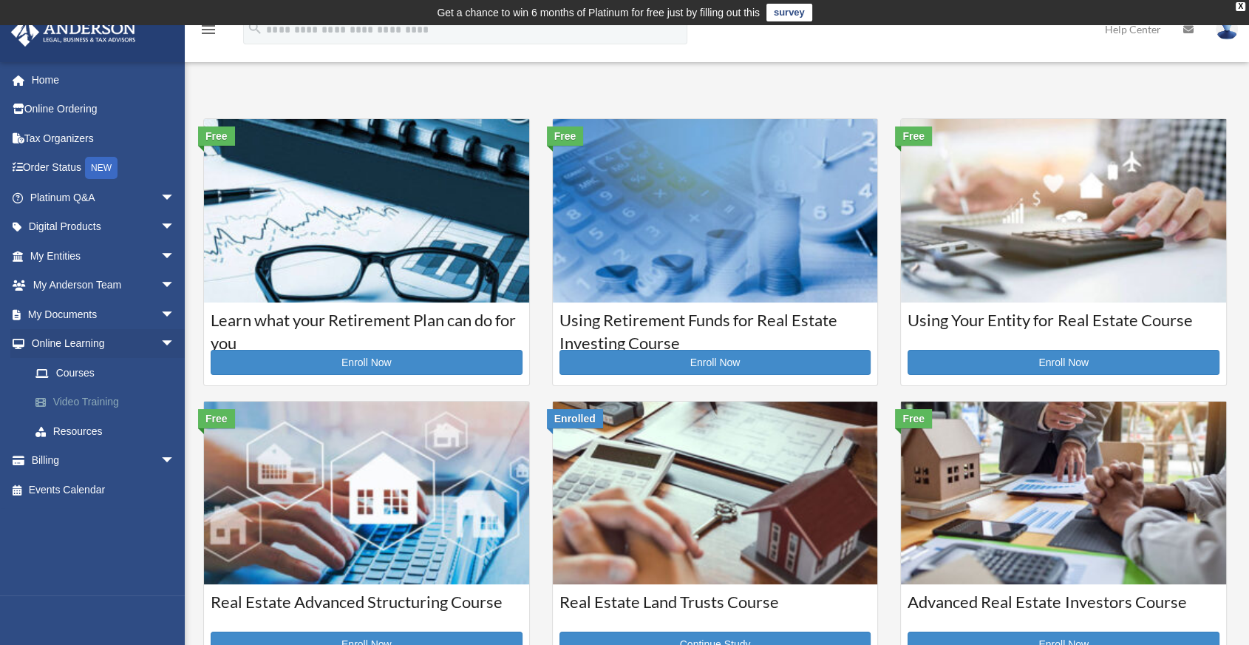
click at [97, 402] on link "Video Training" at bounding box center [109, 402] width 177 height 30
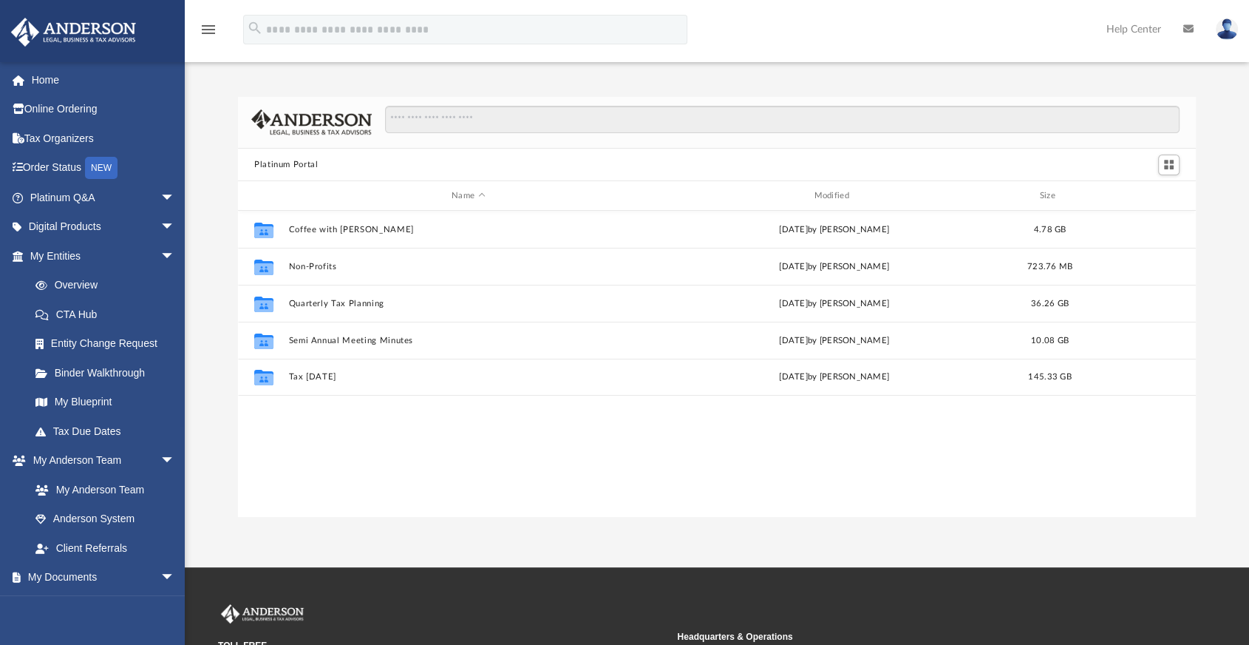
scroll to position [324, 945]
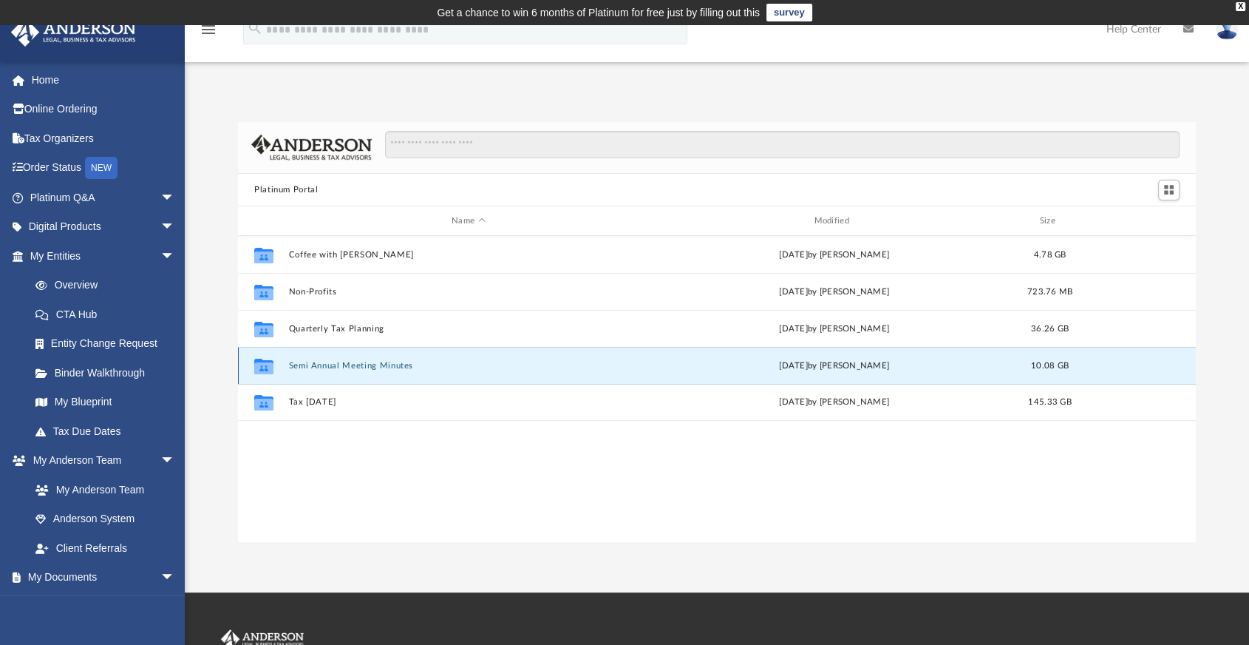
click at [316, 366] on button "Semi Annual Meeting Minutes" at bounding box center [468, 366] width 359 height 10
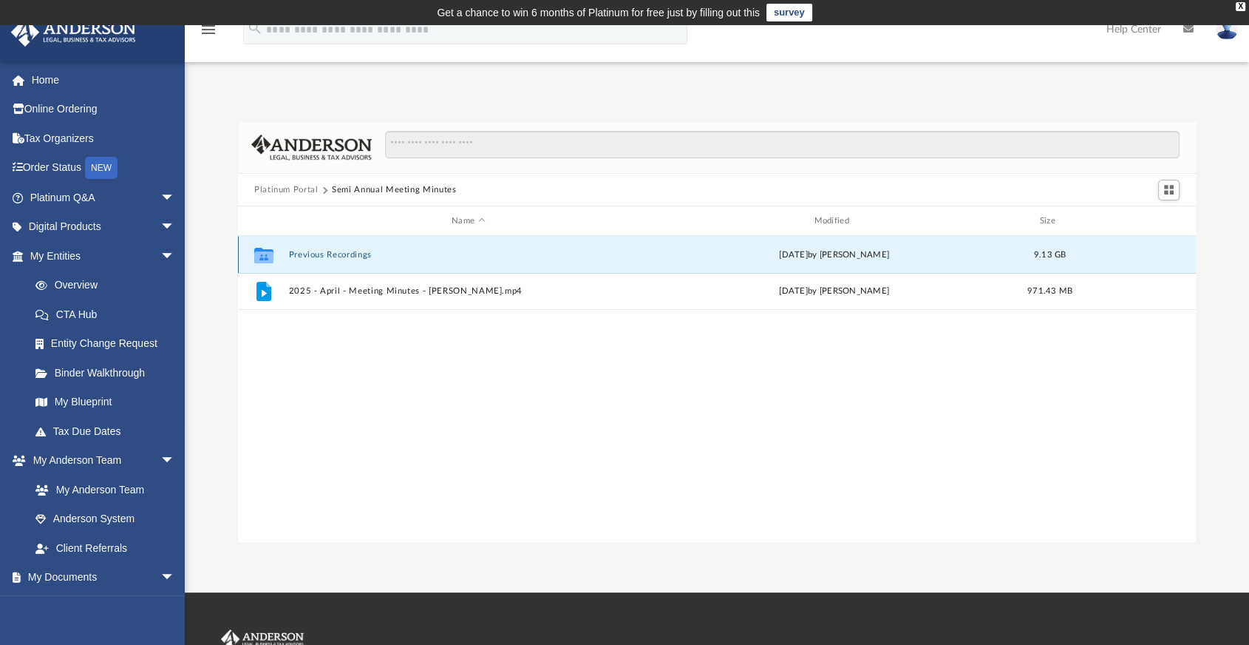
click at [336, 251] on button "Previous Recordings" at bounding box center [468, 255] width 359 height 10
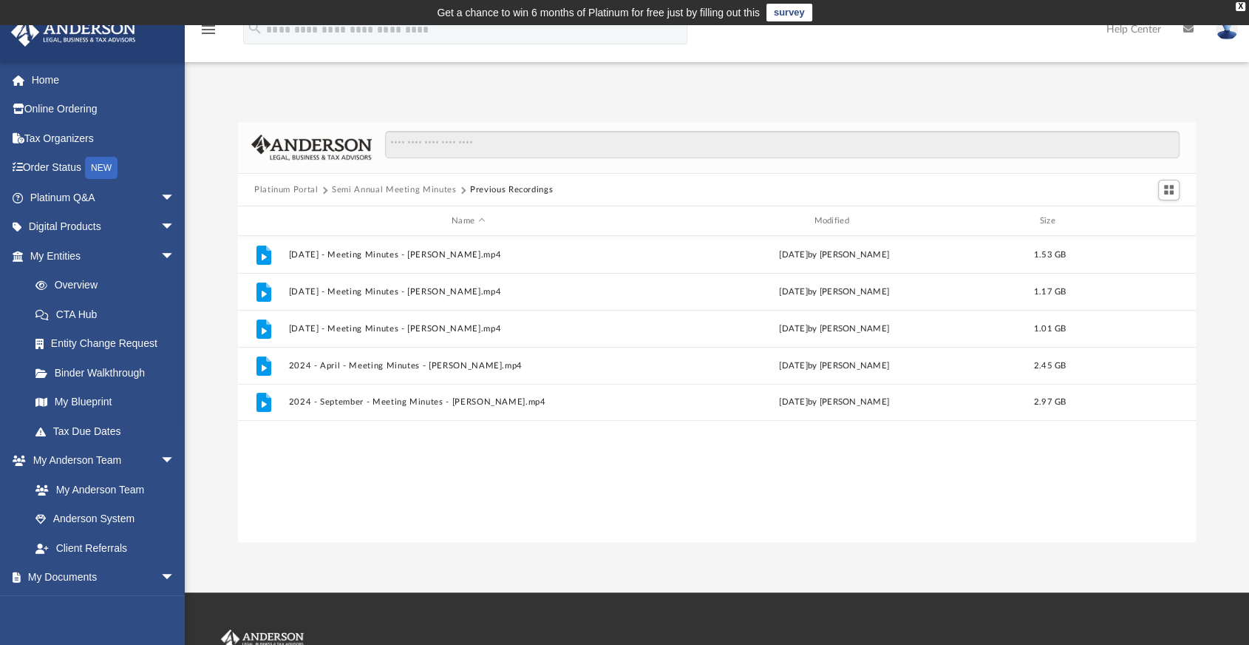
click at [359, 192] on button "Semi Annual Meeting Minutes" at bounding box center [394, 189] width 125 height 13
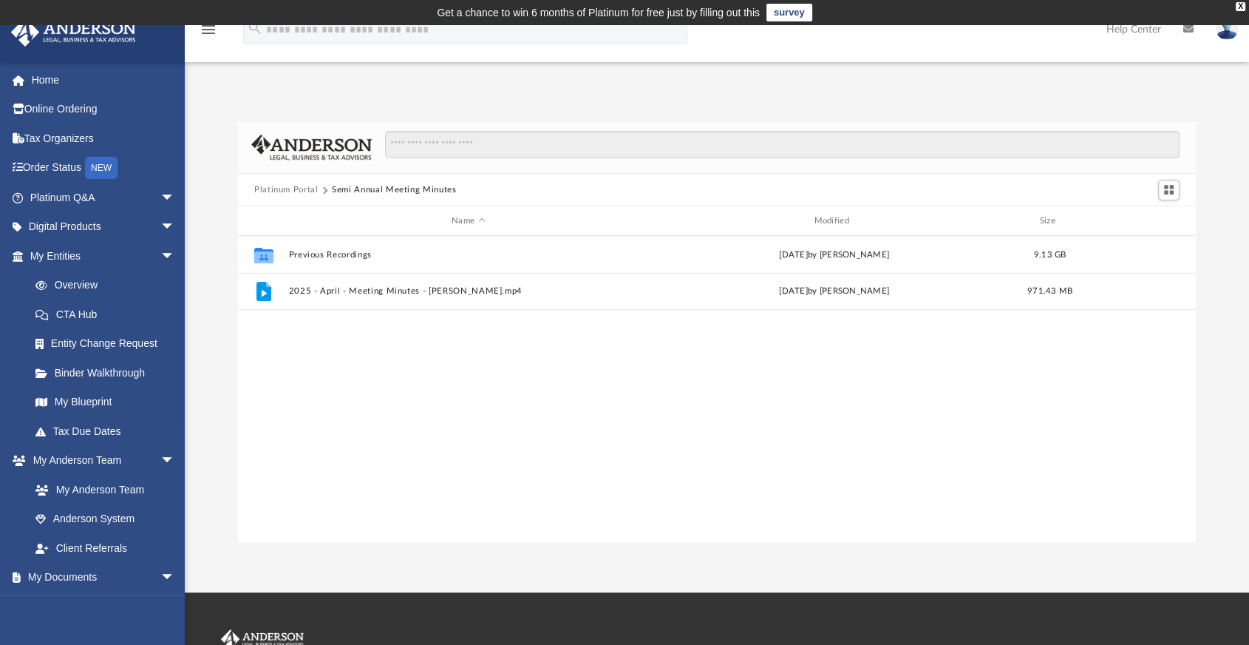
click at [294, 185] on button "Platinum Portal" at bounding box center [286, 189] width 64 height 13
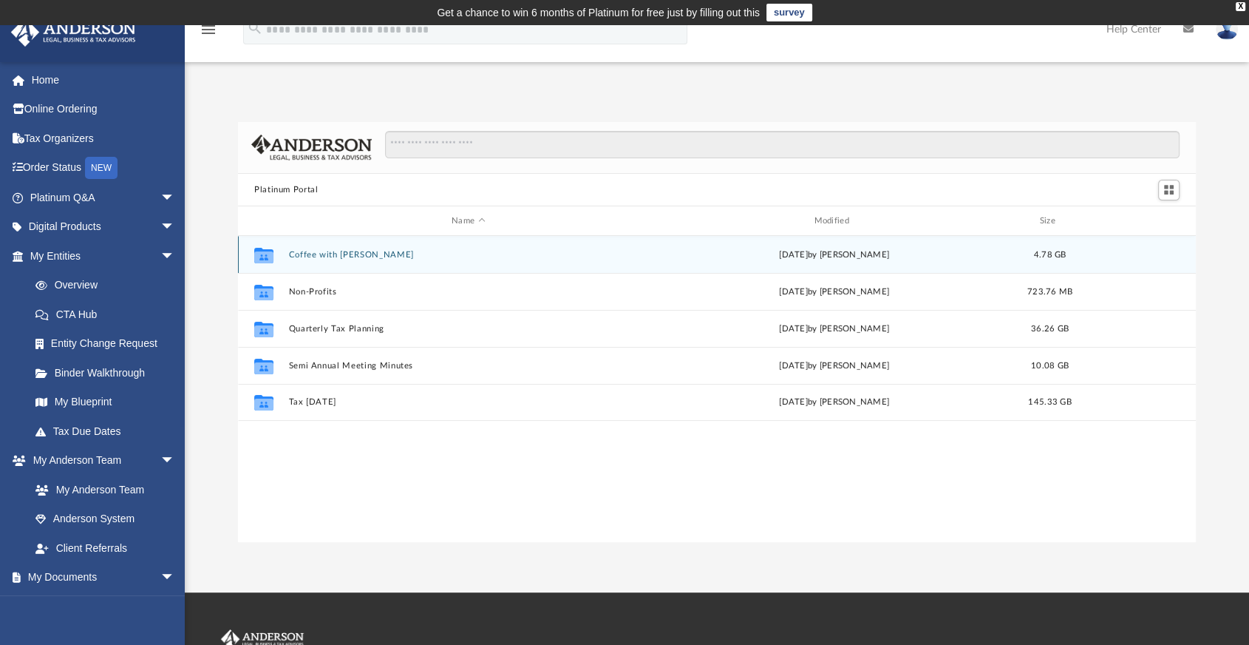
click at [319, 257] on button "Coffee with Carl" at bounding box center [468, 255] width 359 height 10
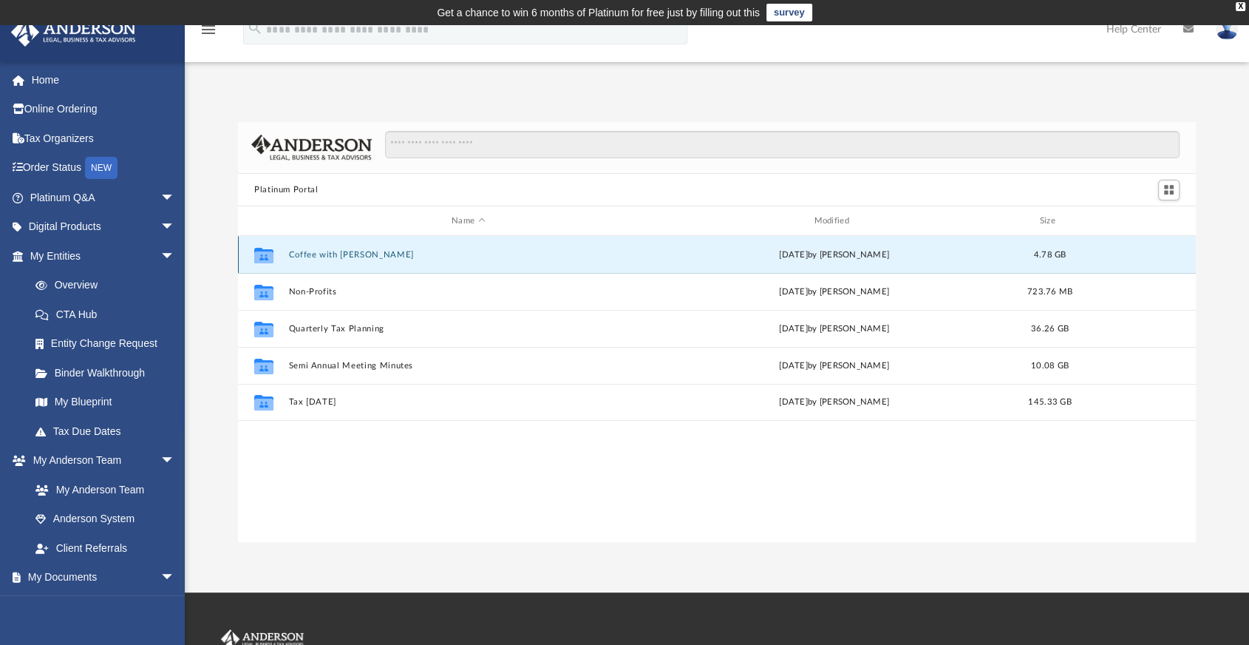
click at [319, 257] on button "Coffee with Carl" at bounding box center [468, 255] width 359 height 10
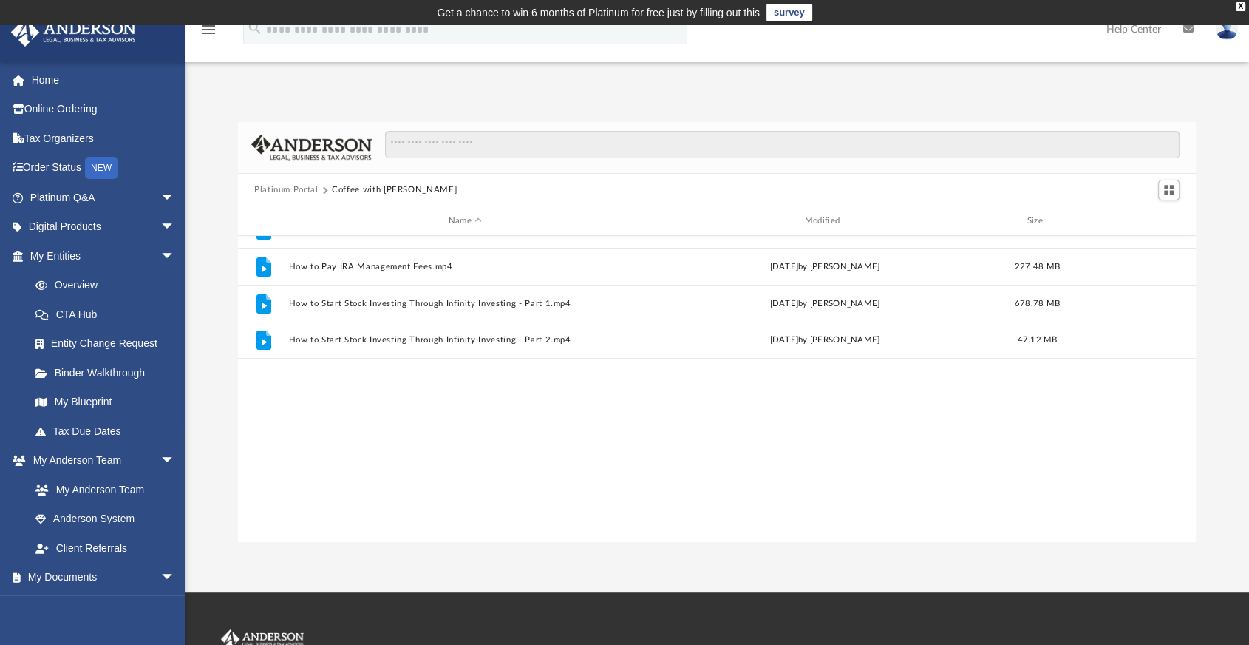
scroll to position [0, 0]
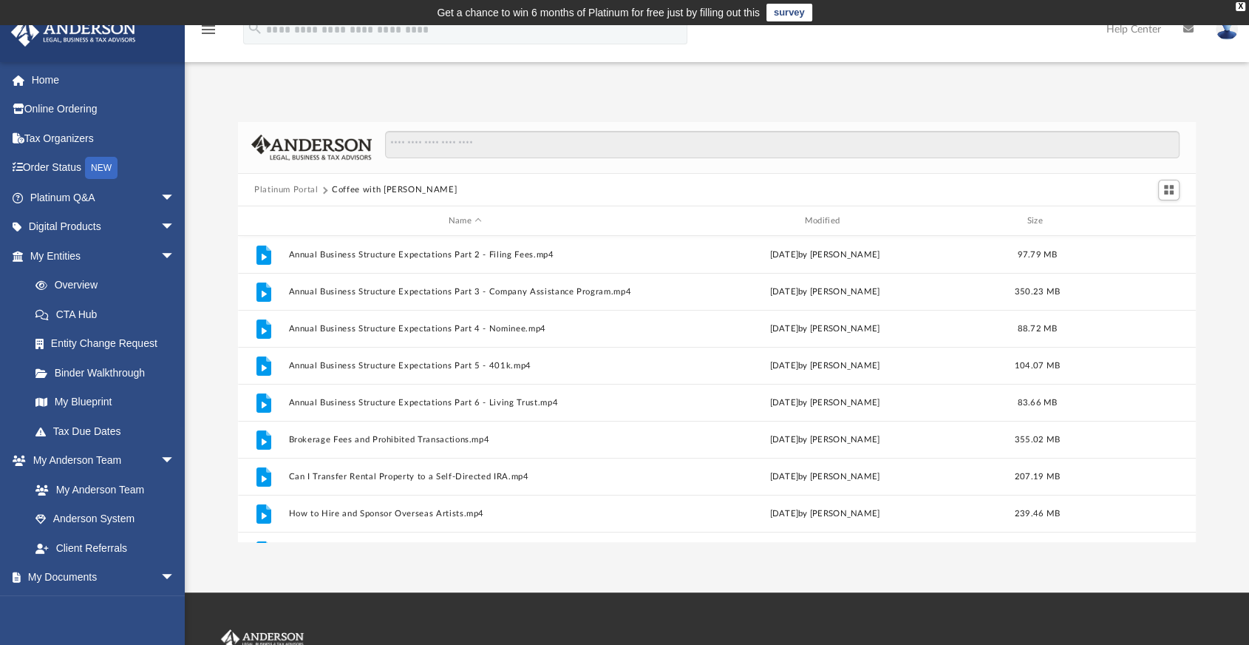
click at [298, 180] on div "Platinum Portal Coffee with Carl" at bounding box center [717, 190] width 958 height 33
click at [296, 194] on button "Platinum Portal" at bounding box center [286, 189] width 64 height 13
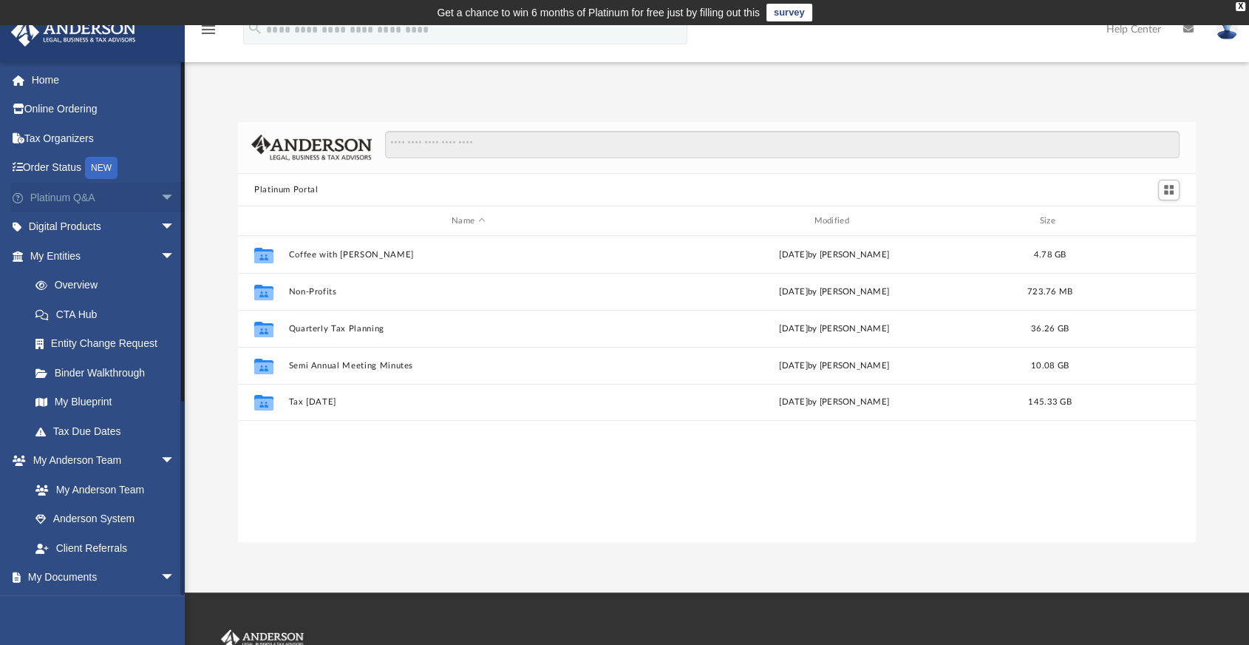
click at [126, 198] on link "Platinum Q&A arrow_drop_down" at bounding box center [103, 198] width 187 height 30
click at [160, 204] on span "arrow_drop_down" at bounding box center [175, 198] width 30 height 30
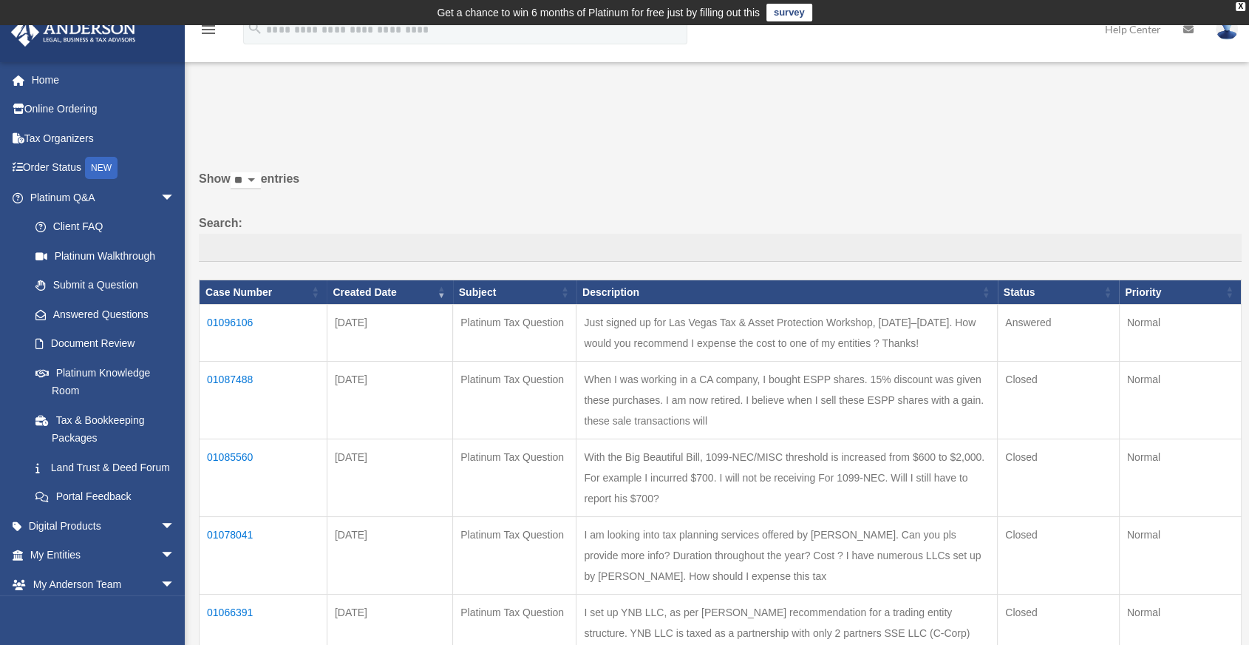
click at [242, 319] on td "01096106" at bounding box center [264, 333] width 128 height 57
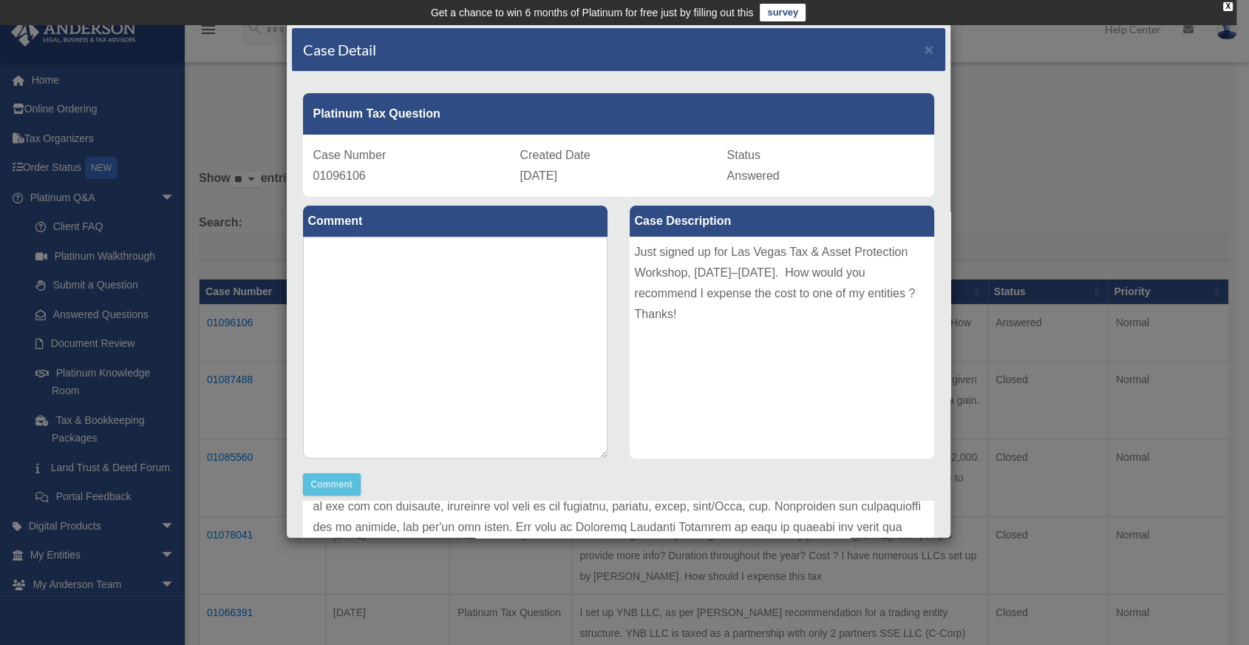
scroll to position [302, 0]
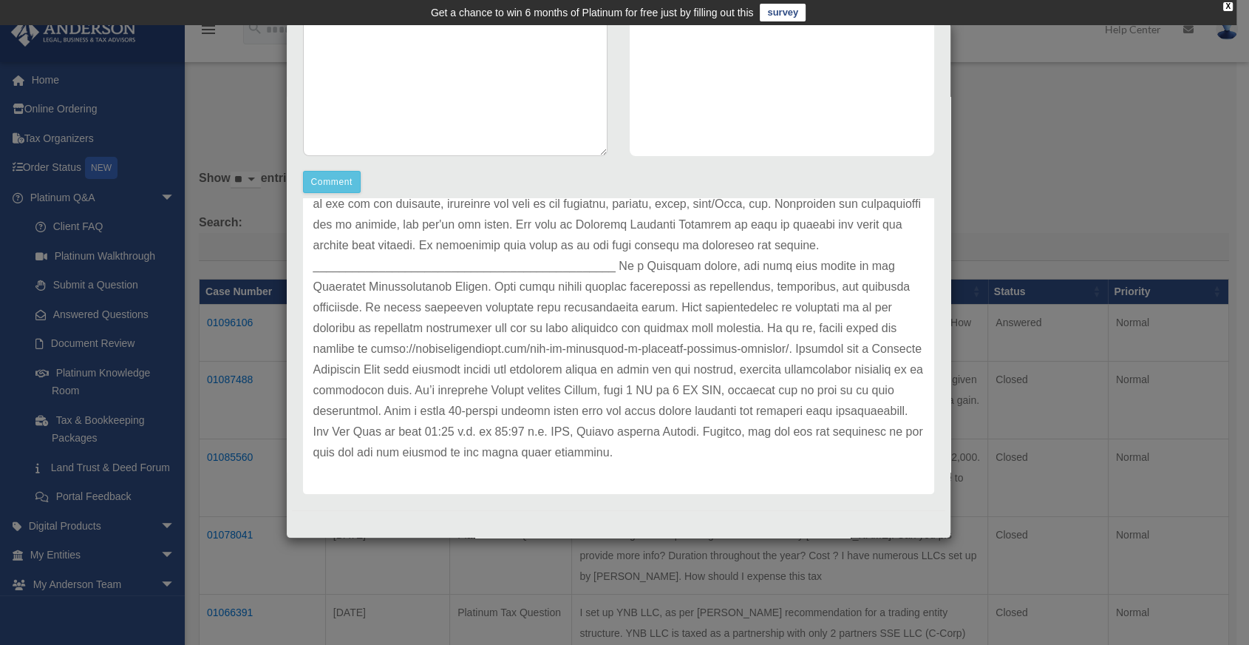
click at [1047, 129] on div "Case Detail × Platinum Tax Question Case Number 01096106 Created Date [DATE] St…" at bounding box center [624, 322] width 1249 height 645
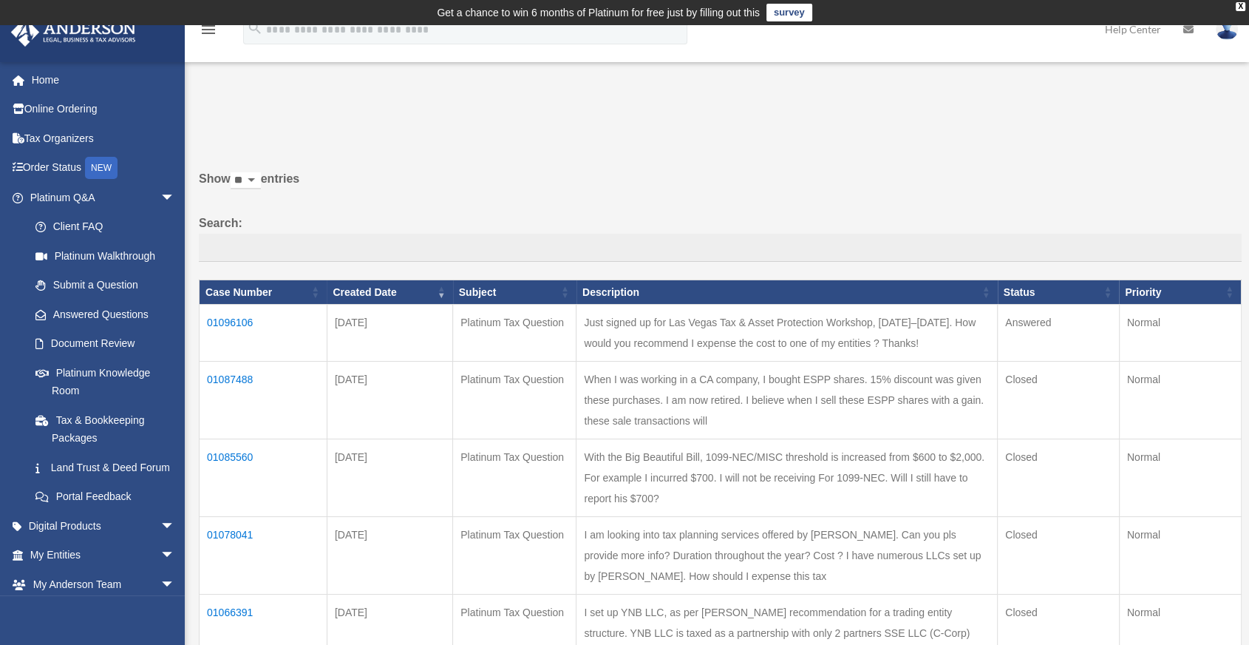
click at [243, 323] on td "01096106" at bounding box center [264, 333] width 128 height 57
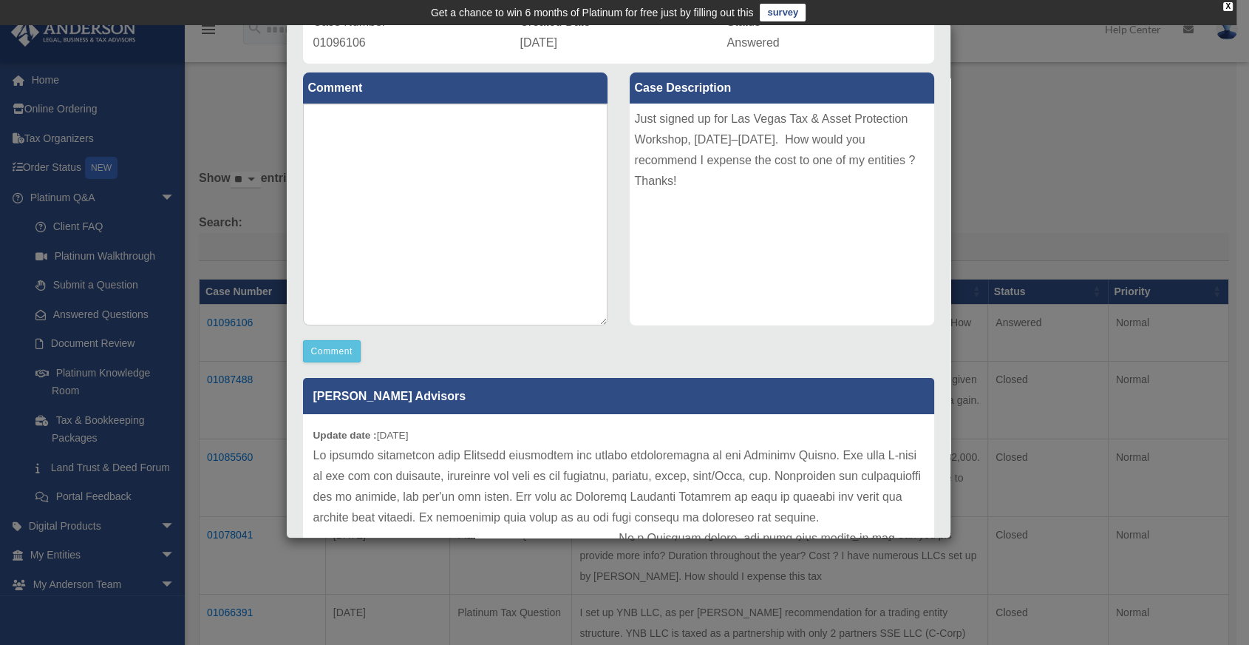
scroll to position [130, 0]
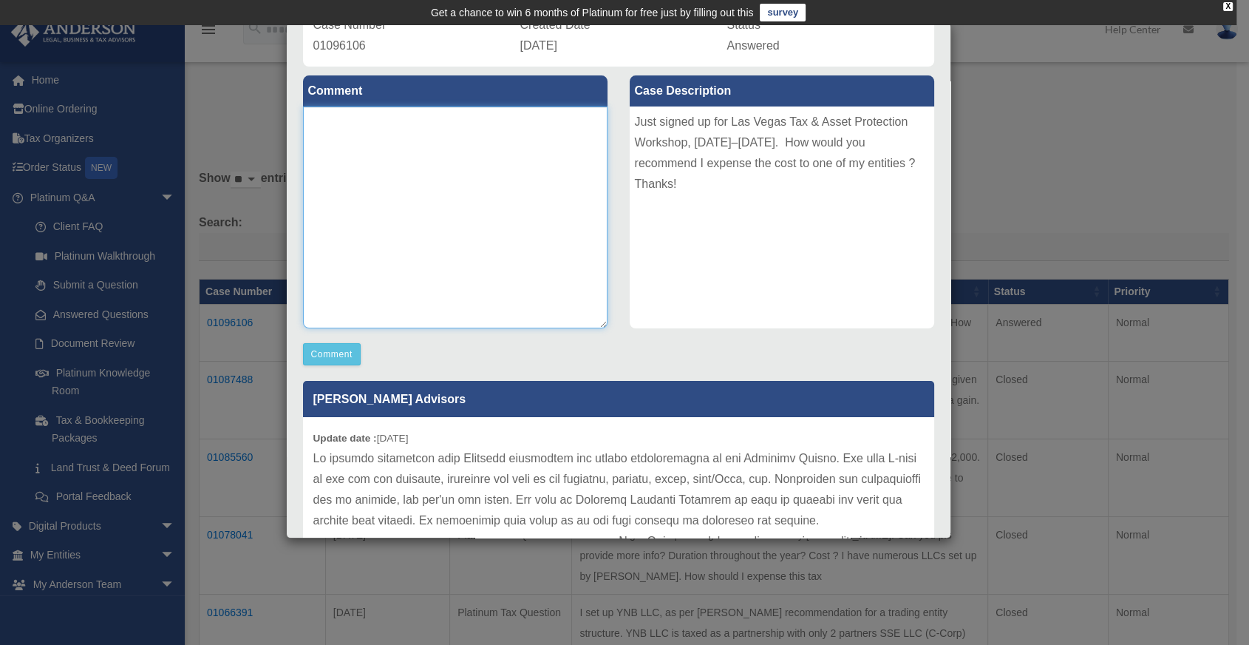
click at [413, 150] on textarea at bounding box center [455, 217] width 305 height 222
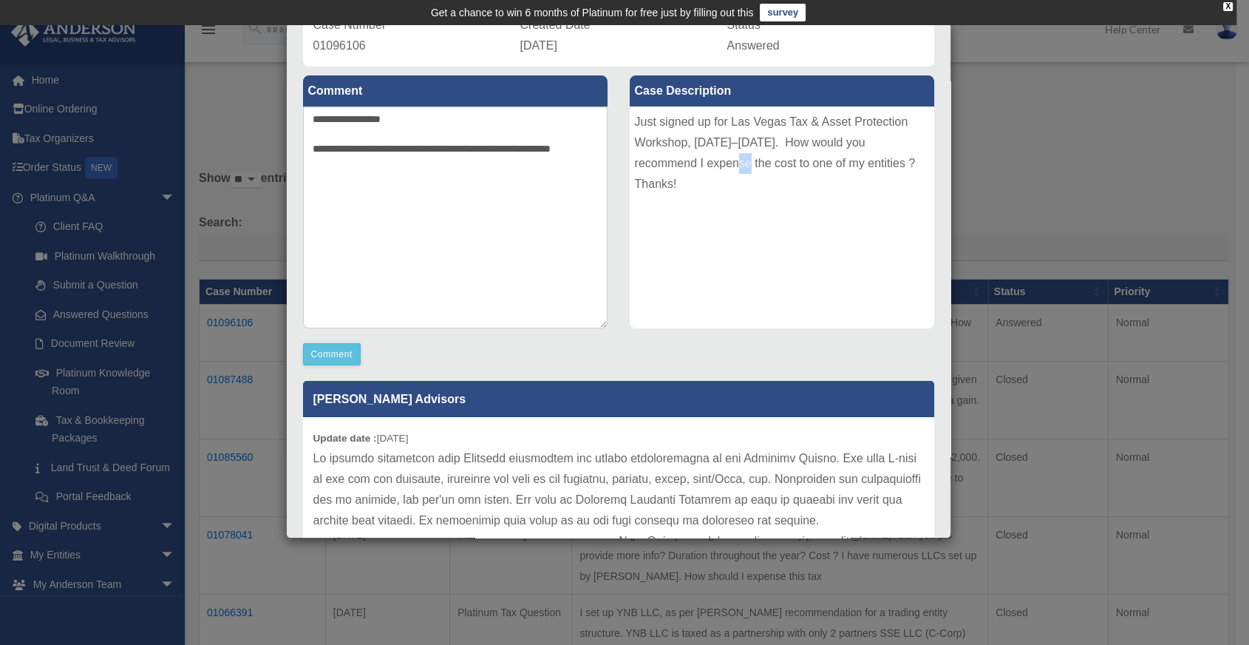
drag, startPoint x: 708, startPoint y: 165, endPoint x: 722, endPoint y: 163, distance: 14.1
click at [722, 163] on div "Just signed up for Las Vegas Tax & Asset Protection Workshop, [DATE]–[DATE]. Ho…" at bounding box center [782, 217] width 305 height 222
click at [723, 186] on div "Just signed up for Las Vegas Tax & Asset Protection Workshop, [DATE]–[DATE]. Ho…" at bounding box center [782, 217] width 305 height 222
drag, startPoint x: 722, startPoint y: 155, endPoint x: 790, endPoint y: 175, distance: 71.6
click at [790, 175] on div "Just signed up for Las Vegas Tax & Asset Protection Workshop, [DATE]–[DATE]. Ho…" at bounding box center [782, 217] width 305 height 222
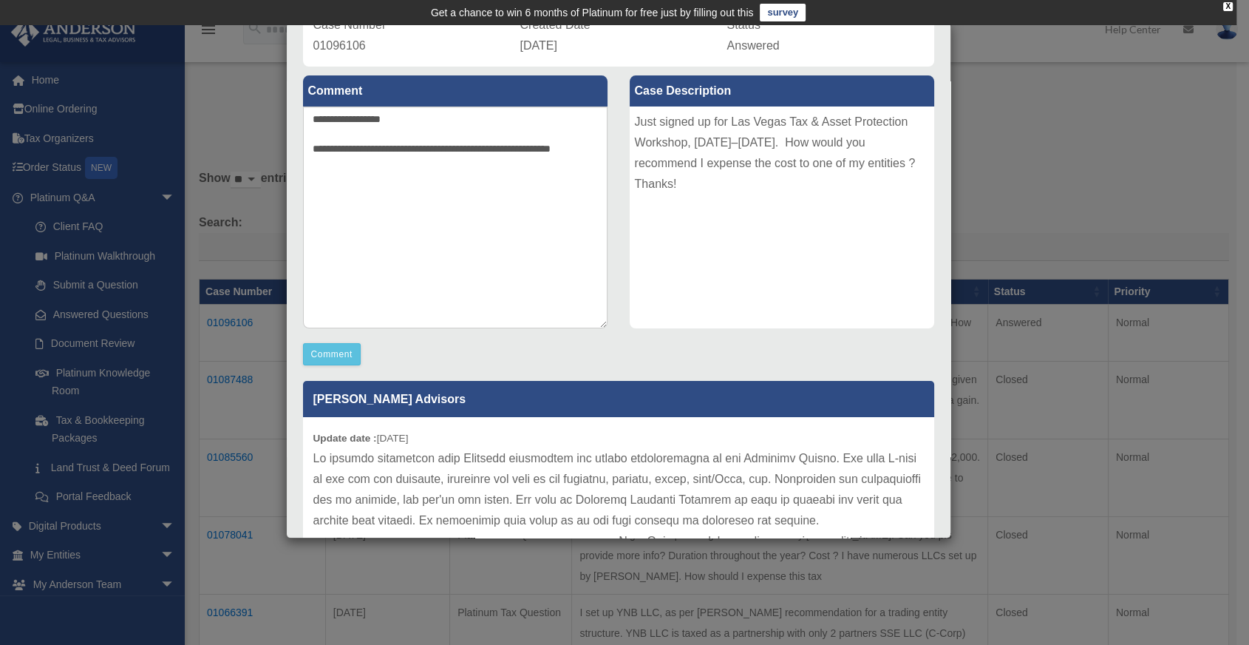
drag, startPoint x: 711, startPoint y: 160, endPoint x: 787, endPoint y: 180, distance: 78.7
click at [787, 180] on div "Just signed up for Las Vegas Tax & Asset Protection Workshop, [DATE]–[DATE]. Ho…" at bounding box center [782, 217] width 305 height 222
copy div "How would you recommend I expense the cost to one of my entities ?"
click at [319, 164] on textarea "**********" at bounding box center [455, 217] width 305 height 222
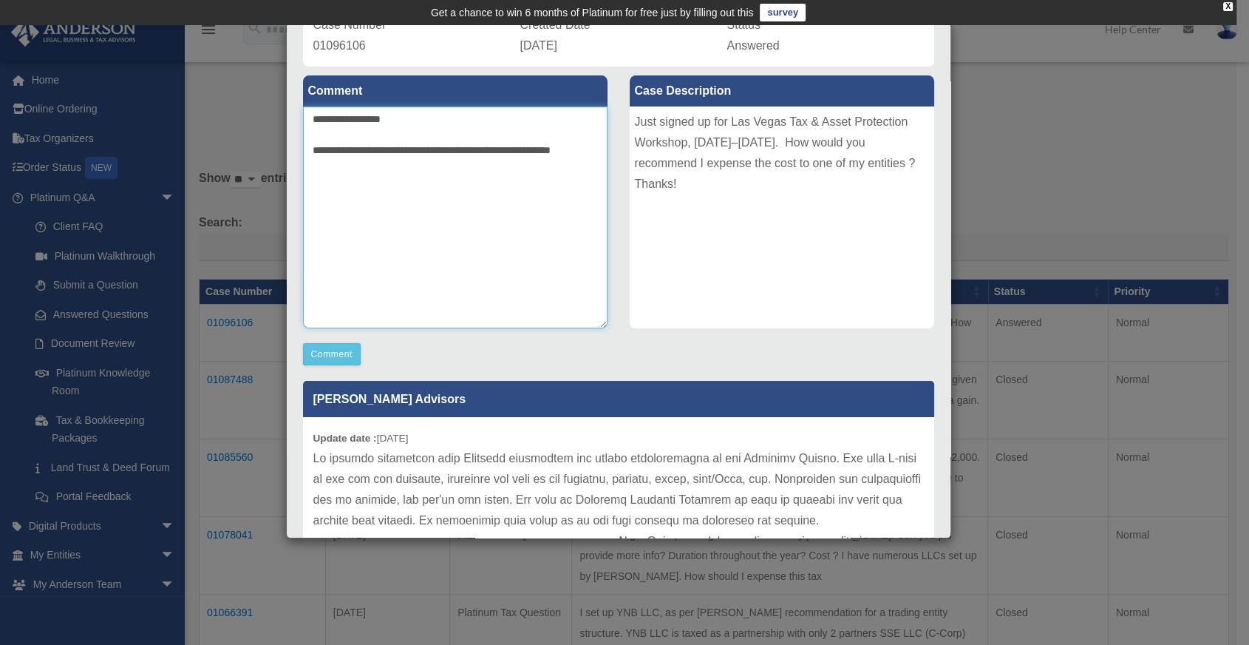
paste textarea "**********"
click at [563, 155] on textarea "**********" at bounding box center [455, 217] width 305 height 222
click at [576, 165] on textarea "**********" at bounding box center [455, 217] width 305 height 222
type textarea "**********"
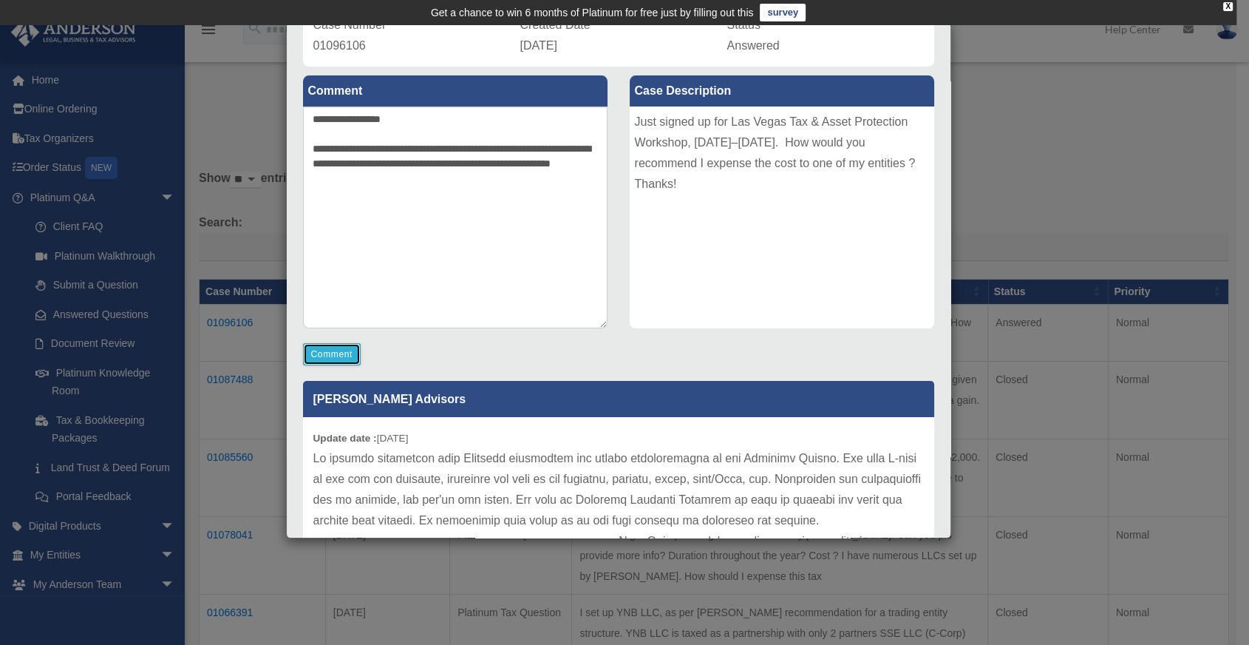
click at [321, 354] on button "Comment" at bounding box center [332, 354] width 58 height 22
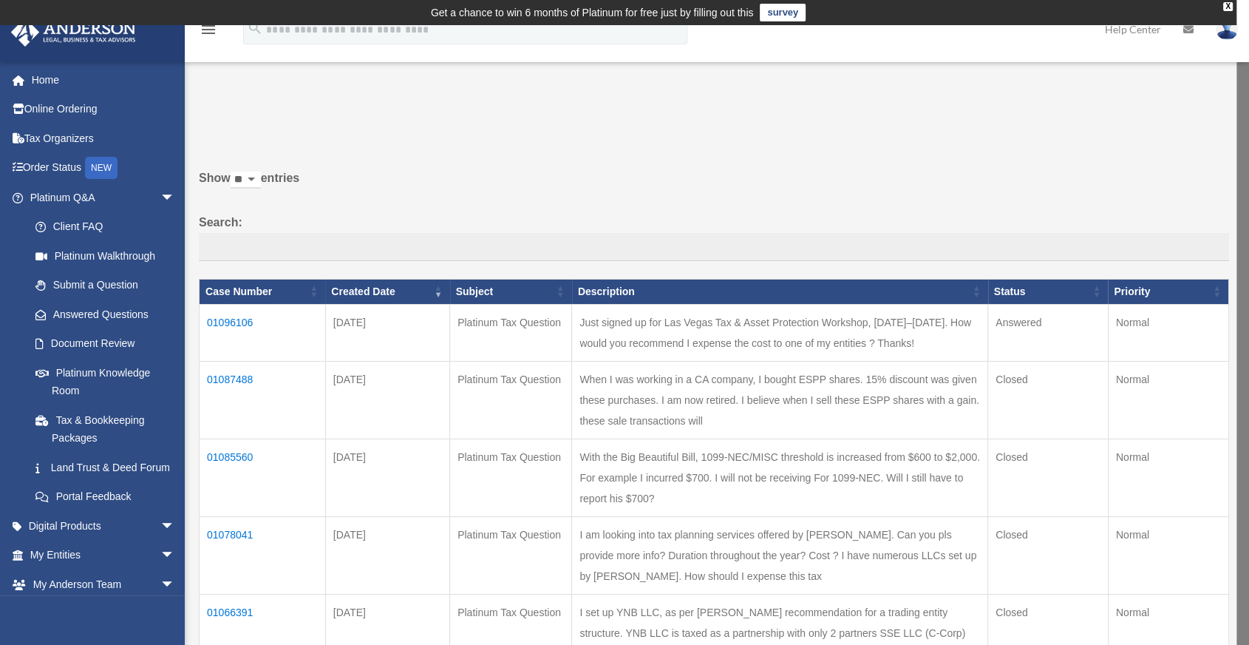
click at [218, 320] on td "01096106" at bounding box center [263, 332] width 126 height 57
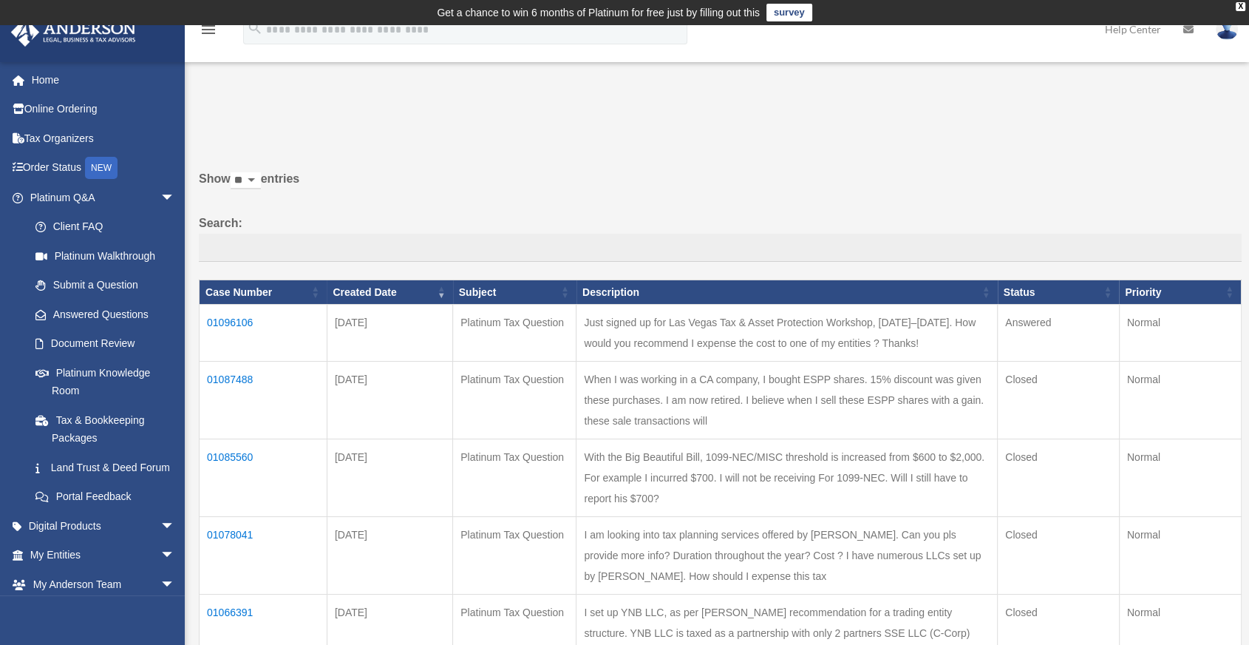
click at [218, 320] on td "01096106" at bounding box center [264, 333] width 128 height 57
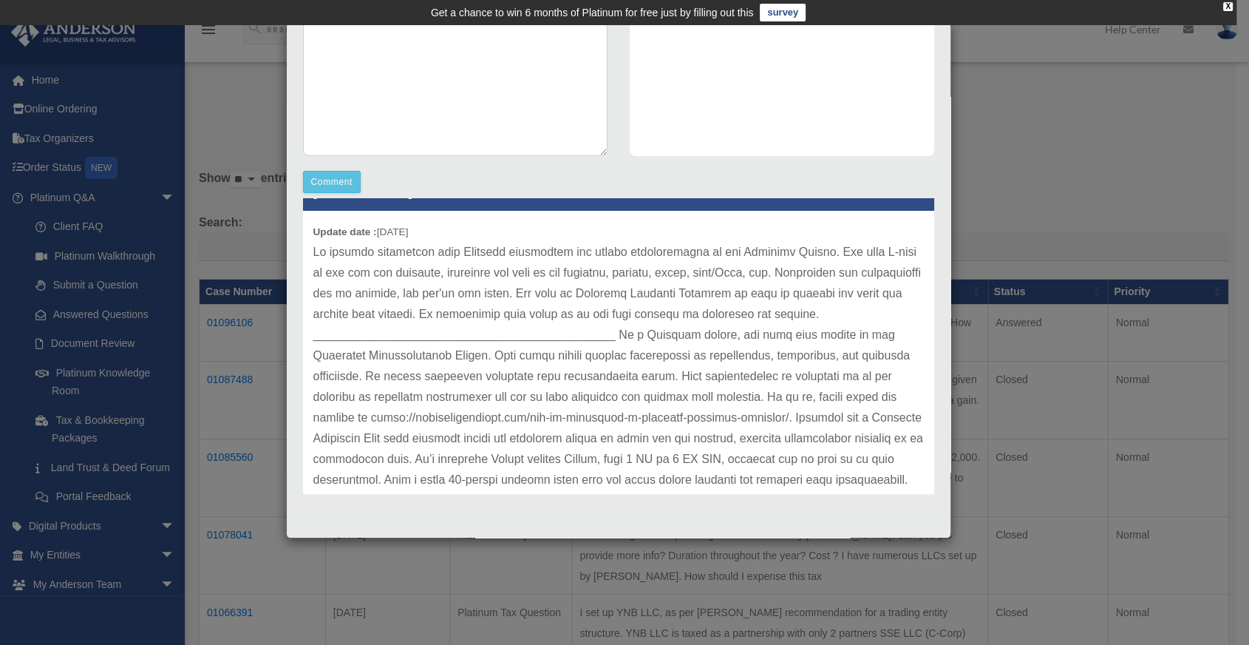
scroll to position [171, 0]
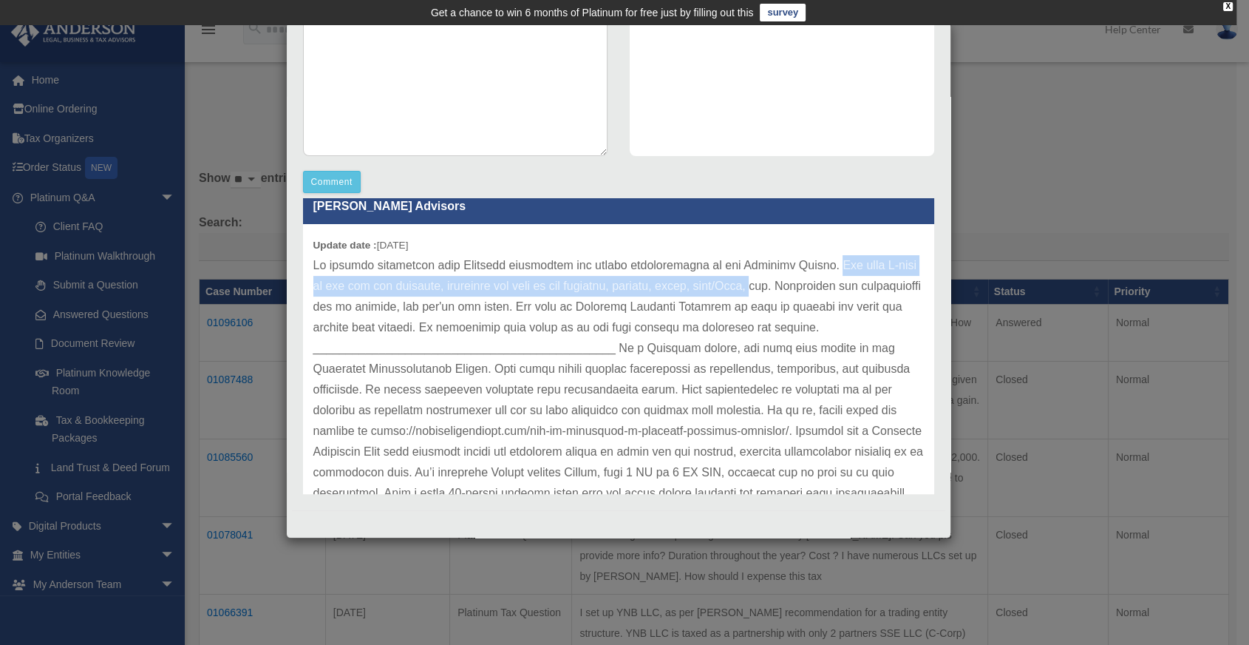
drag, startPoint x: 819, startPoint y: 260, endPoint x: 793, endPoint y: 280, distance: 33.3
click at [793, 280] on p at bounding box center [618, 400] width 611 height 290
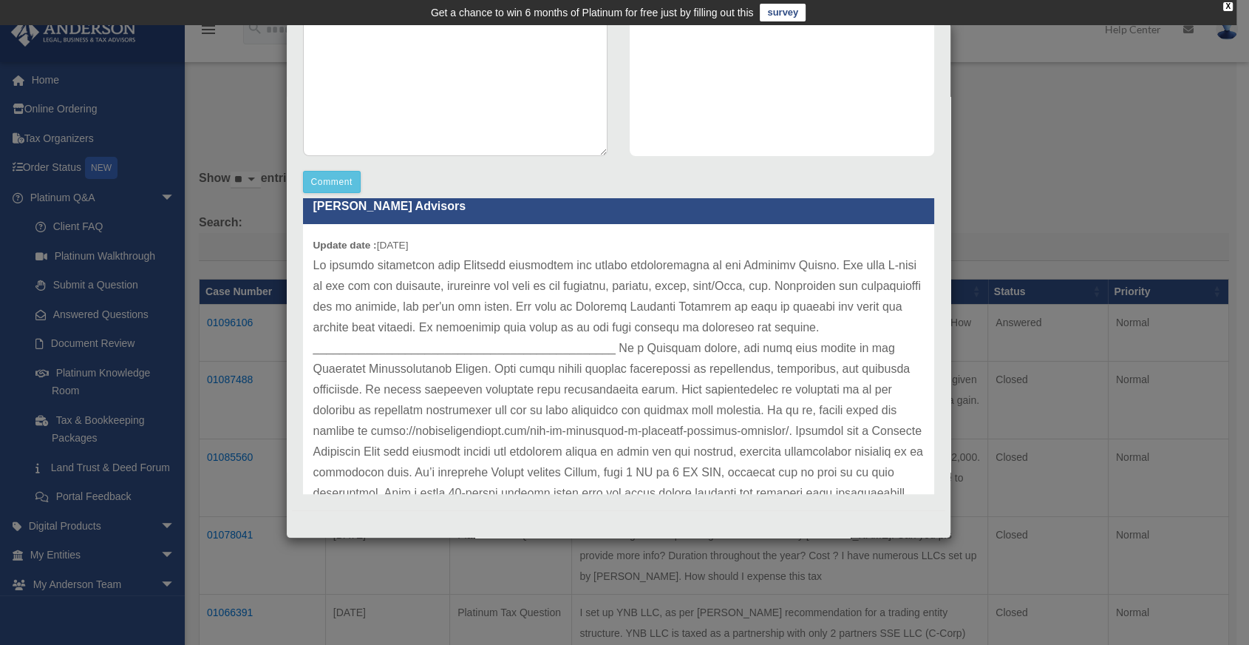
click at [854, 155] on div "Just signed up for Las Vegas Tax & Asset Protection Workshop, [DATE]–[DATE]. Ho…" at bounding box center [782, 45] width 305 height 222
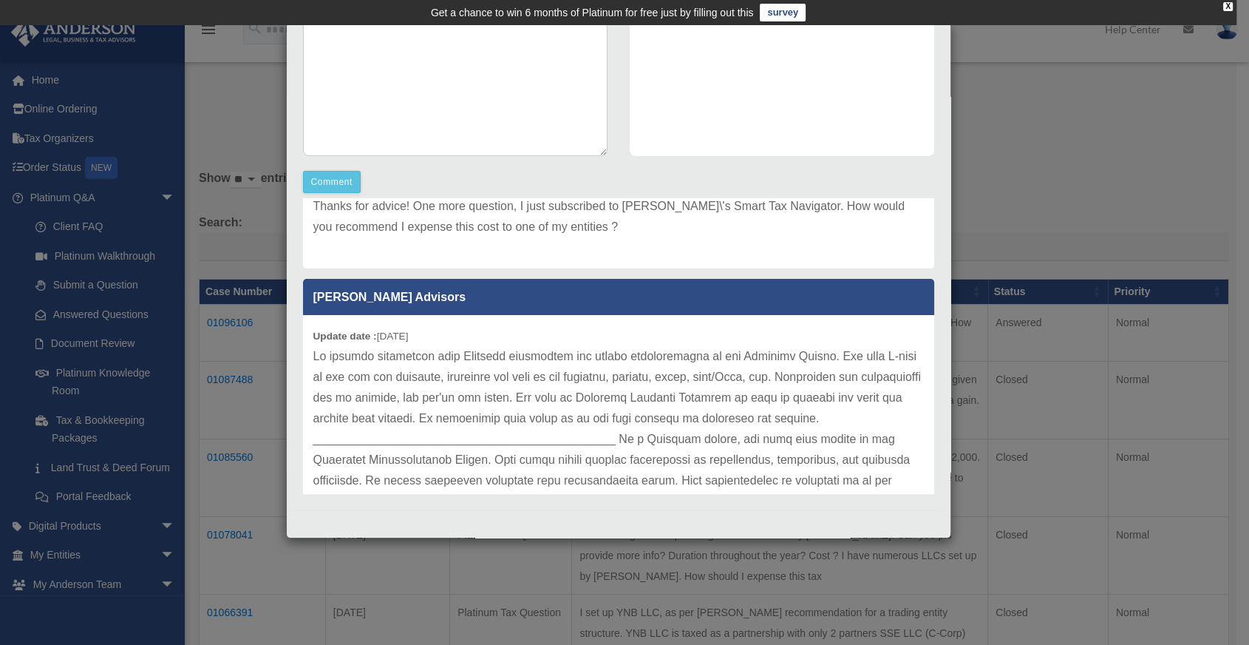
scroll to position [164, 0]
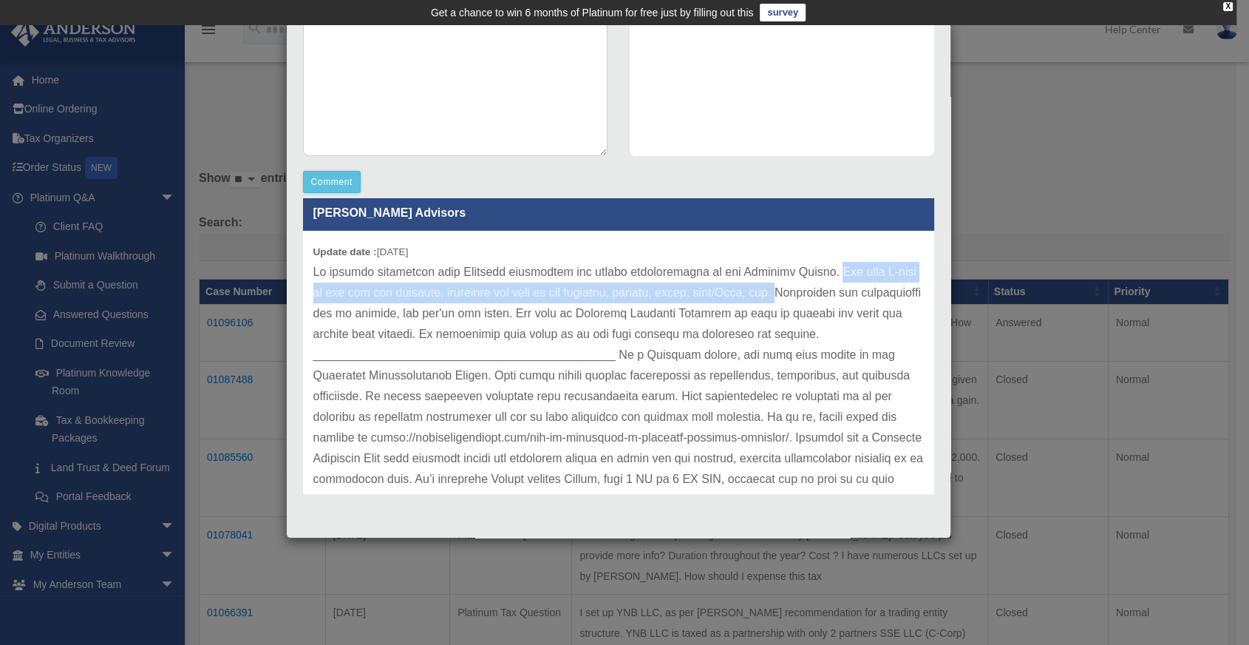
drag, startPoint x: 817, startPoint y: 268, endPoint x: 814, endPoint y: 294, distance: 26.8
click at [814, 294] on p at bounding box center [618, 407] width 611 height 290
copy p "Use your C-corp to pay for the expenses, including the cost of the workshop, lo…"
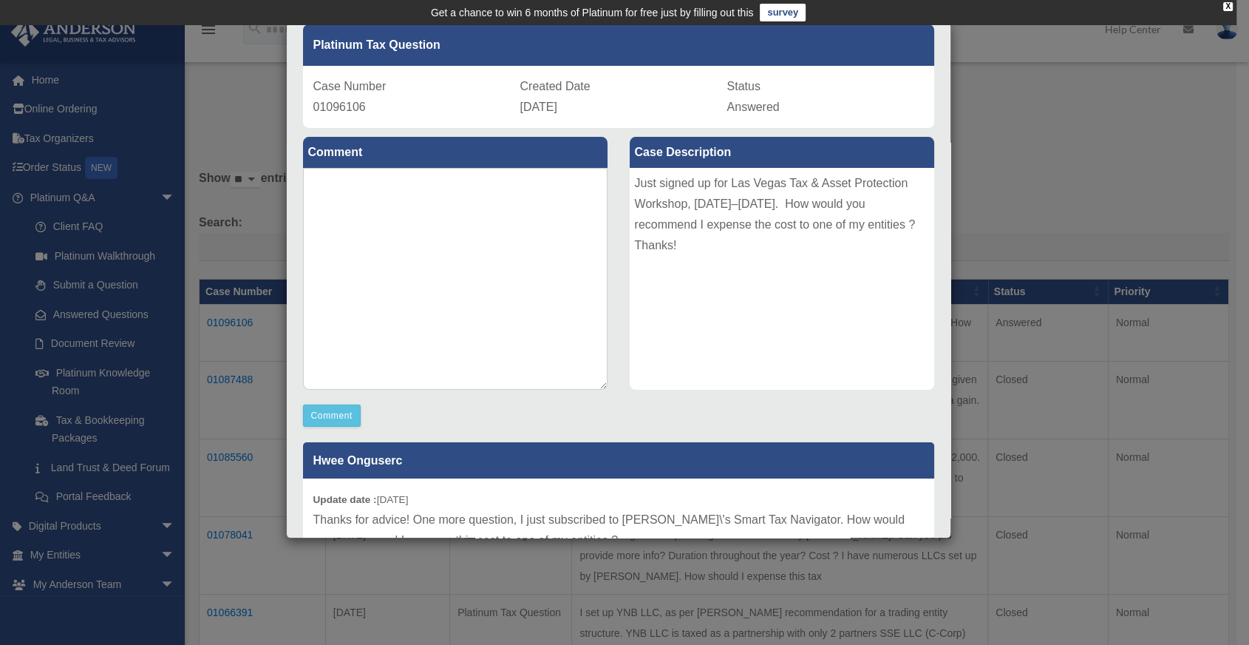
scroll to position [56, 0]
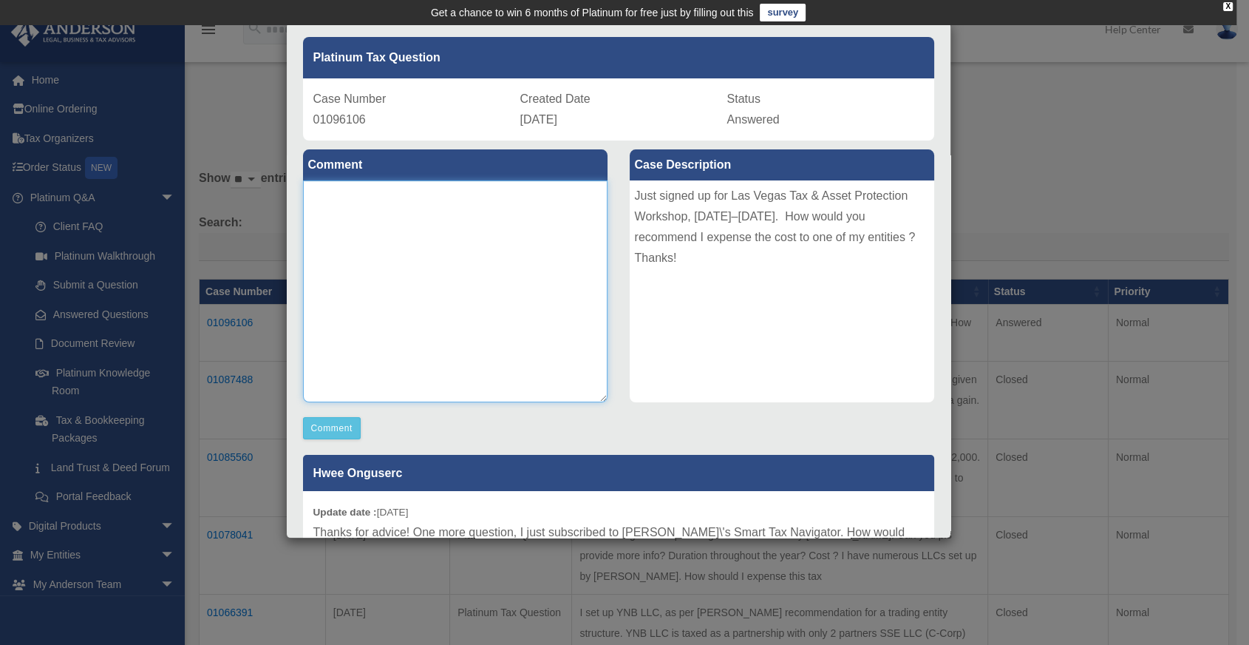
click at [507, 265] on textarea at bounding box center [455, 291] width 305 height 222
paste textarea "**********"
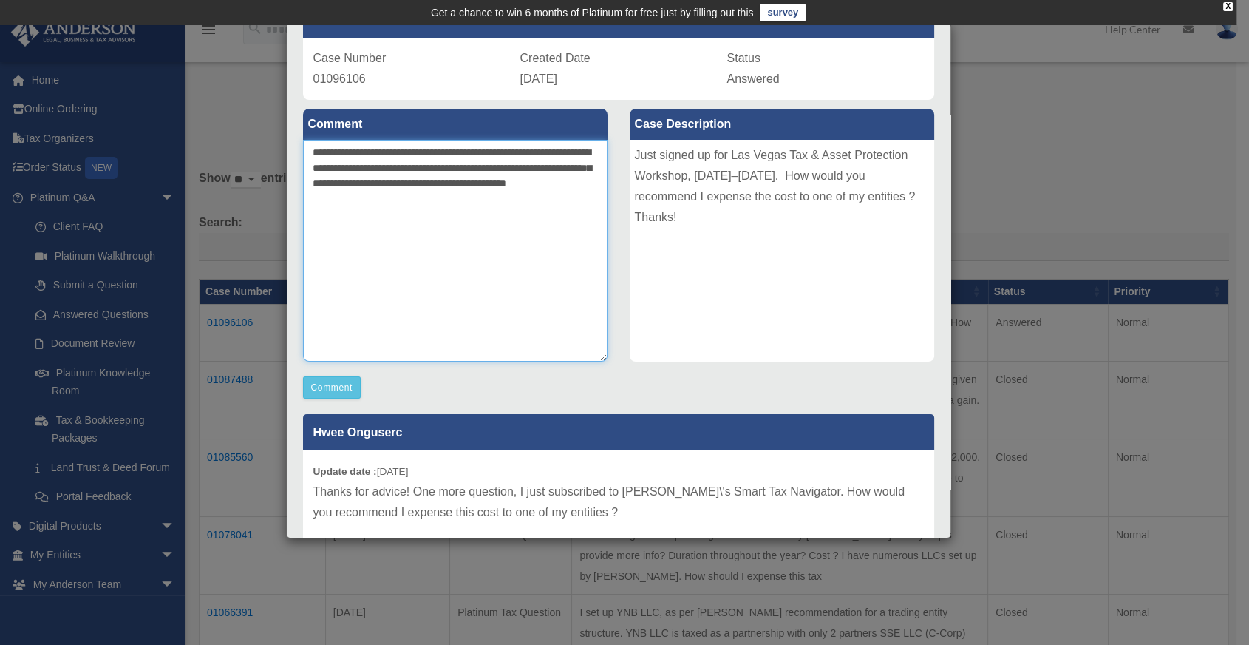
scroll to position [164, 0]
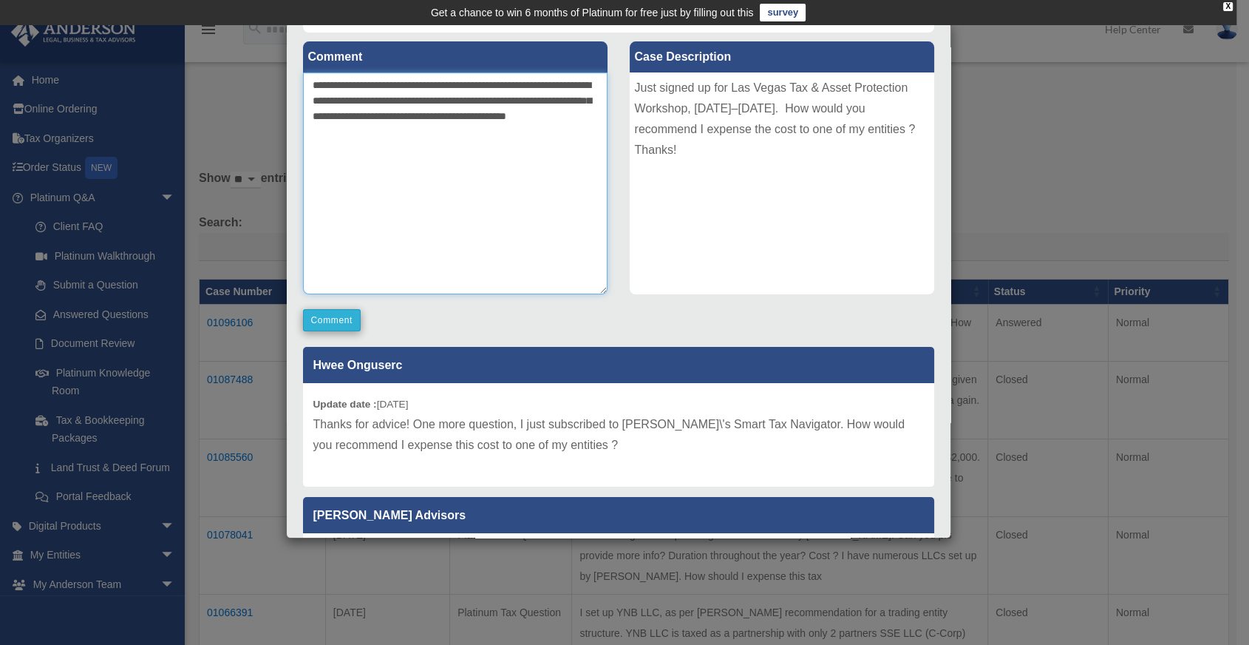
type textarea "**********"
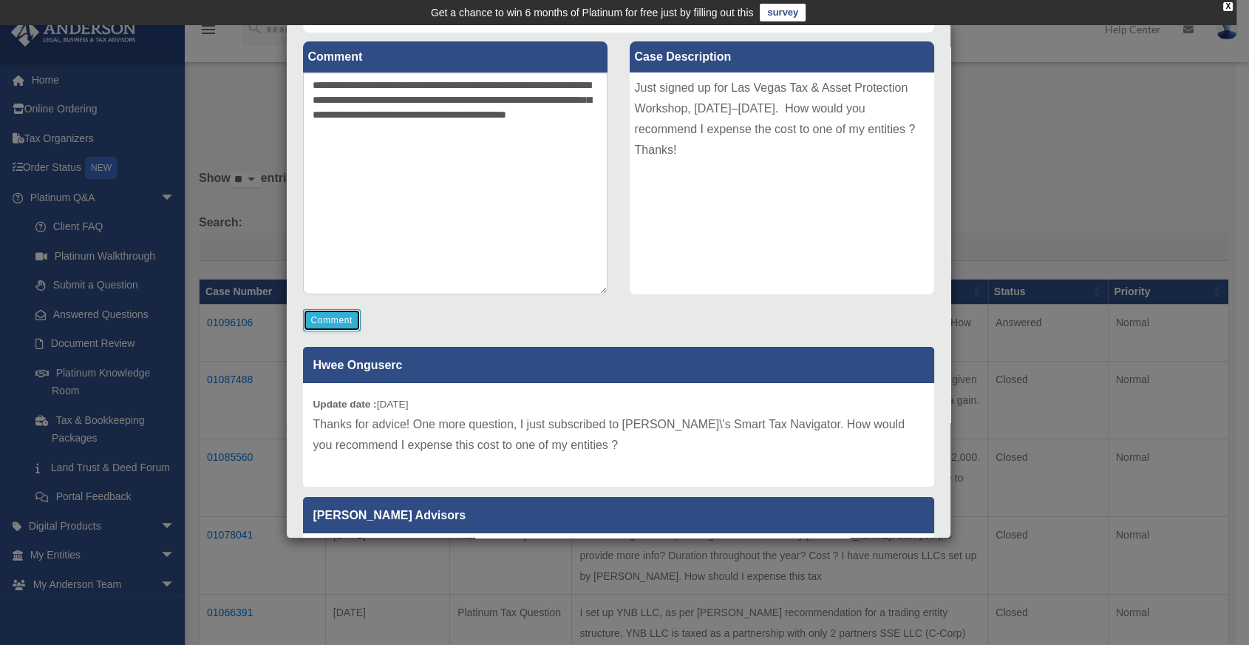
click at [322, 324] on button "Comment" at bounding box center [332, 320] width 58 height 22
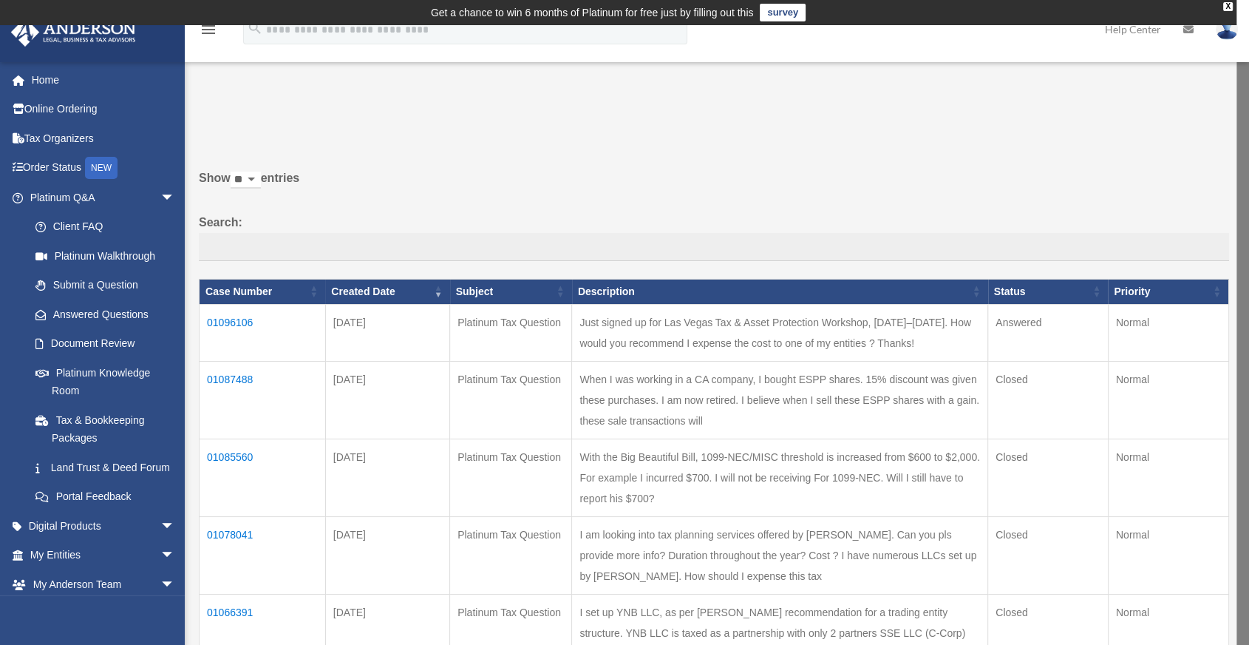
click at [237, 320] on td "01096106" at bounding box center [263, 332] width 126 height 57
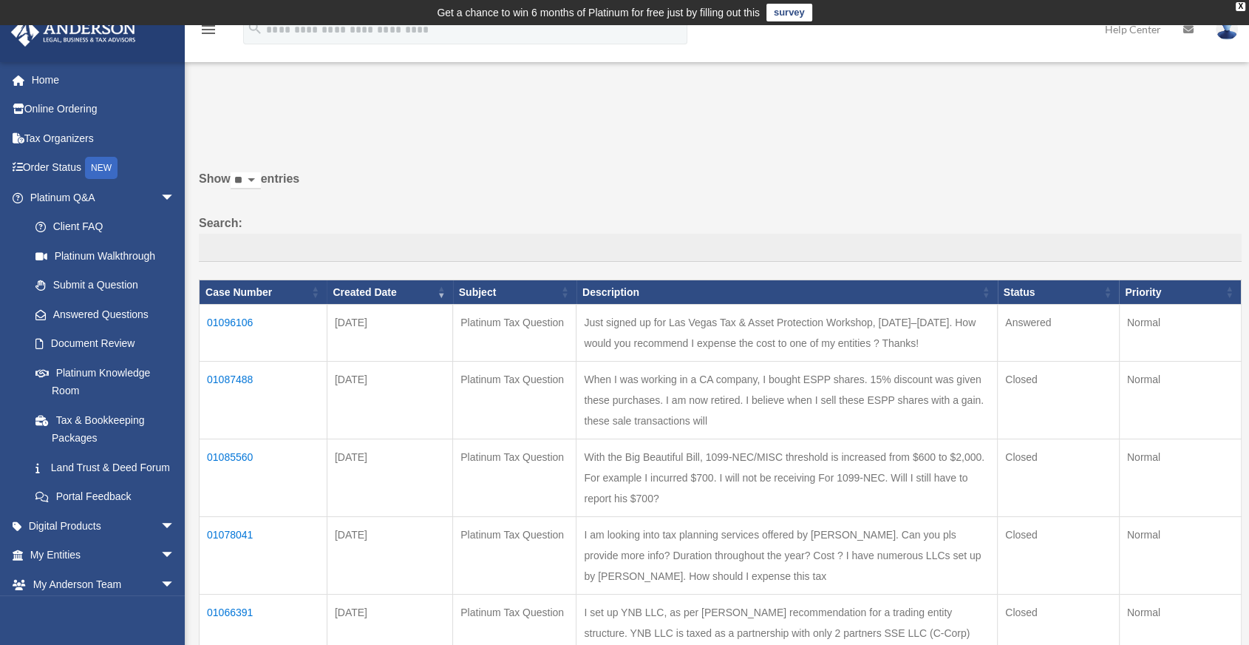
click at [225, 322] on td "01096106" at bounding box center [264, 333] width 128 height 57
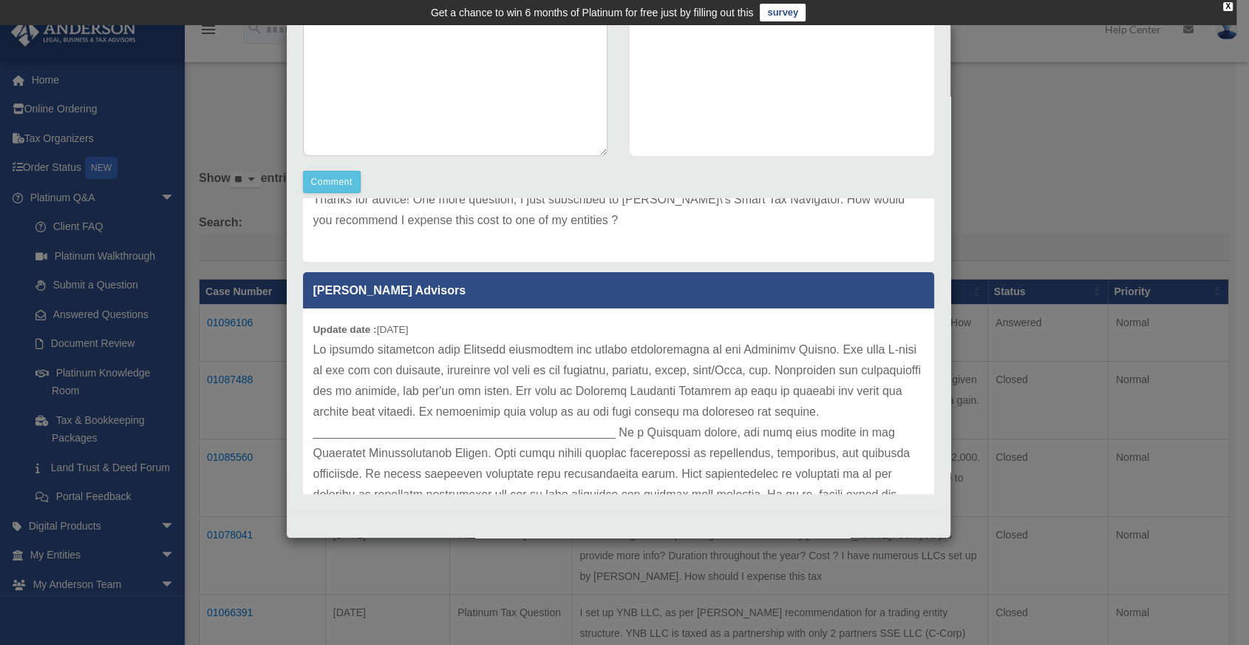
scroll to position [246, 0]
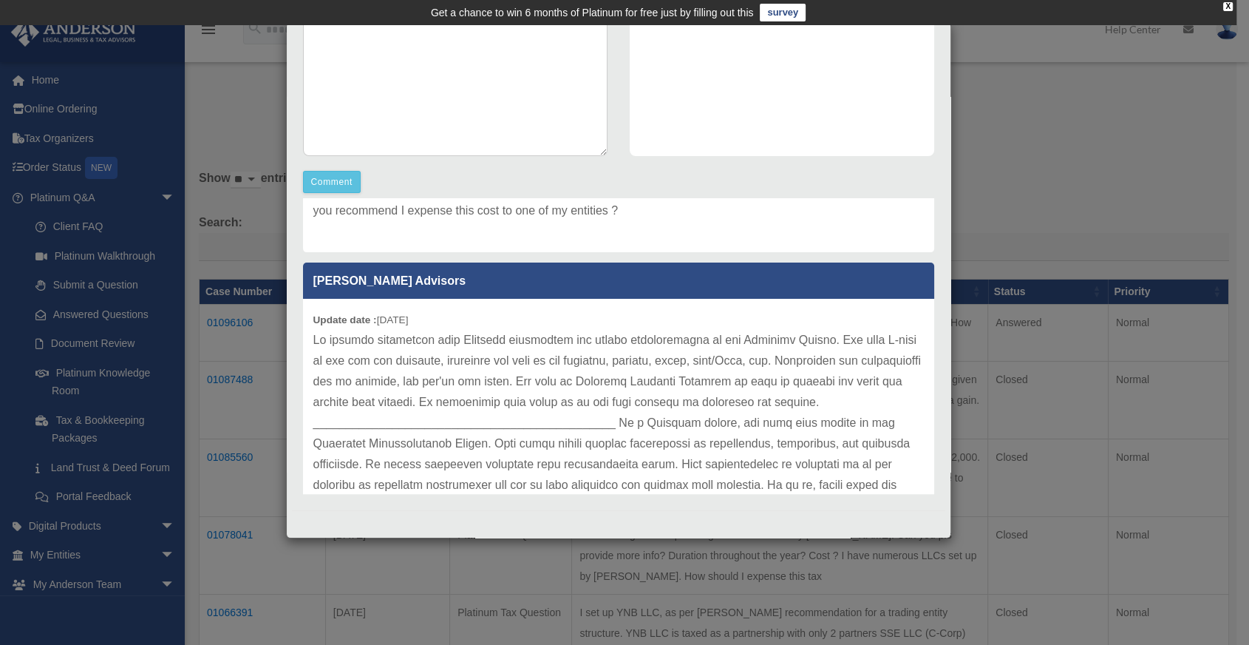
click at [1040, 189] on div "Case Detail × Platinum Tax Question Case Number 01096106 Created Date [DATE] St…" at bounding box center [624, 322] width 1249 height 645
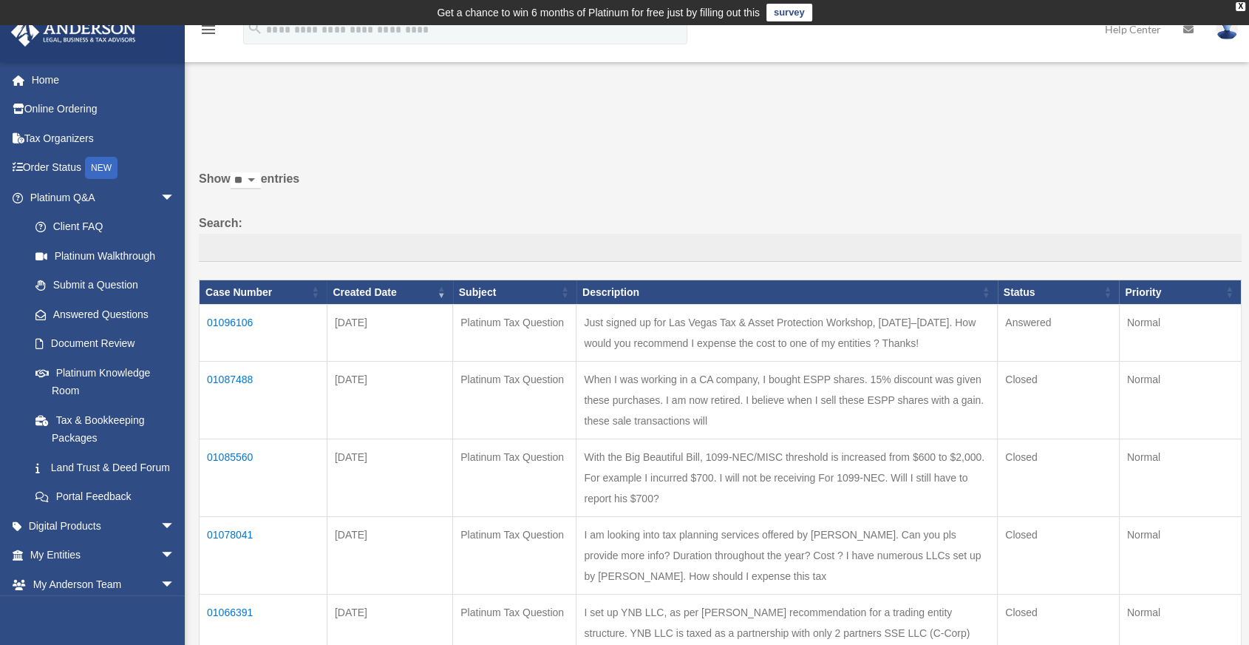
click at [234, 322] on td "01096106" at bounding box center [264, 333] width 128 height 57
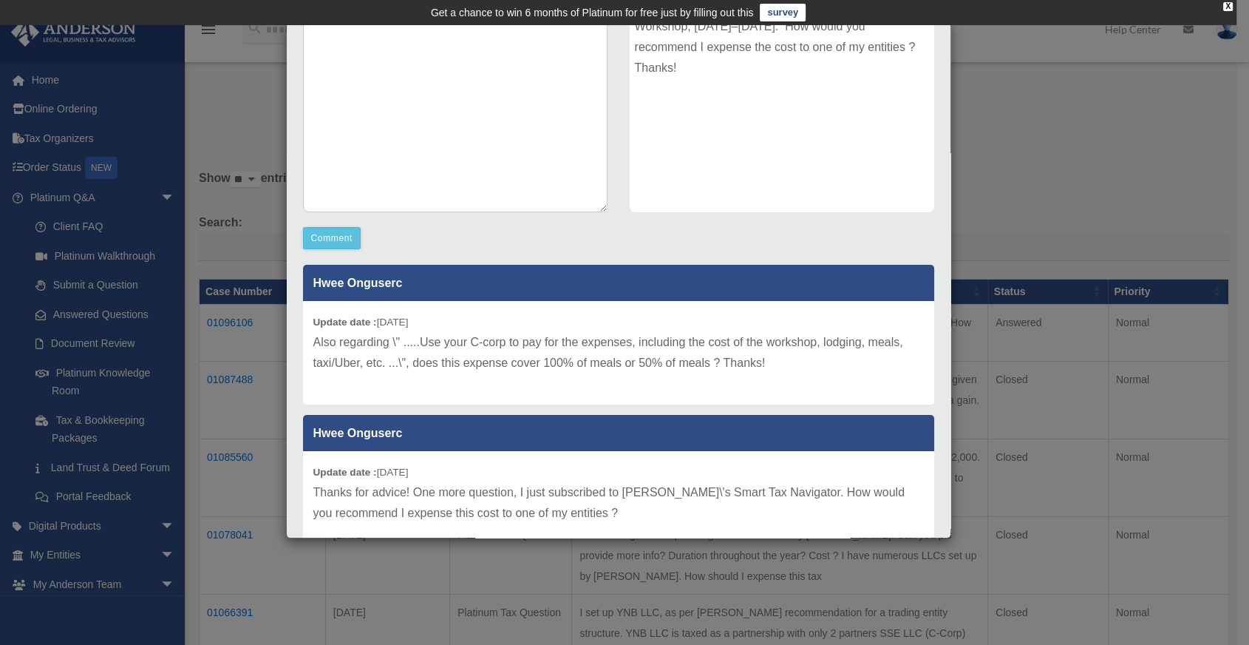
scroll to position [82, 0]
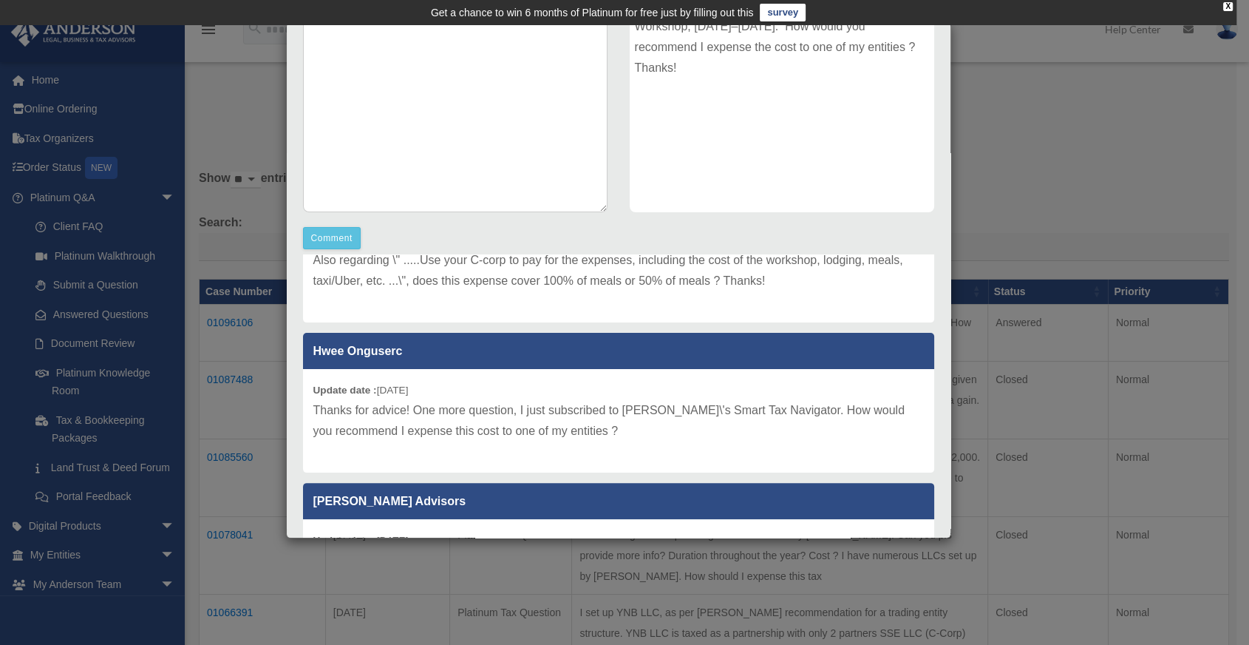
click at [1110, 155] on div "Case Detail × Platinum Tax Question Case Number 01096106 Created Date [DATE] St…" at bounding box center [624, 322] width 1249 height 645
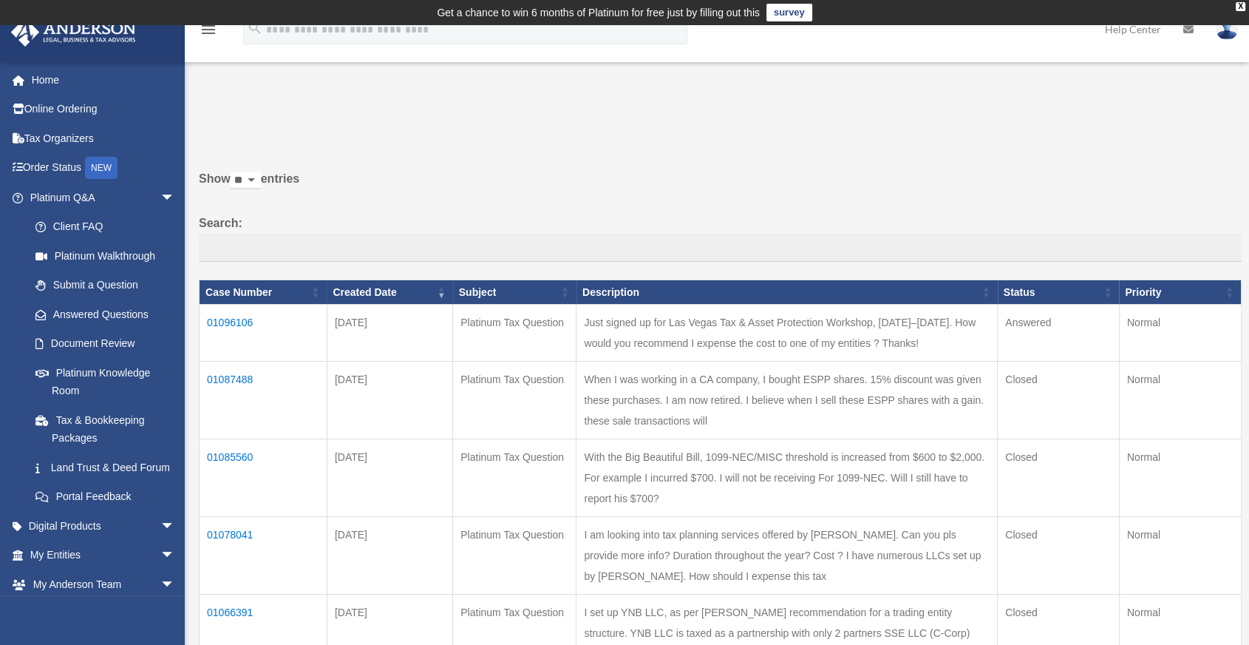
click at [221, 319] on td "01096106" at bounding box center [264, 333] width 128 height 57
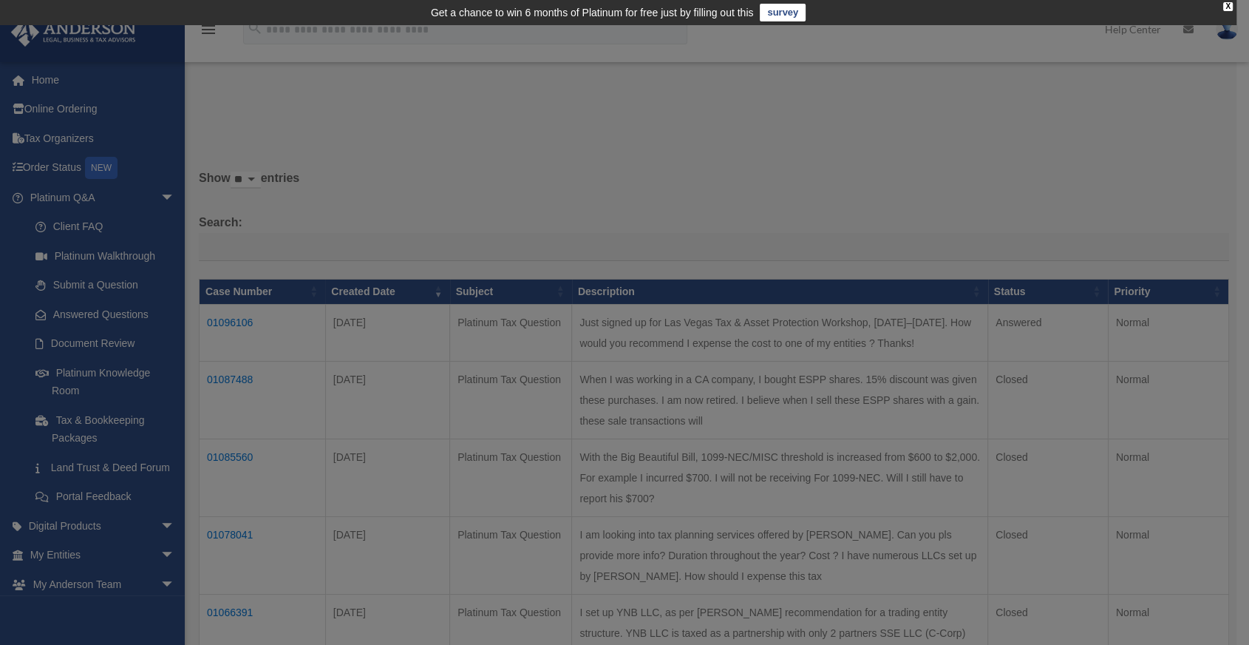
scroll to position [0, 0]
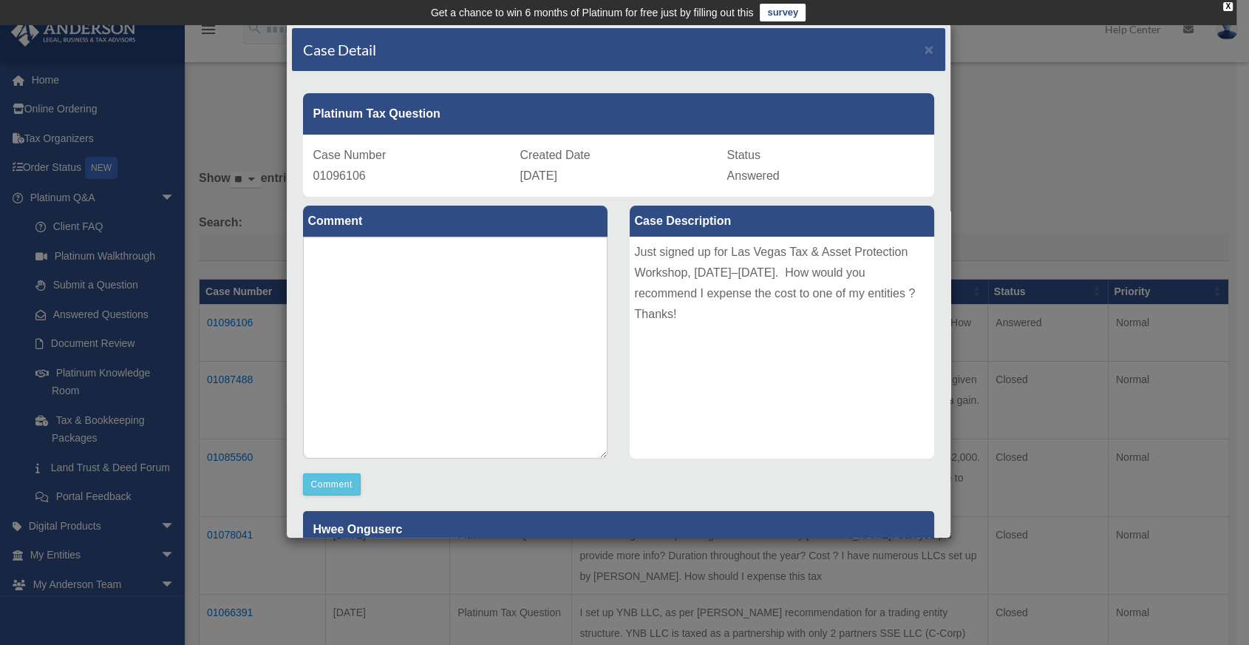
click at [353, 178] on span "01096106" at bounding box center [339, 175] width 52 height 13
copy span "01096106"
click at [399, 155] on div "Case Number 01096106" at bounding box center [411, 165] width 197 height 41
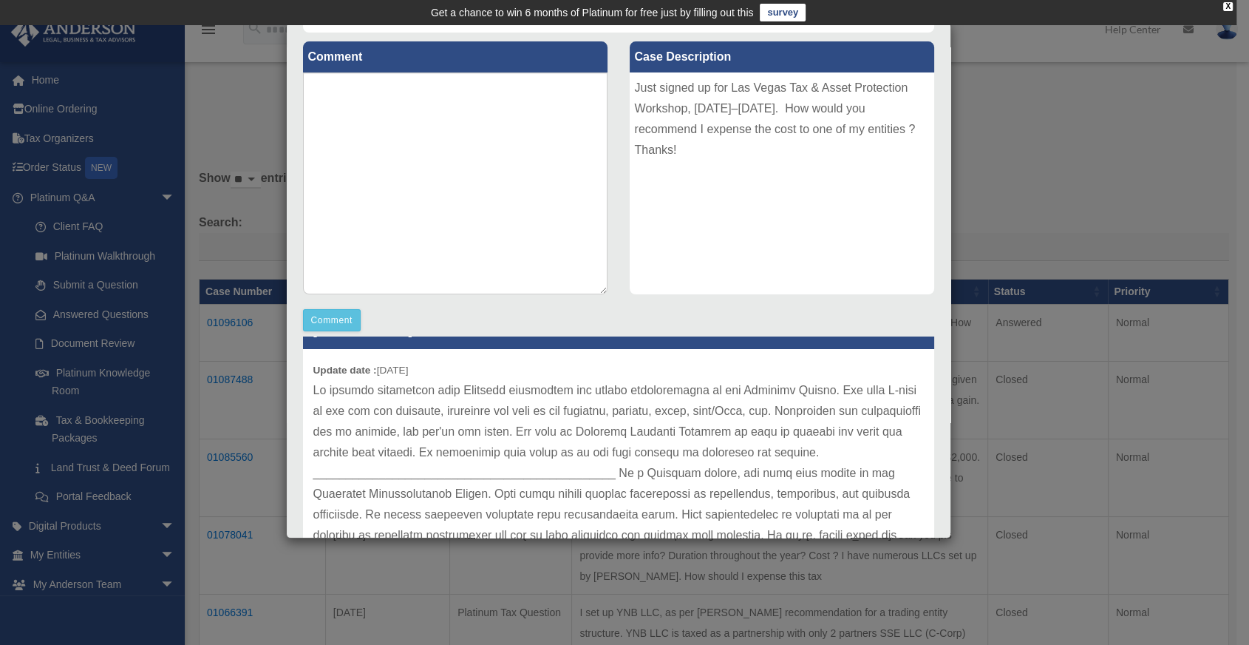
scroll to position [321, 0]
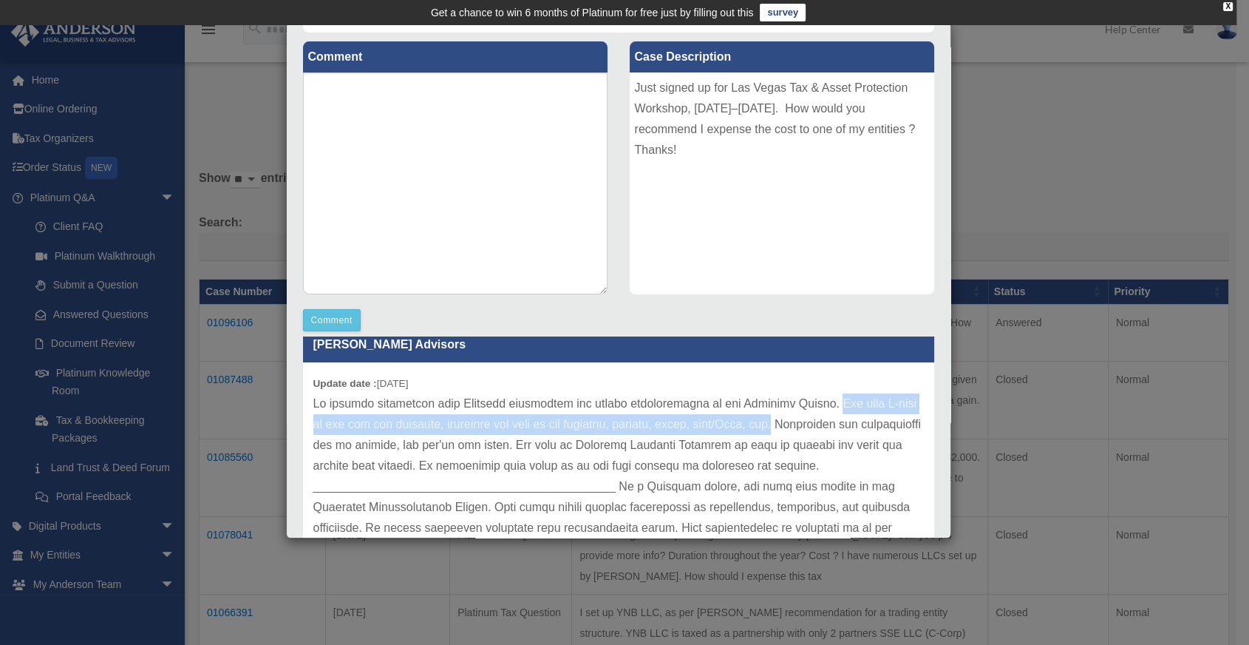
drag, startPoint x: 818, startPoint y: 405, endPoint x: 810, endPoint y: 423, distance: 19.5
click at [810, 423] on p at bounding box center [618, 538] width 611 height 290
copy p "Use your C-corp to pay for the expenses, including the cost of the workshop, lo…"
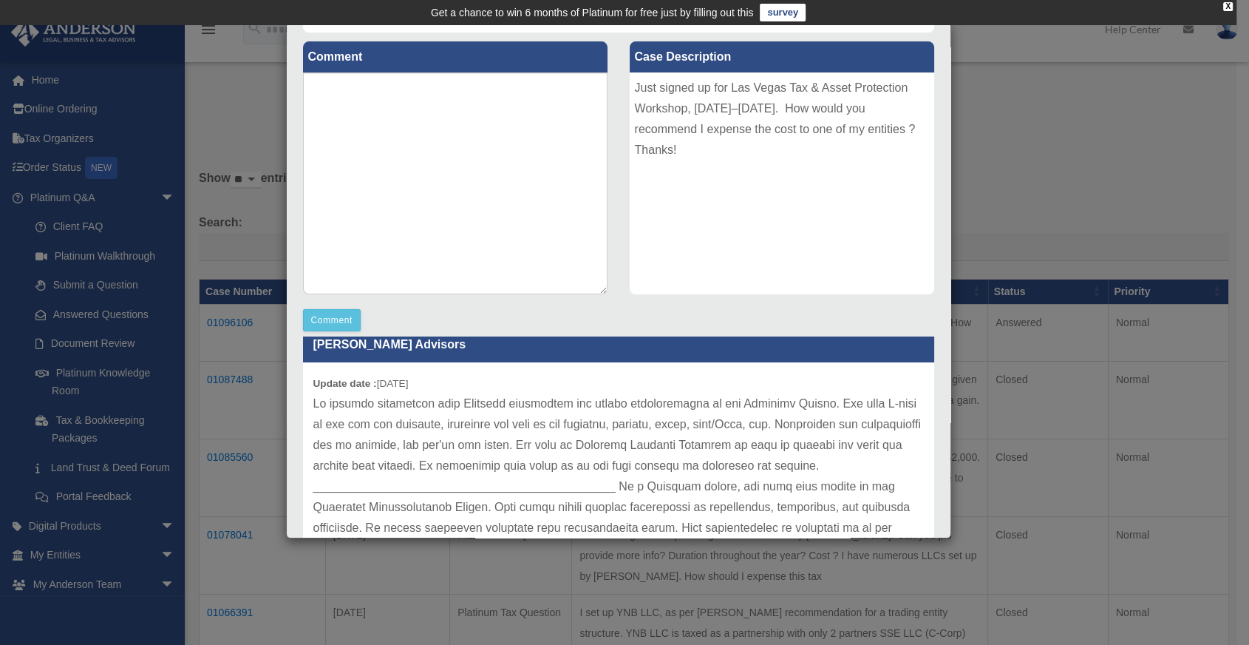
click at [624, 298] on div "Case Description Just signed up for Las Vegas Tax & Asset Protection Workshop, …" at bounding box center [782, 169] width 327 height 273
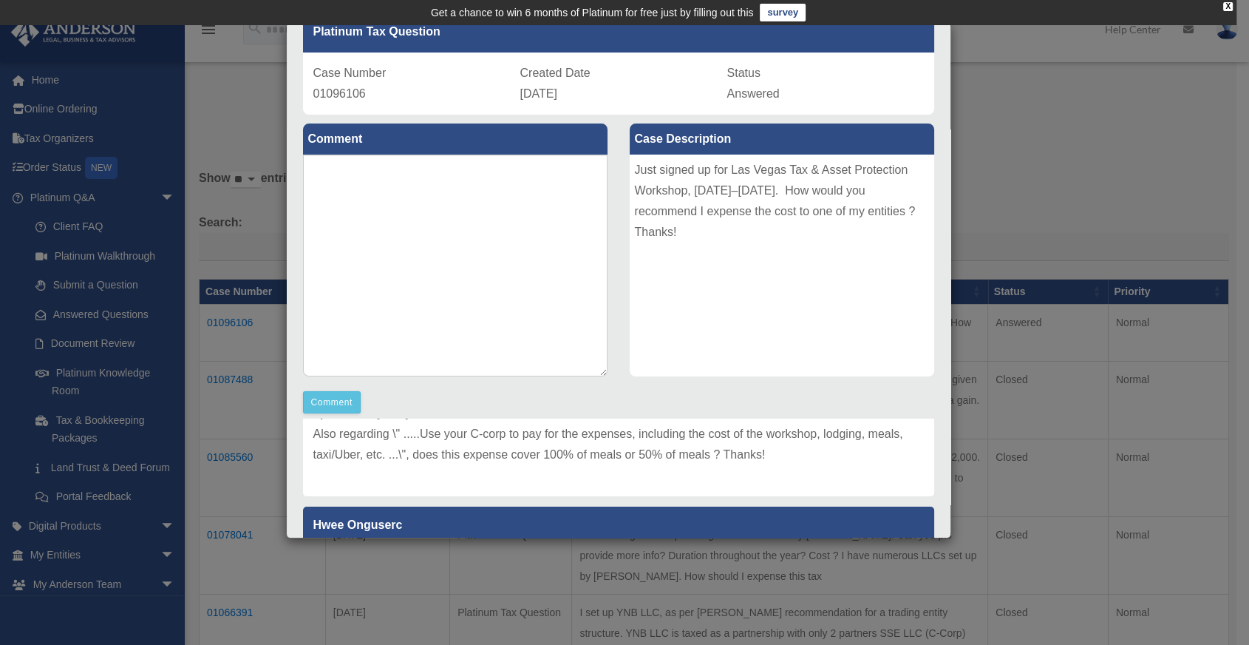
scroll to position [82, 0]
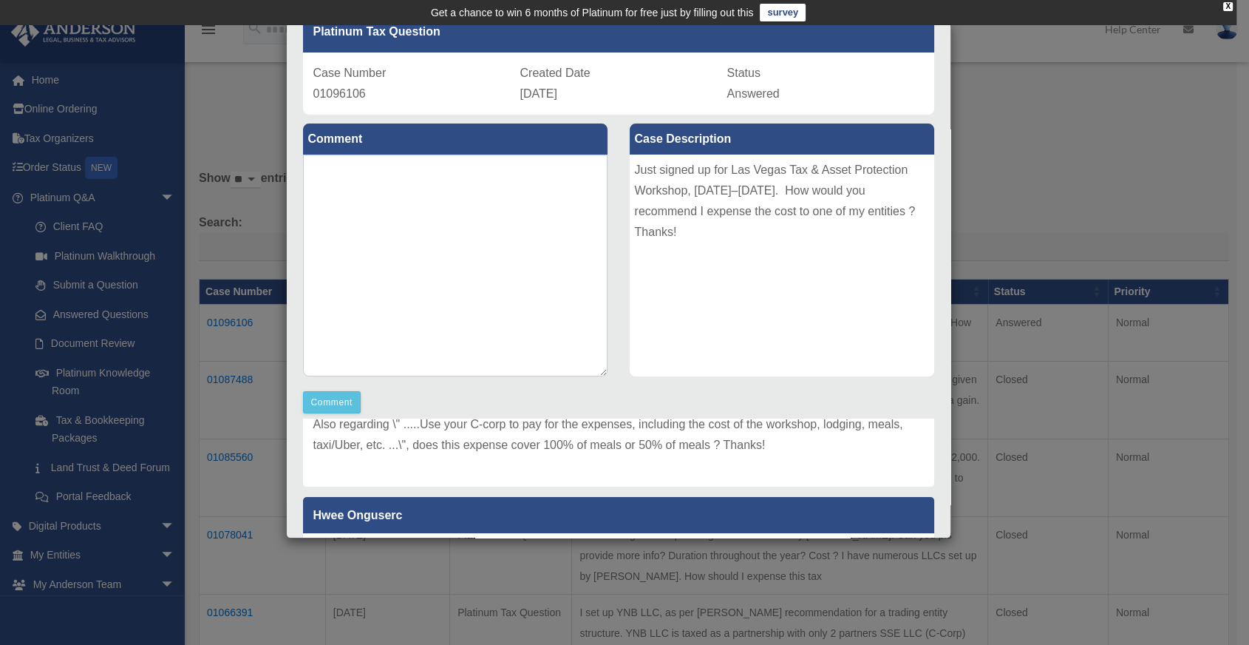
click at [1166, 238] on div "Case Detail × Platinum Tax Question Case Number 01096106 Created Date [DATE] St…" at bounding box center [624, 322] width 1249 height 645
